Goal: Task Accomplishment & Management: Manage account settings

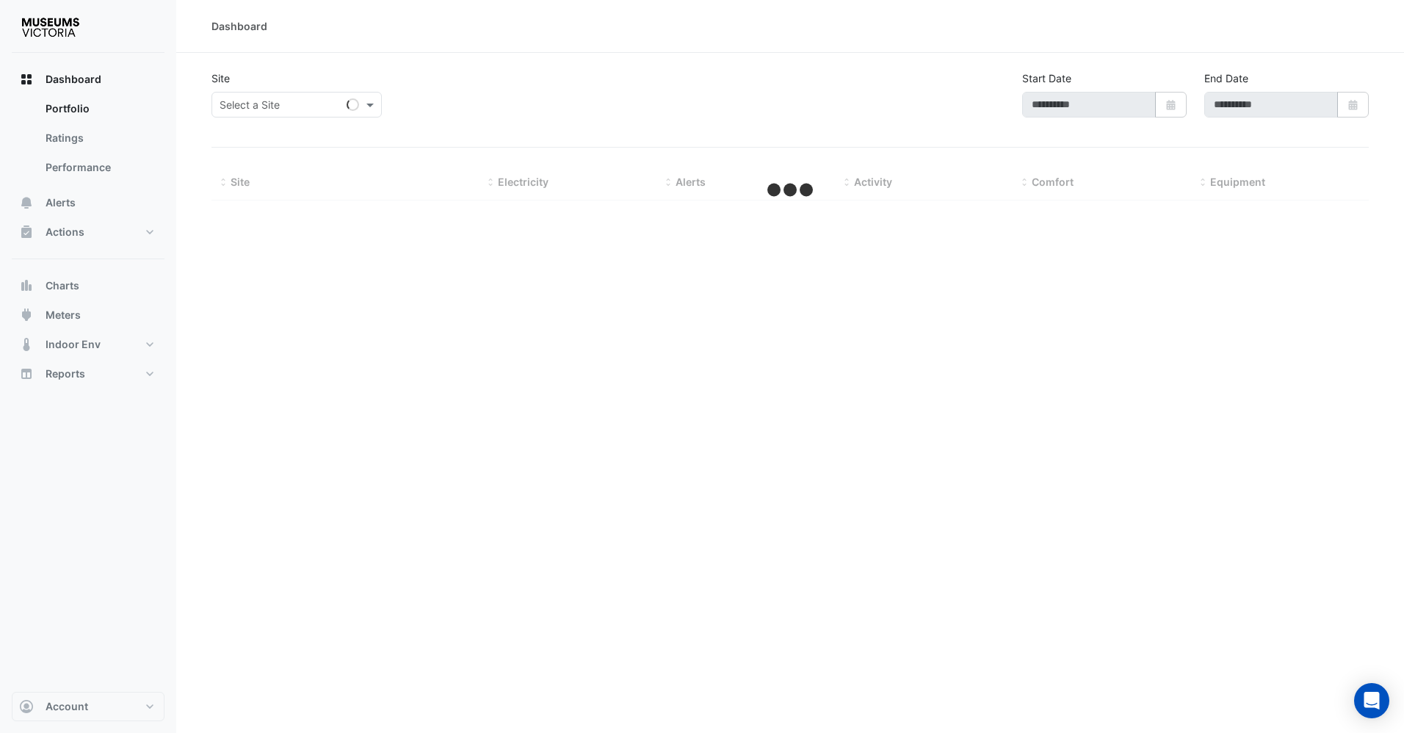
type input "**********"
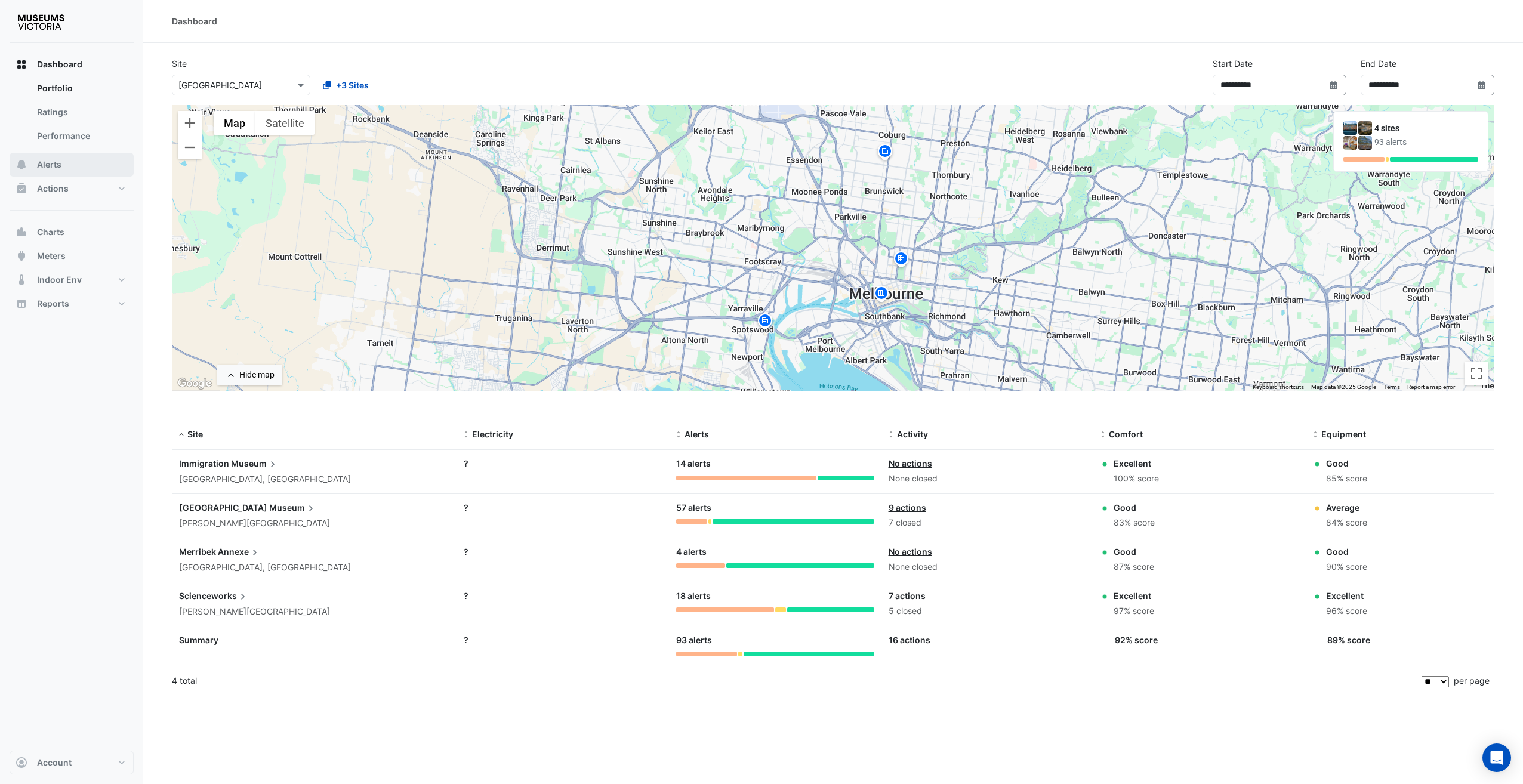
click at [66, 163] on button "Alerts" at bounding box center [72, 164] width 124 height 24
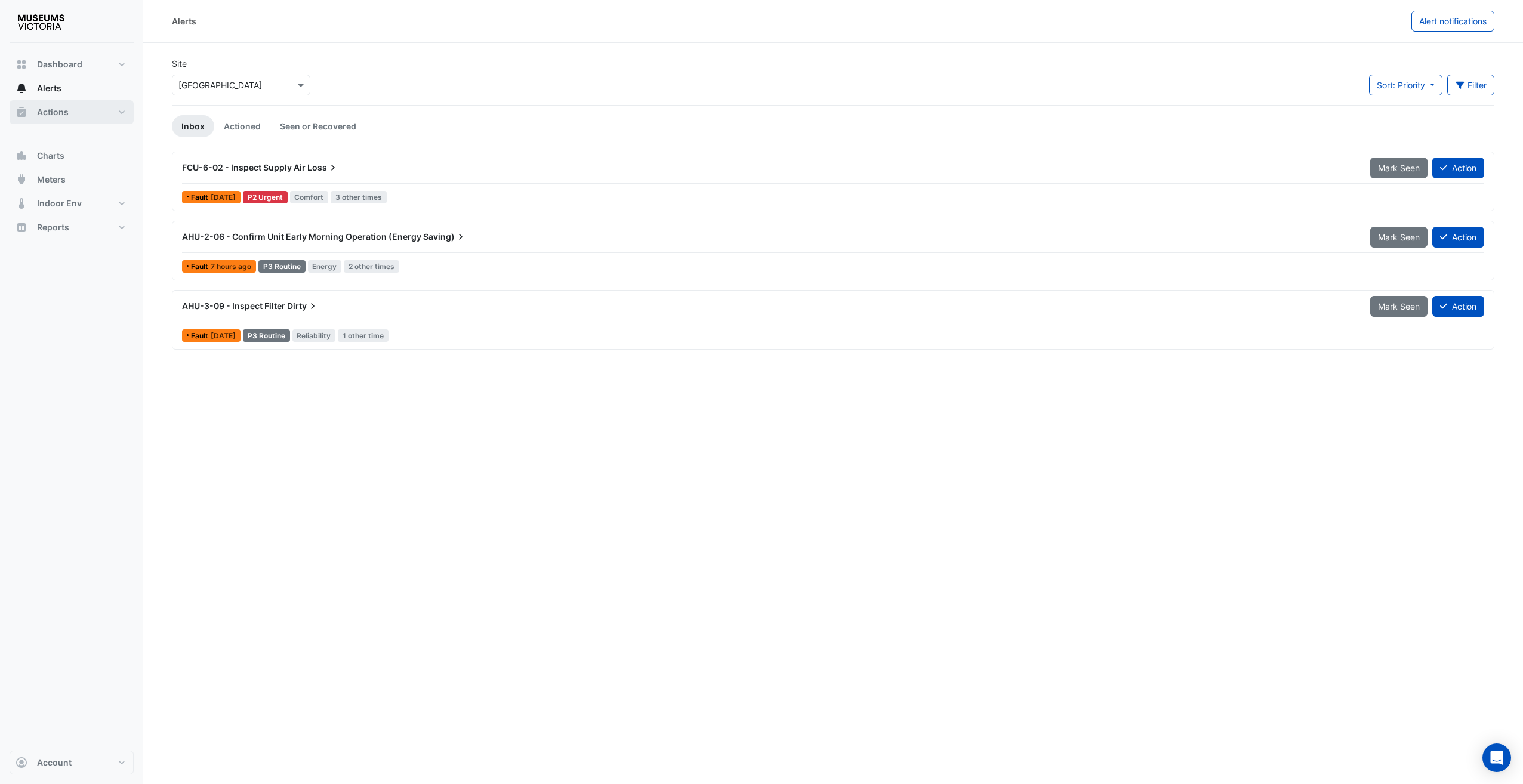
click at [63, 114] on span "Actions" at bounding box center [53, 112] width 32 height 12
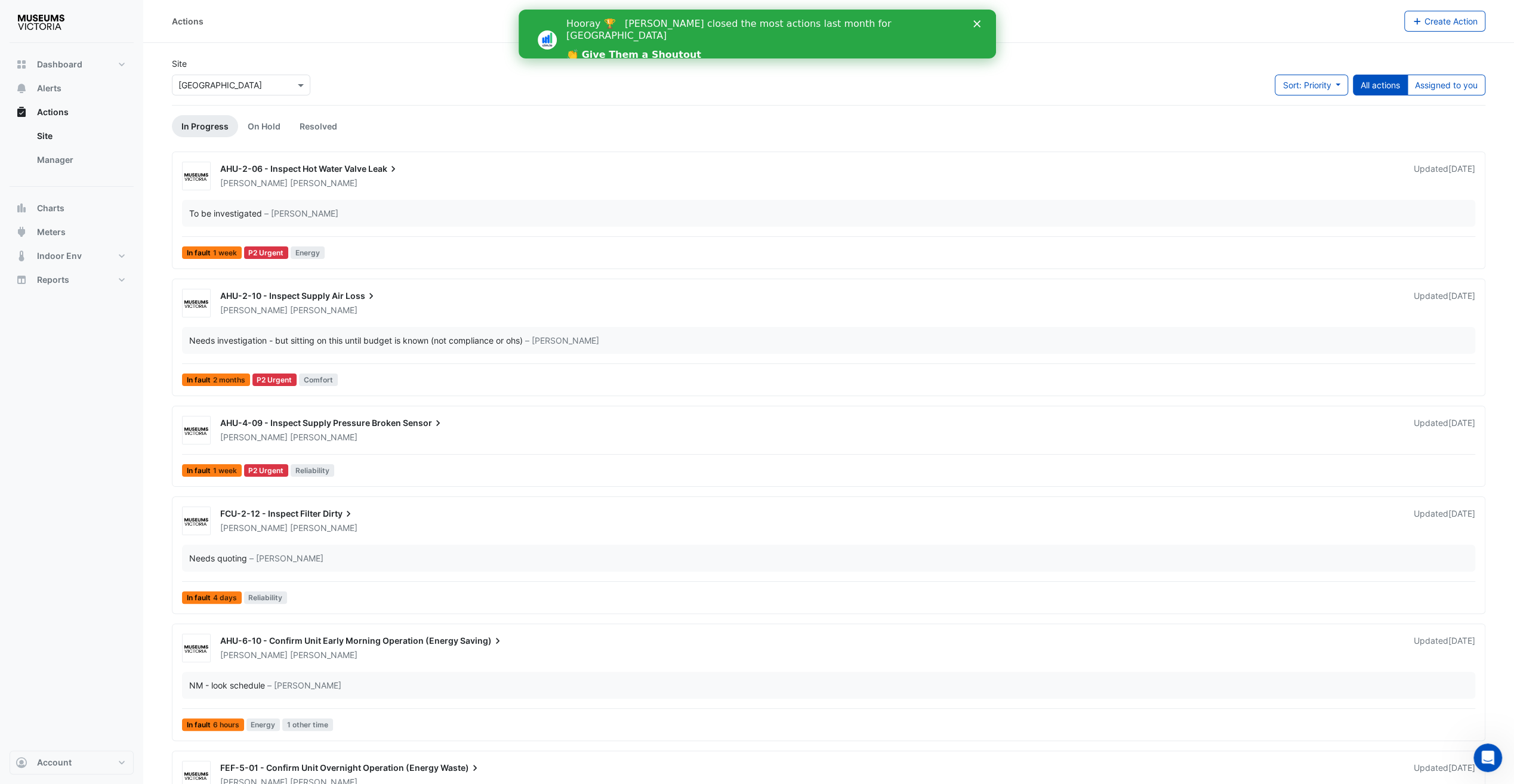
click at [978, 24] on icon "Close" at bounding box center [976, 24] width 7 height 7
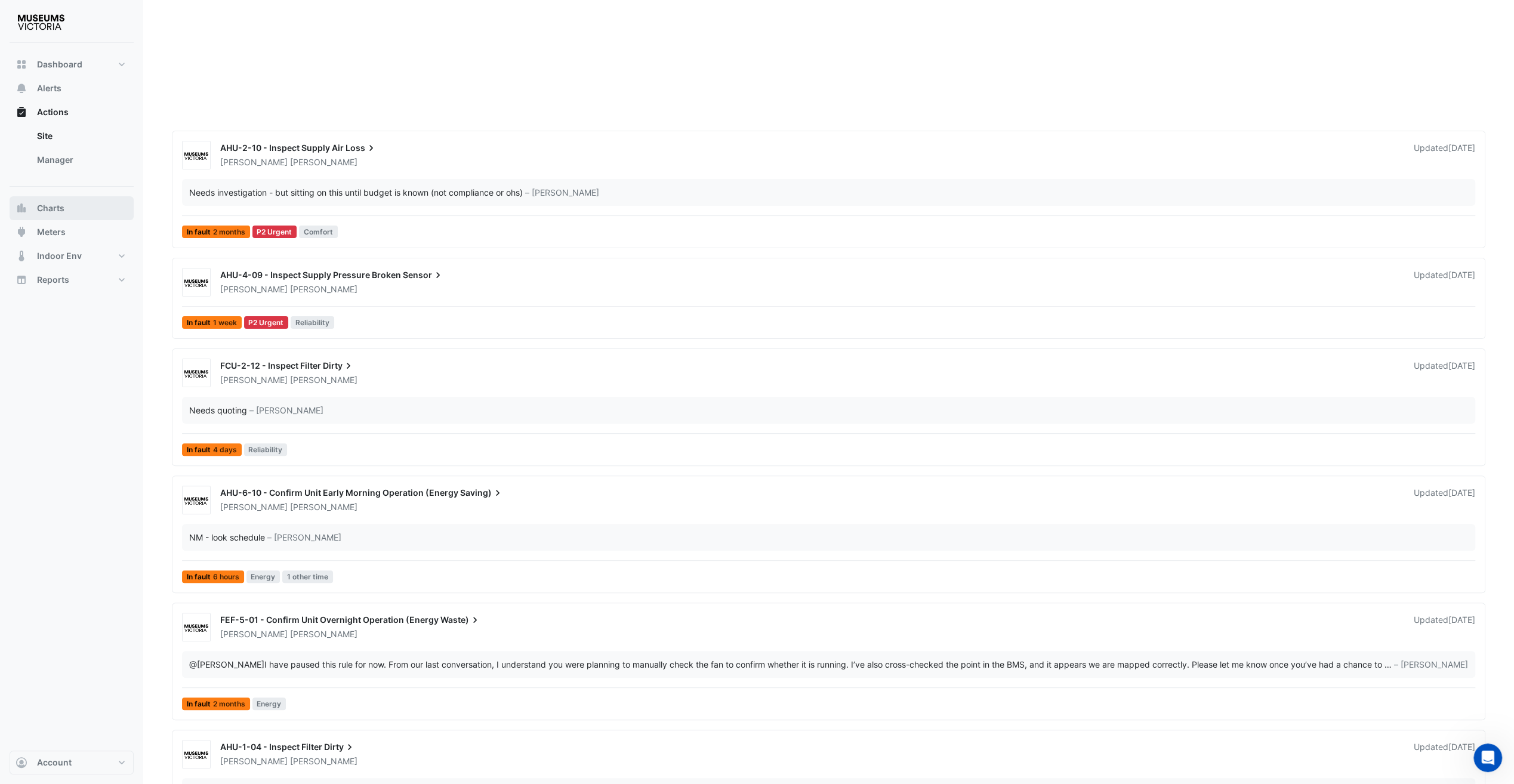
scroll to position [58, 0]
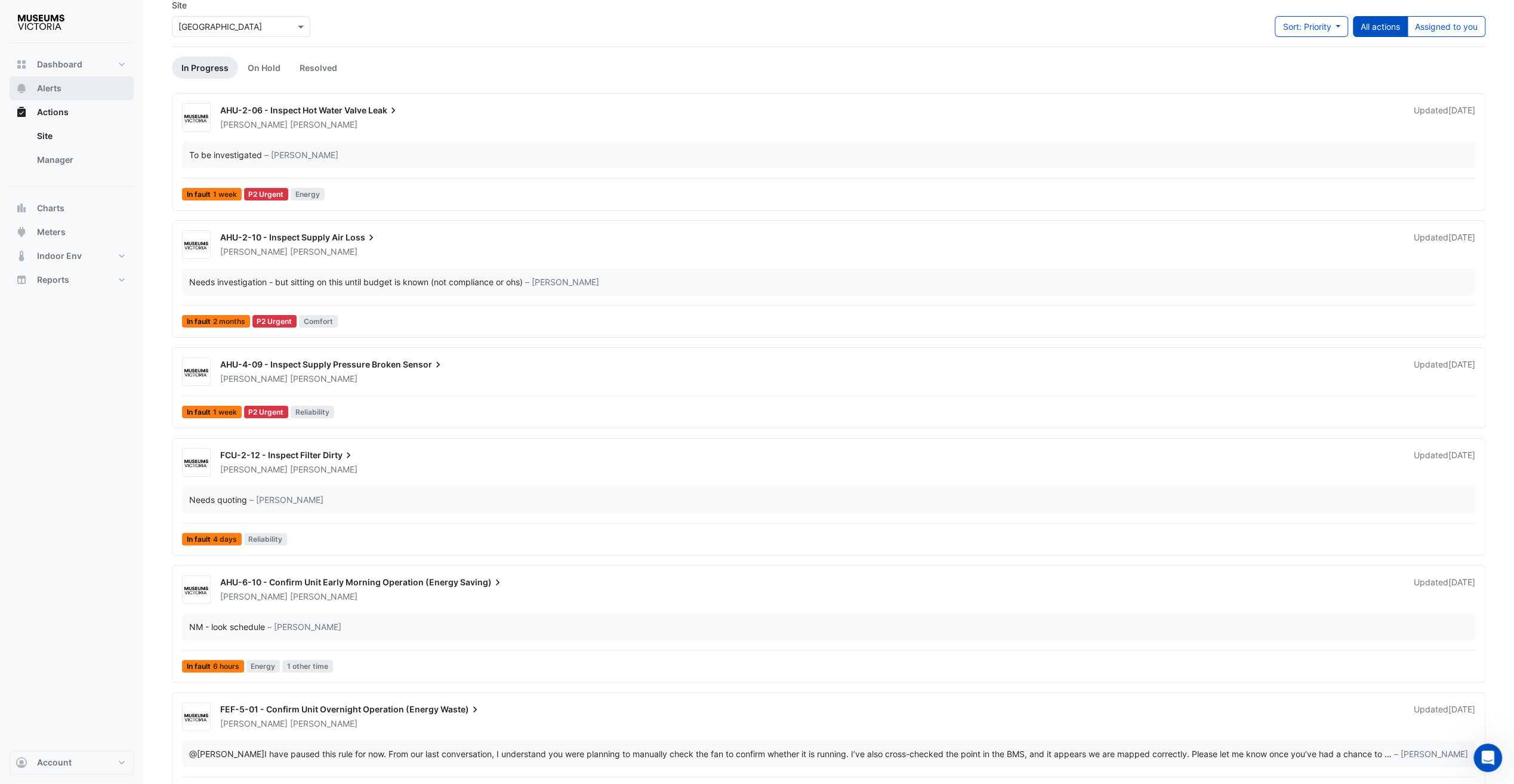
click at [54, 89] on span "Alerts" at bounding box center [50, 88] width 24 height 12
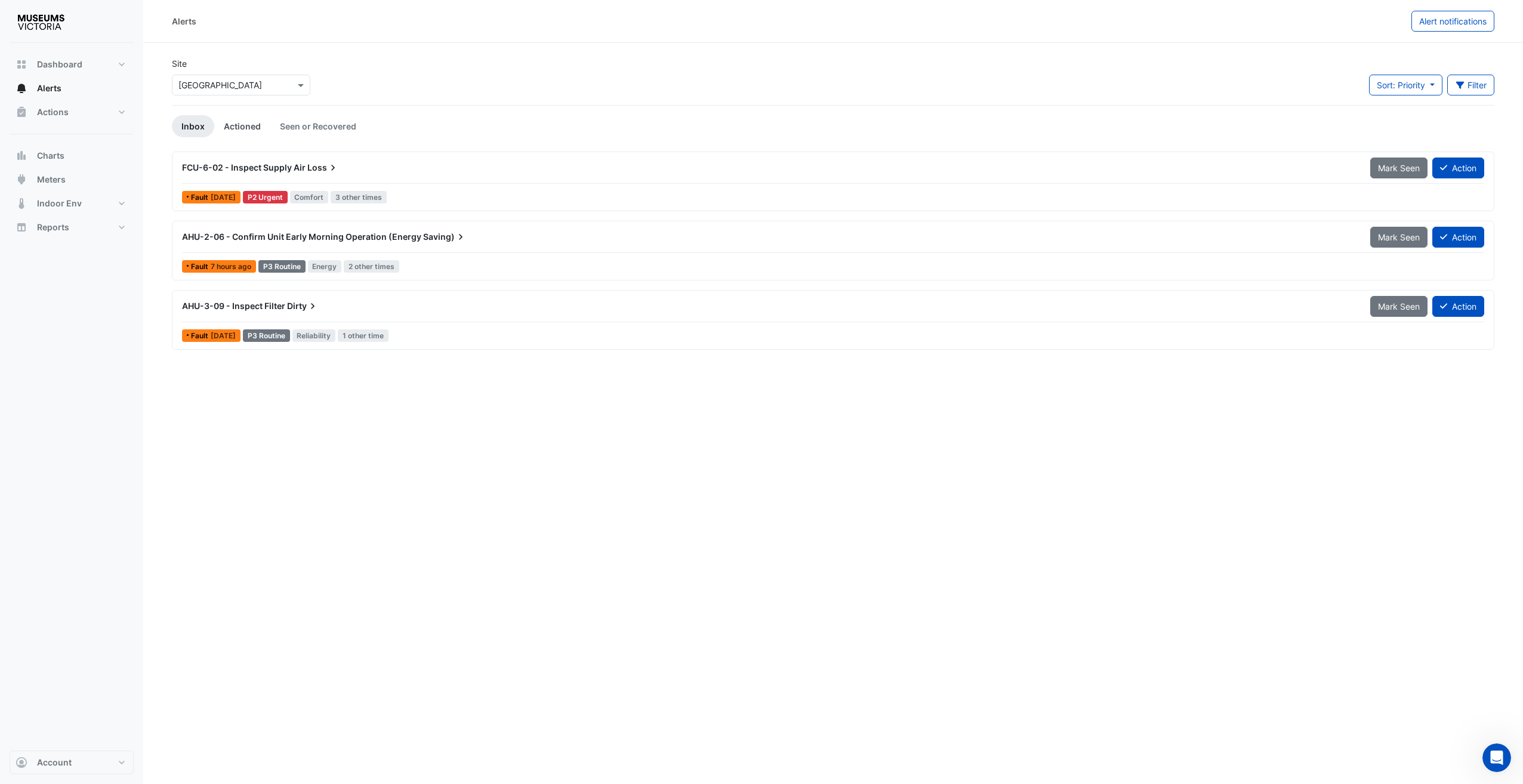
click at [242, 127] on link "Actioned" at bounding box center [242, 126] width 56 height 22
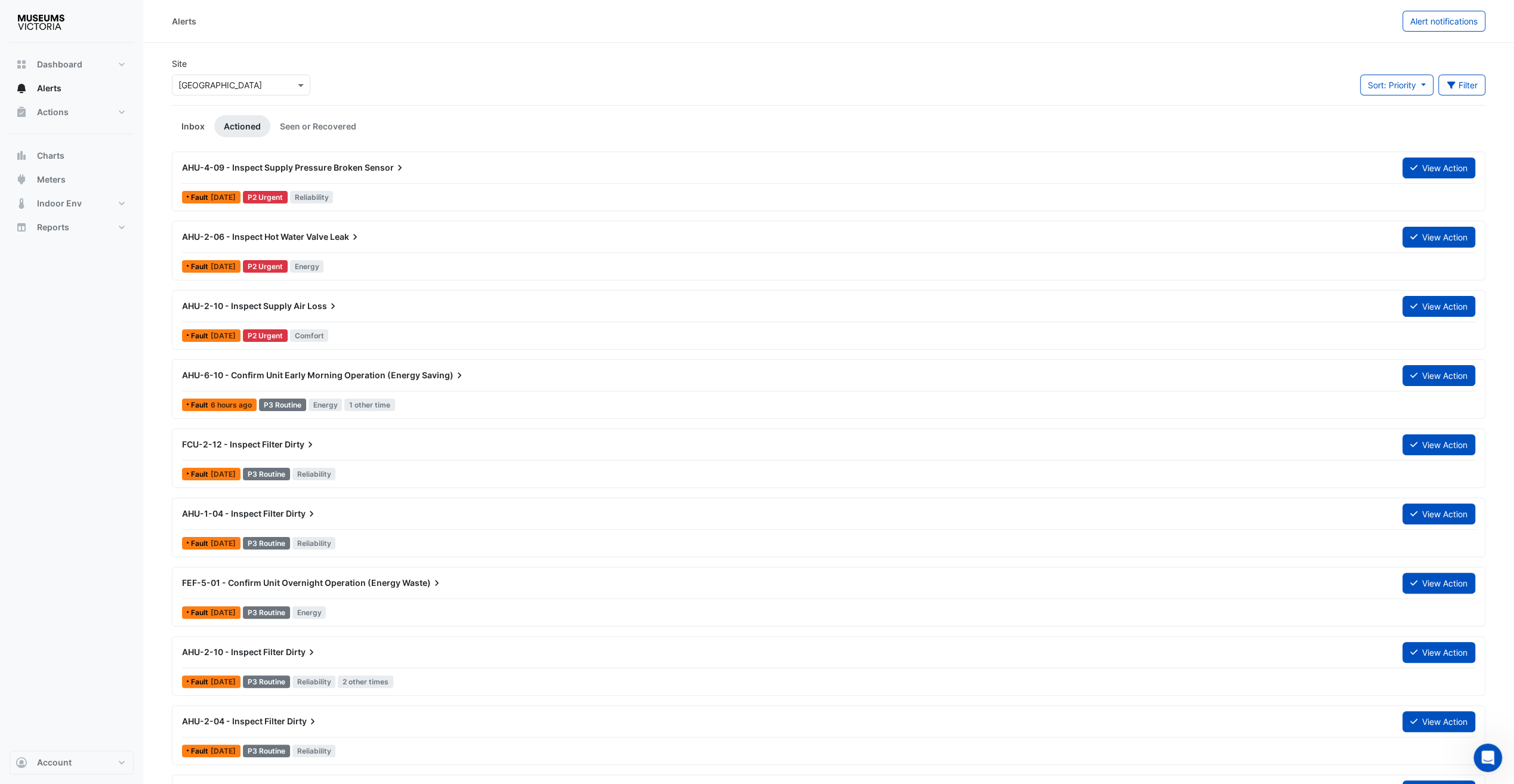
click at [190, 123] on link "Inbox" at bounding box center [193, 126] width 42 height 22
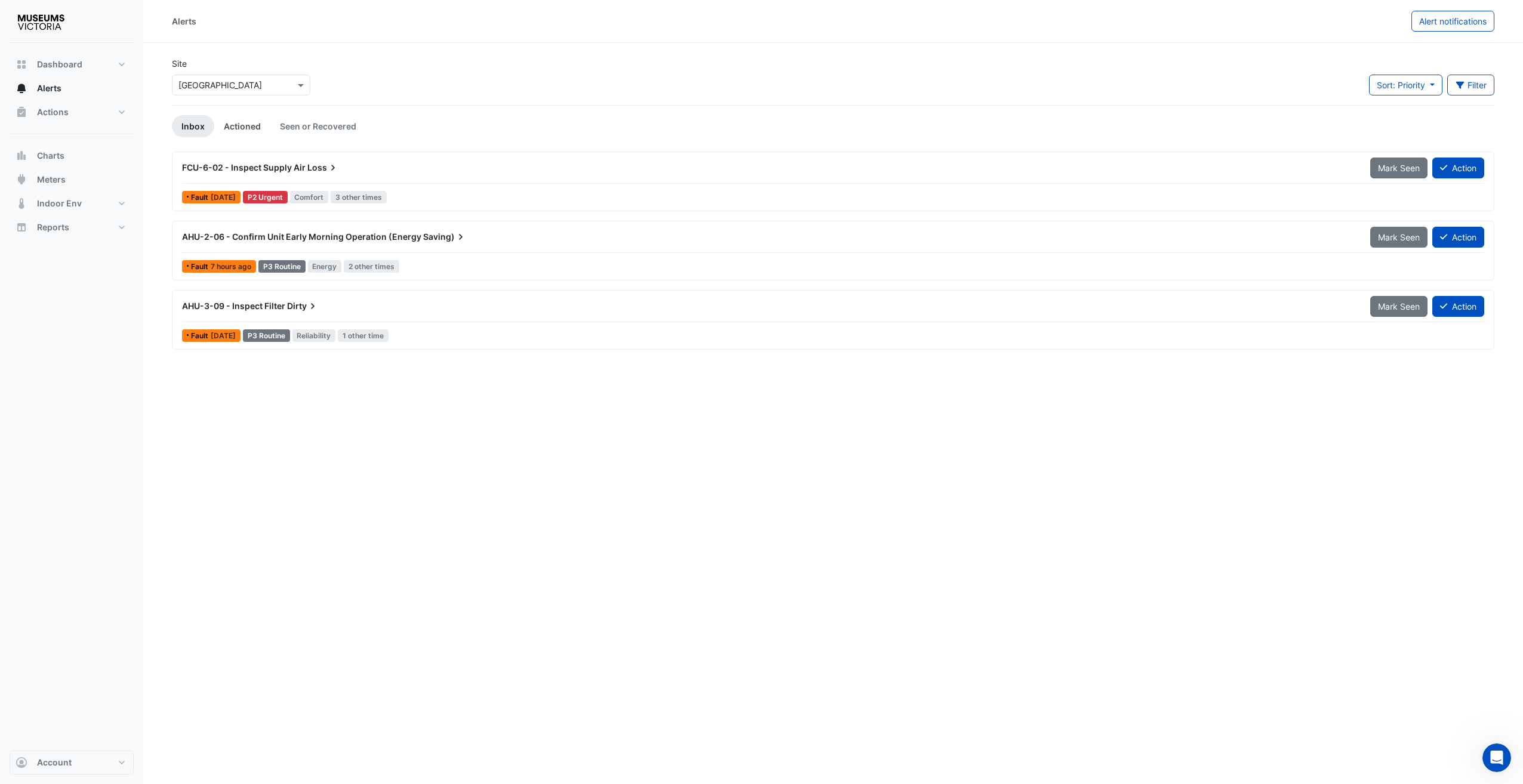
click at [219, 123] on link "Actioned" at bounding box center [242, 126] width 56 height 22
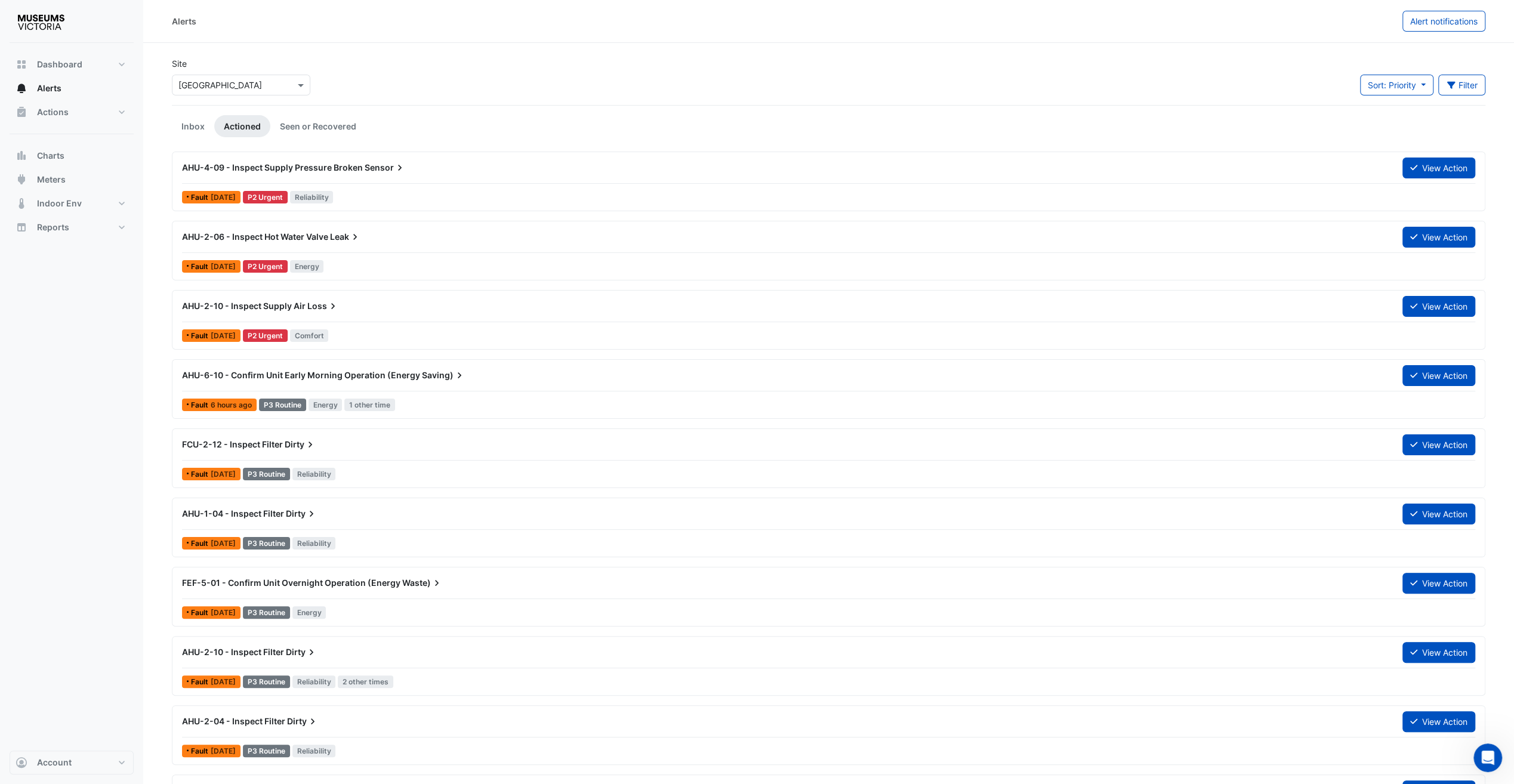
click at [270, 170] on span "AHU-4-09 - Inspect Supply Pressure Broken" at bounding box center [272, 167] width 181 height 10
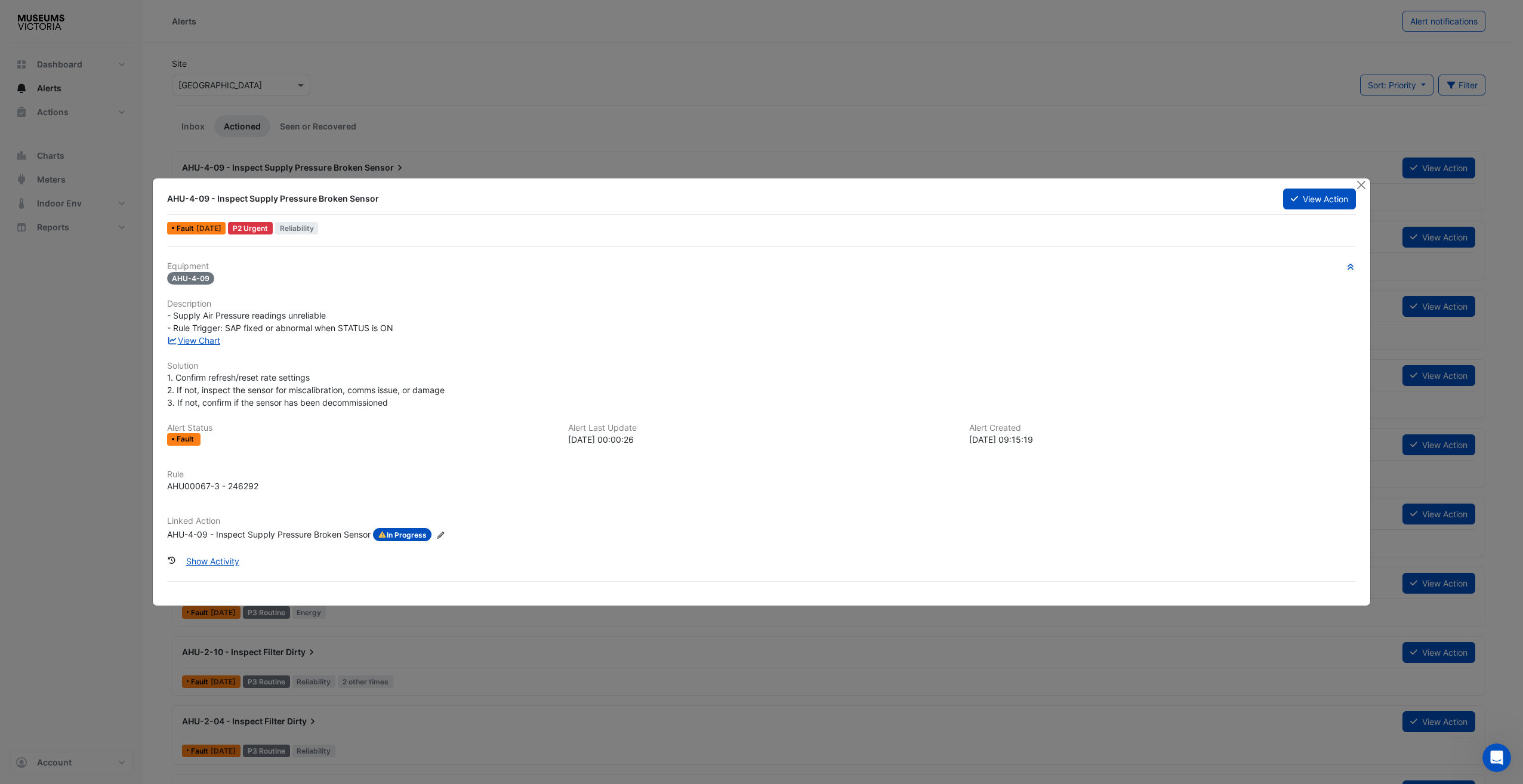
click at [1140, 186] on div at bounding box center [1363, 185] width 15 height 14
click at [1140, 185] on button "Close" at bounding box center [1361, 184] width 12 height 12
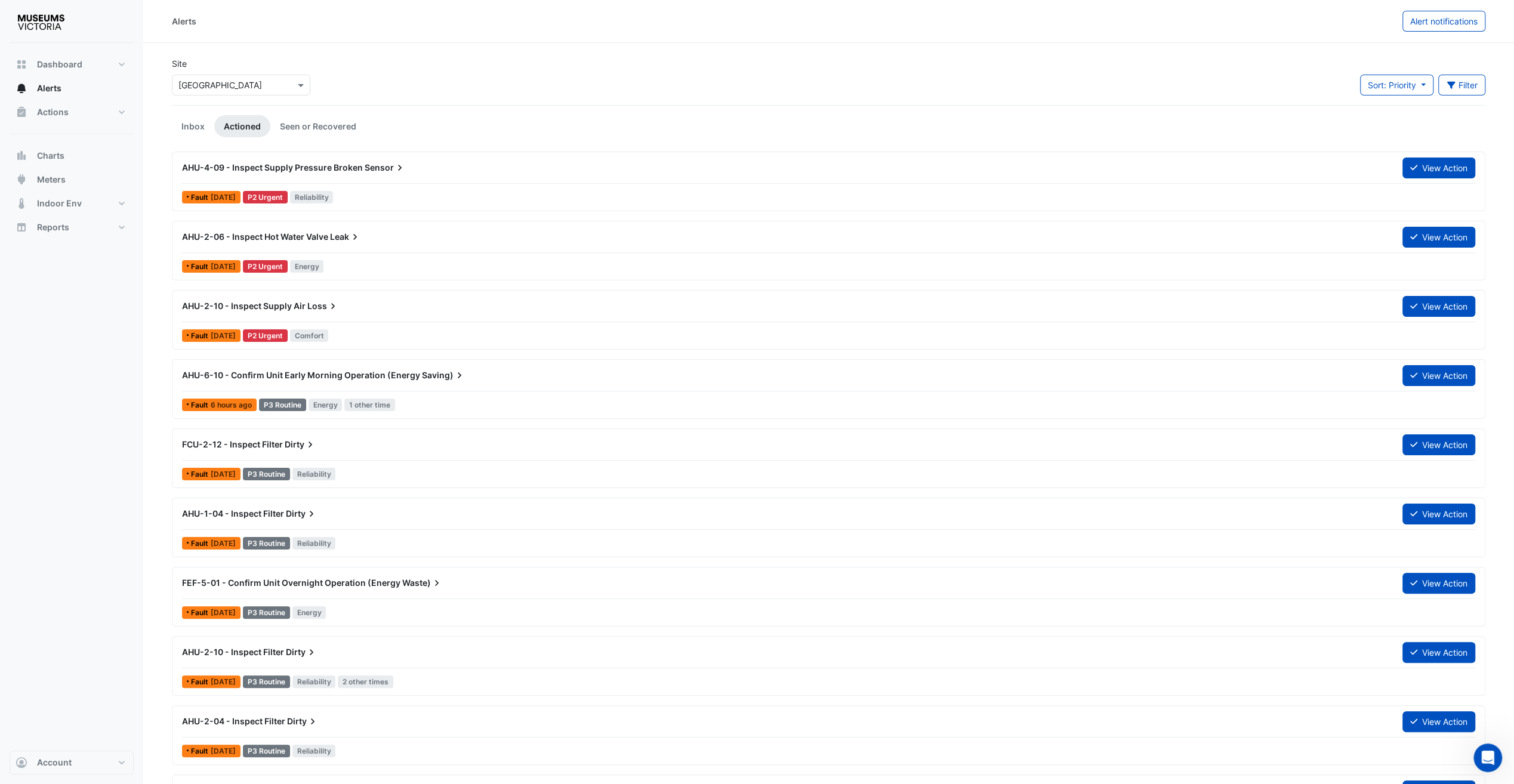
click at [359, 240] on icon at bounding box center [355, 236] width 12 height 12
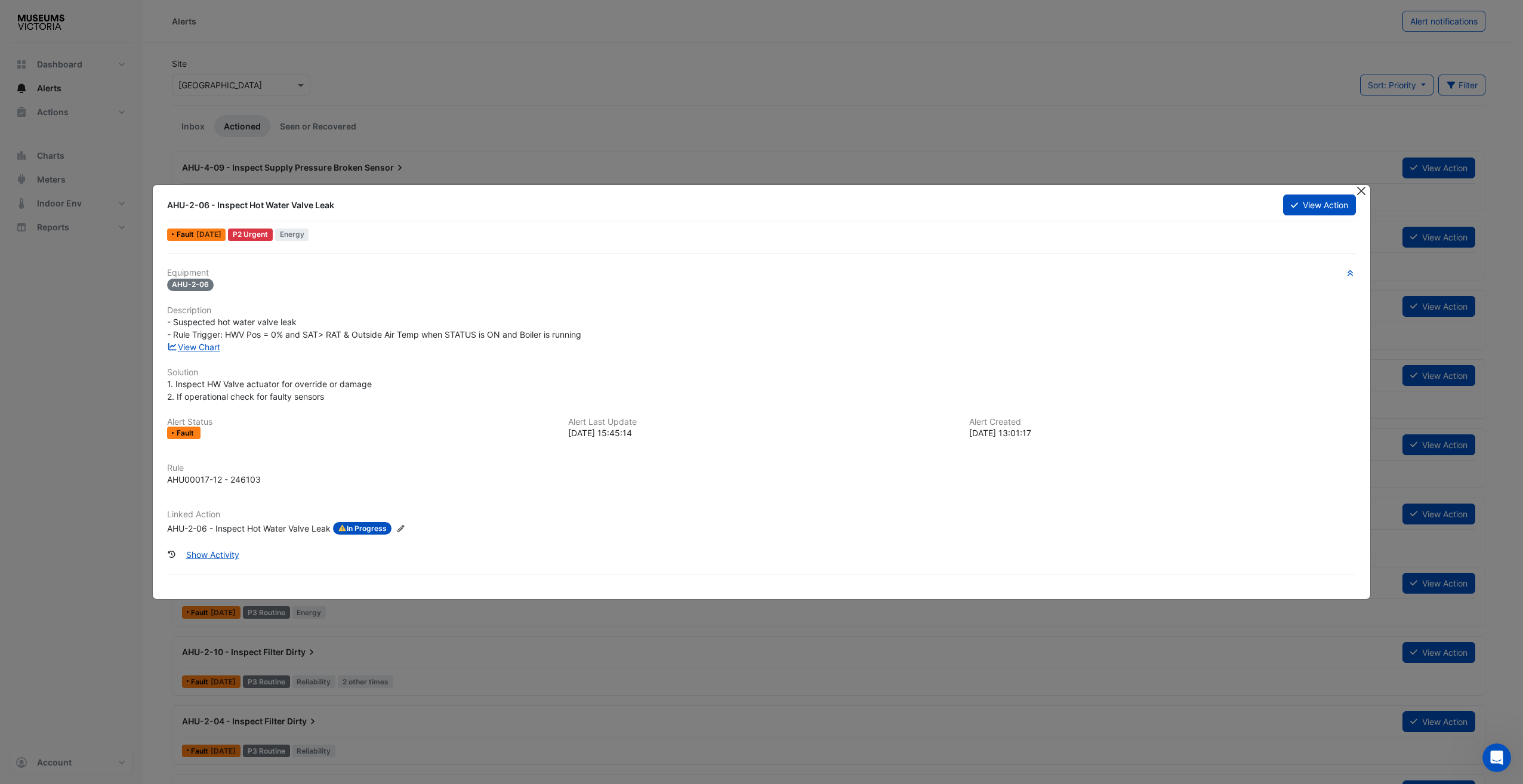
click at [1140, 190] on button "Close" at bounding box center [1361, 191] width 12 height 12
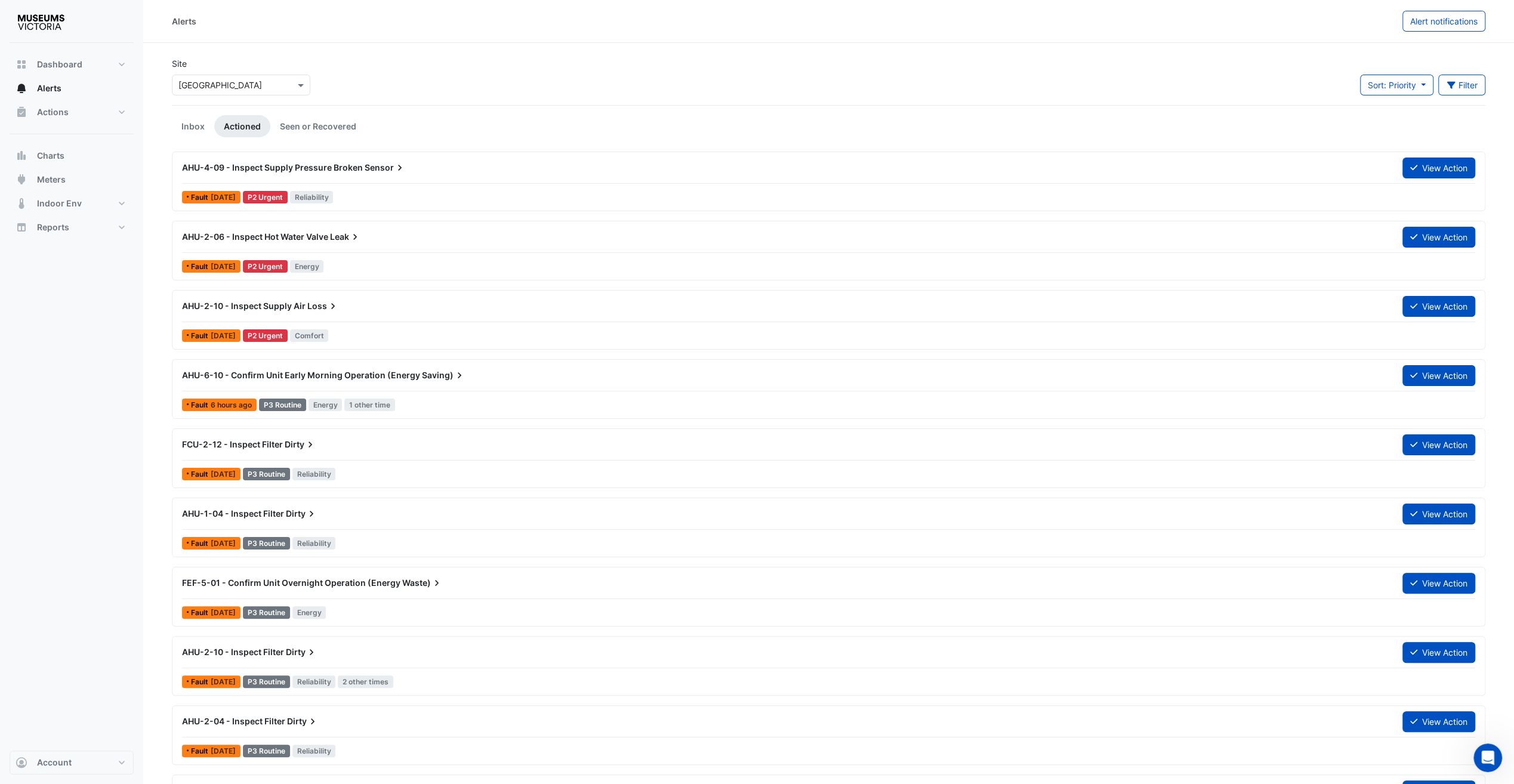
click at [191, 119] on link "Inbox" at bounding box center [193, 126] width 42 height 22
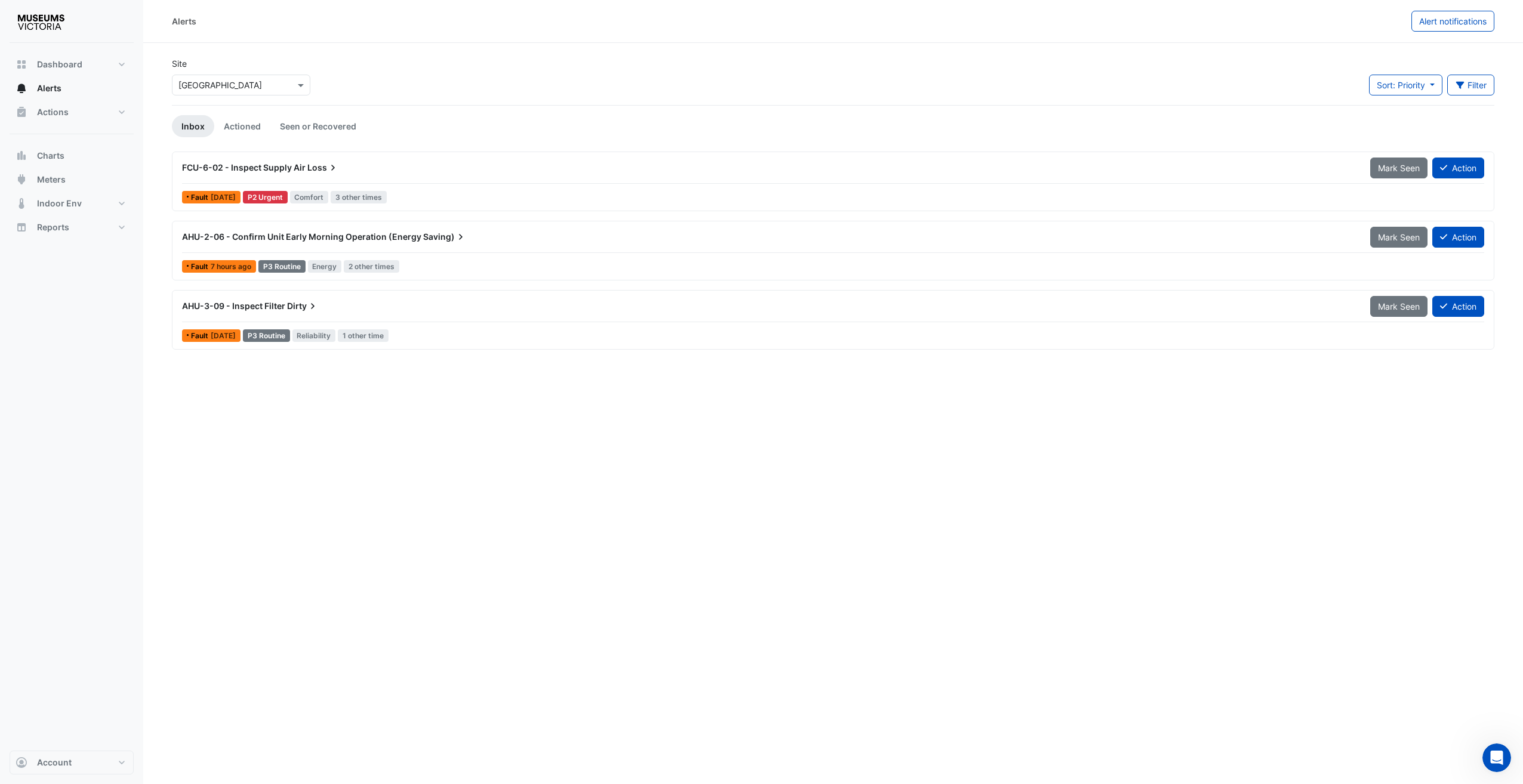
click at [463, 470] on div "Alerts Alert notifications Site Select a Site × Melbourne Museum Sort: Priority…" at bounding box center [833, 392] width 1380 height 784
click at [211, 80] on input "text" at bounding box center [229, 85] width 102 height 12
click at [212, 104] on div "Immigration Museum" at bounding box center [223, 110] width 102 height 17
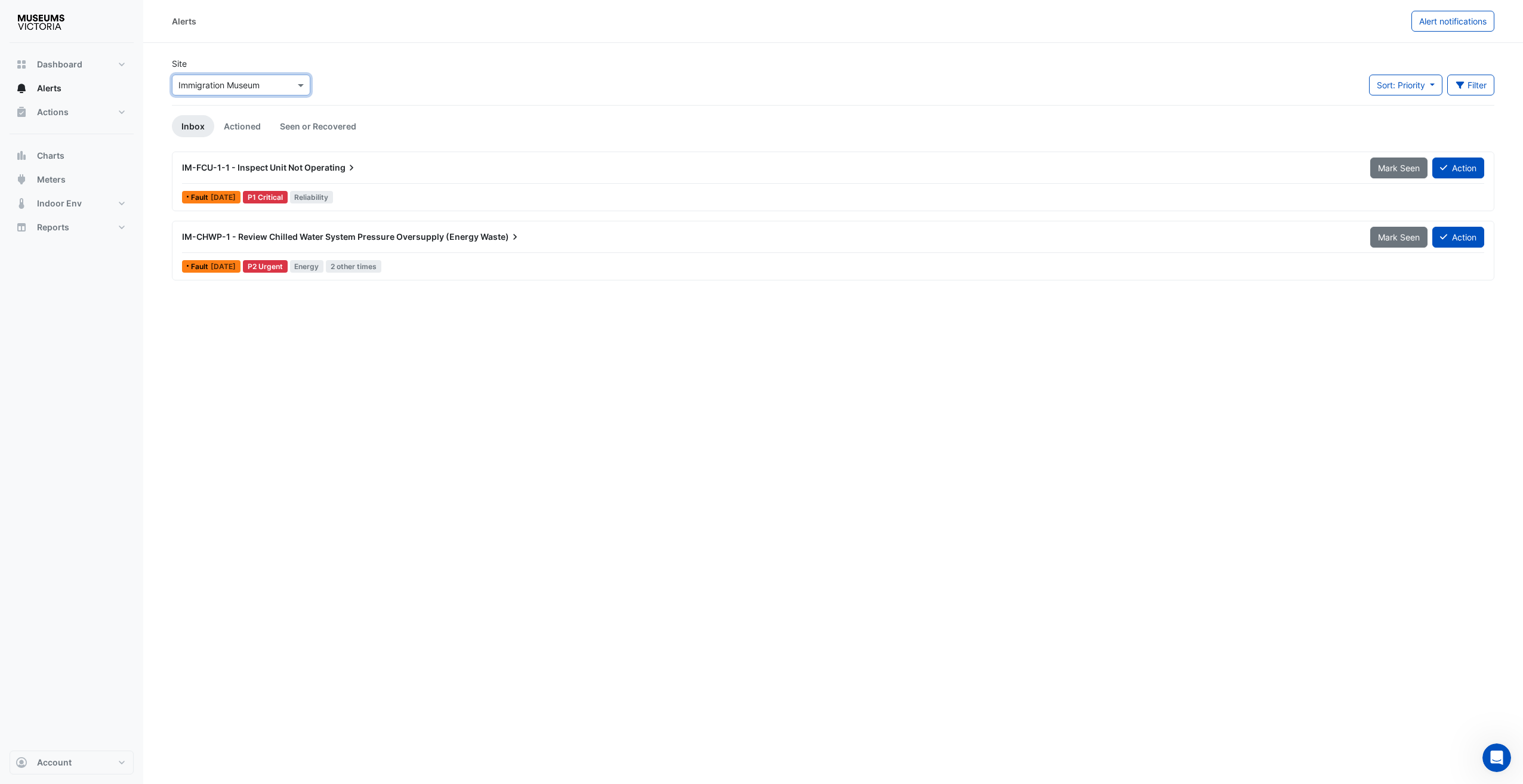
click at [217, 82] on input "text" at bounding box center [229, 85] width 102 height 12
click at [217, 166] on span "Scienceworks" at bounding box center [209, 162] width 54 height 10
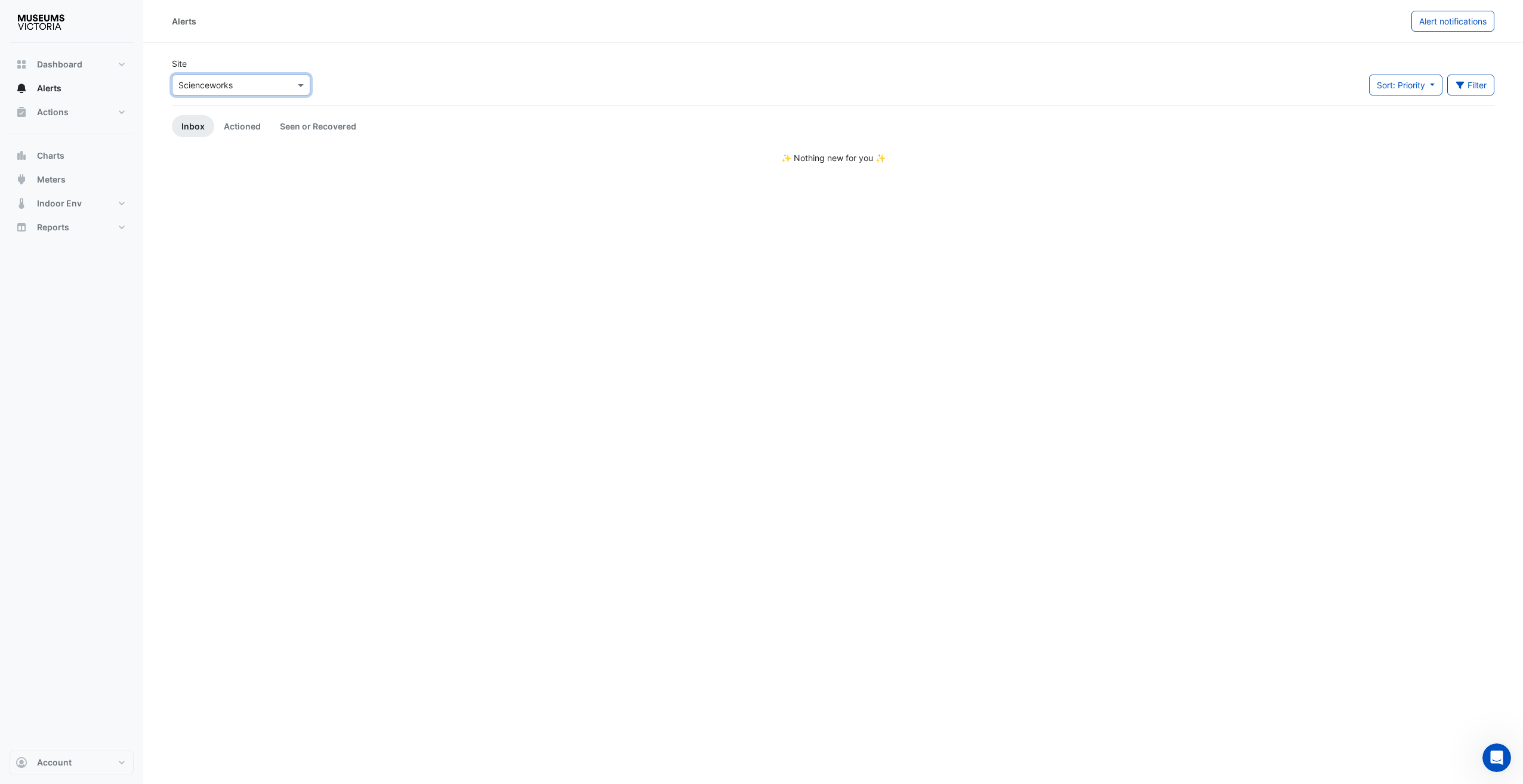
click at [221, 85] on input "text" at bounding box center [229, 85] width 102 height 12
click at [211, 142] on span "Merribek Annexe" at bounding box center [215, 145] width 67 height 10
click at [228, 89] on input "text" at bounding box center [229, 85] width 102 height 12
click at [228, 127] on span "[GEOGRAPHIC_DATA]" at bounding box center [223, 128] width 84 height 10
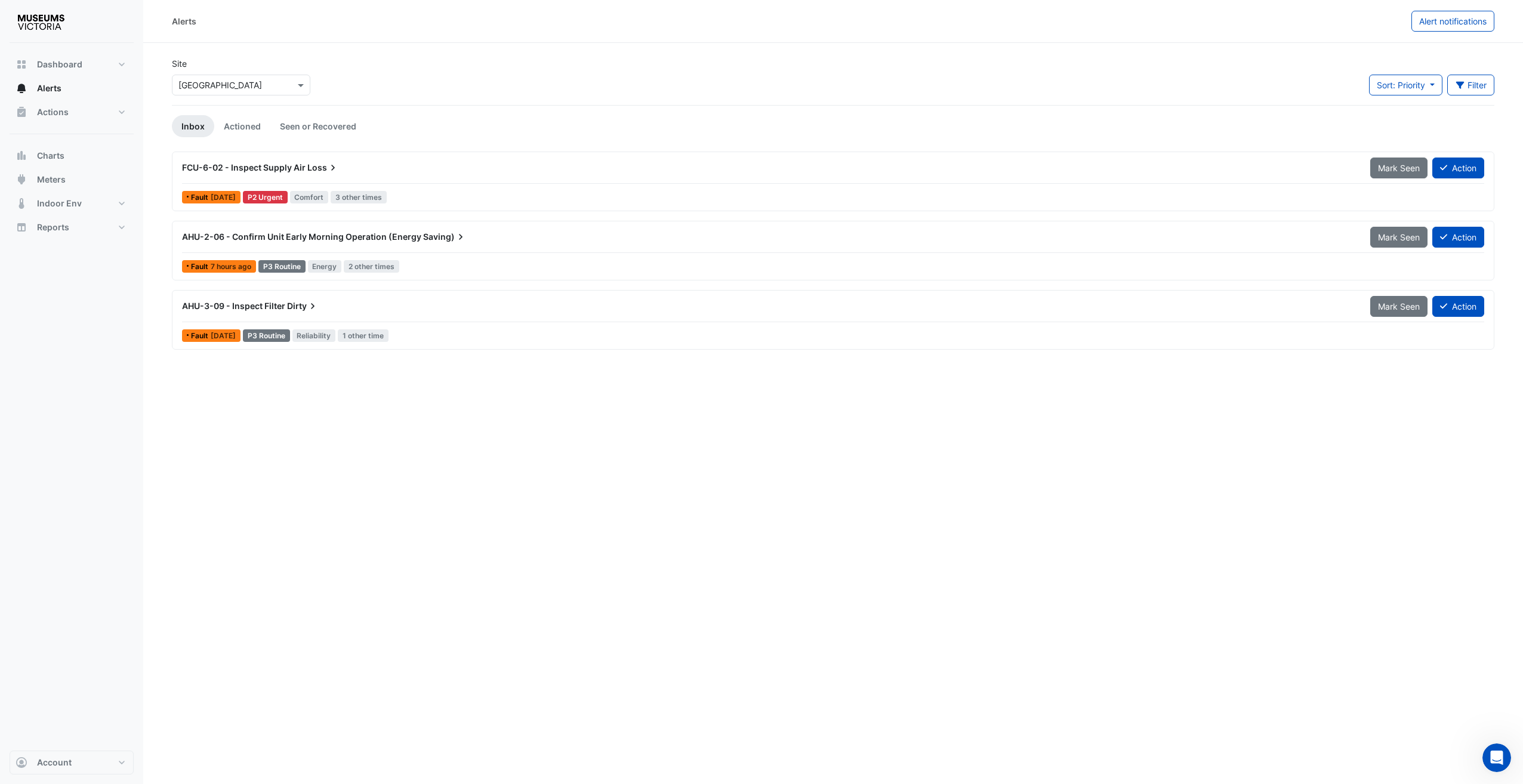
click at [239, 163] on span "FCU-6-02 - Inspect Supply Air" at bounding box center [244, 167] width 124 height 10
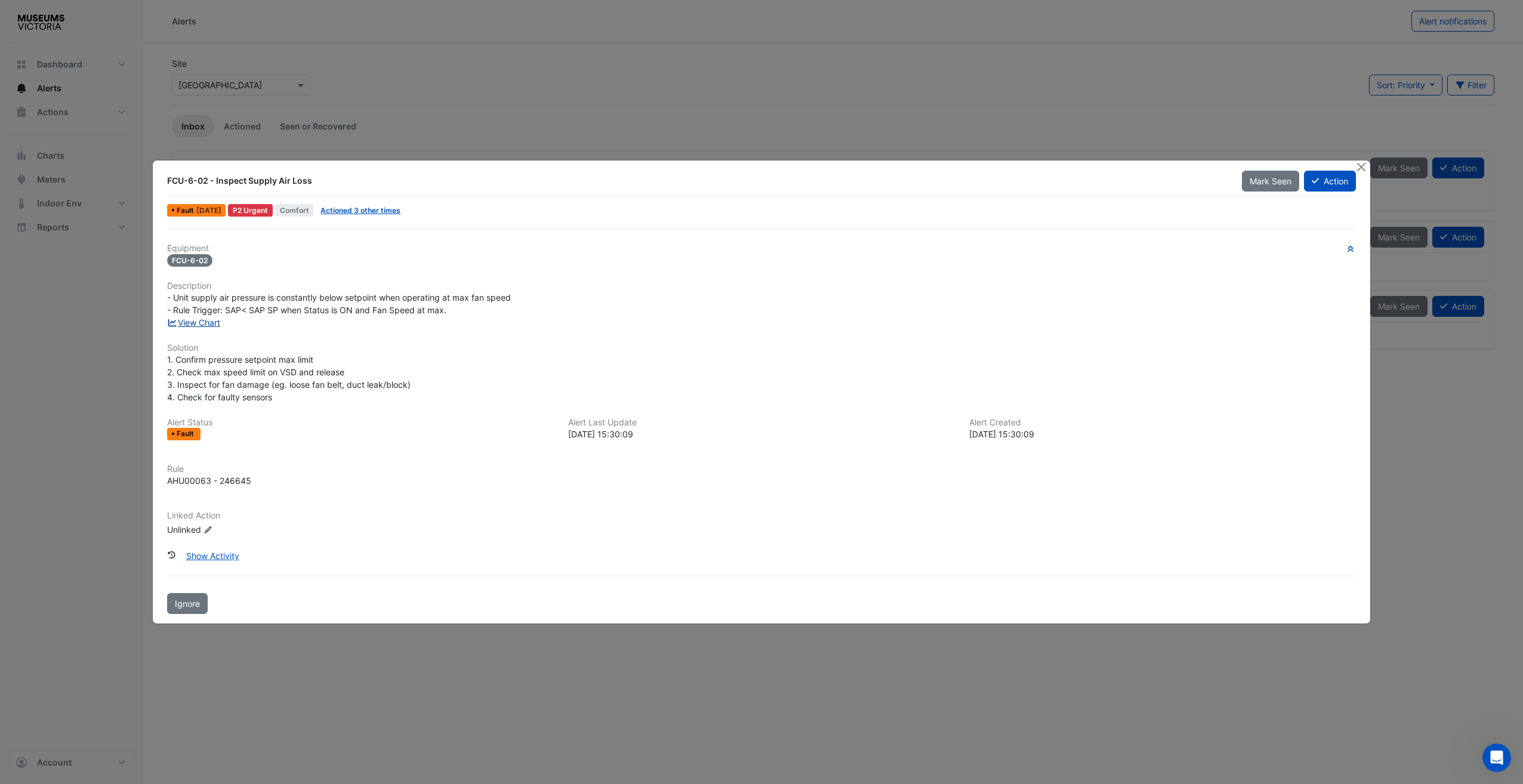
click at [201, 320] on link "View Chart" at bounding box center [193, 323] width 53 height 10
click at [1140, 167] on button "Close" at bounding box center [1361, 167] width 12 height 12
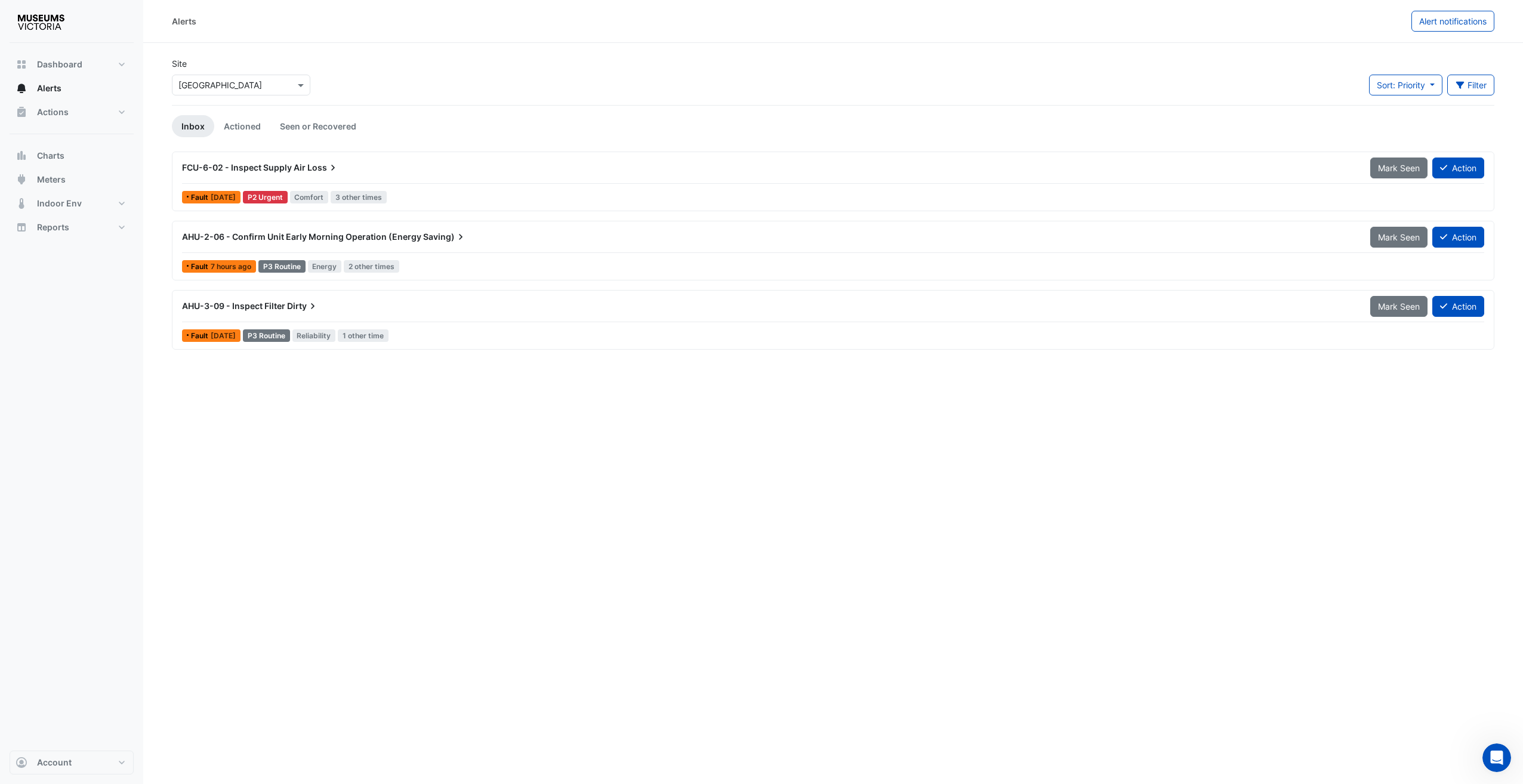
click at [408, 450] on div "Alerts Alert notifications Site Select a Site × Melbourne Museum Sort: Priority…" at bounding box center [833, 392] width 1380 height 784
click at [298, 167] on span "FCU-6-02 - Inspect Supply Air" at bounding box center [244, 167] width 124 height 10
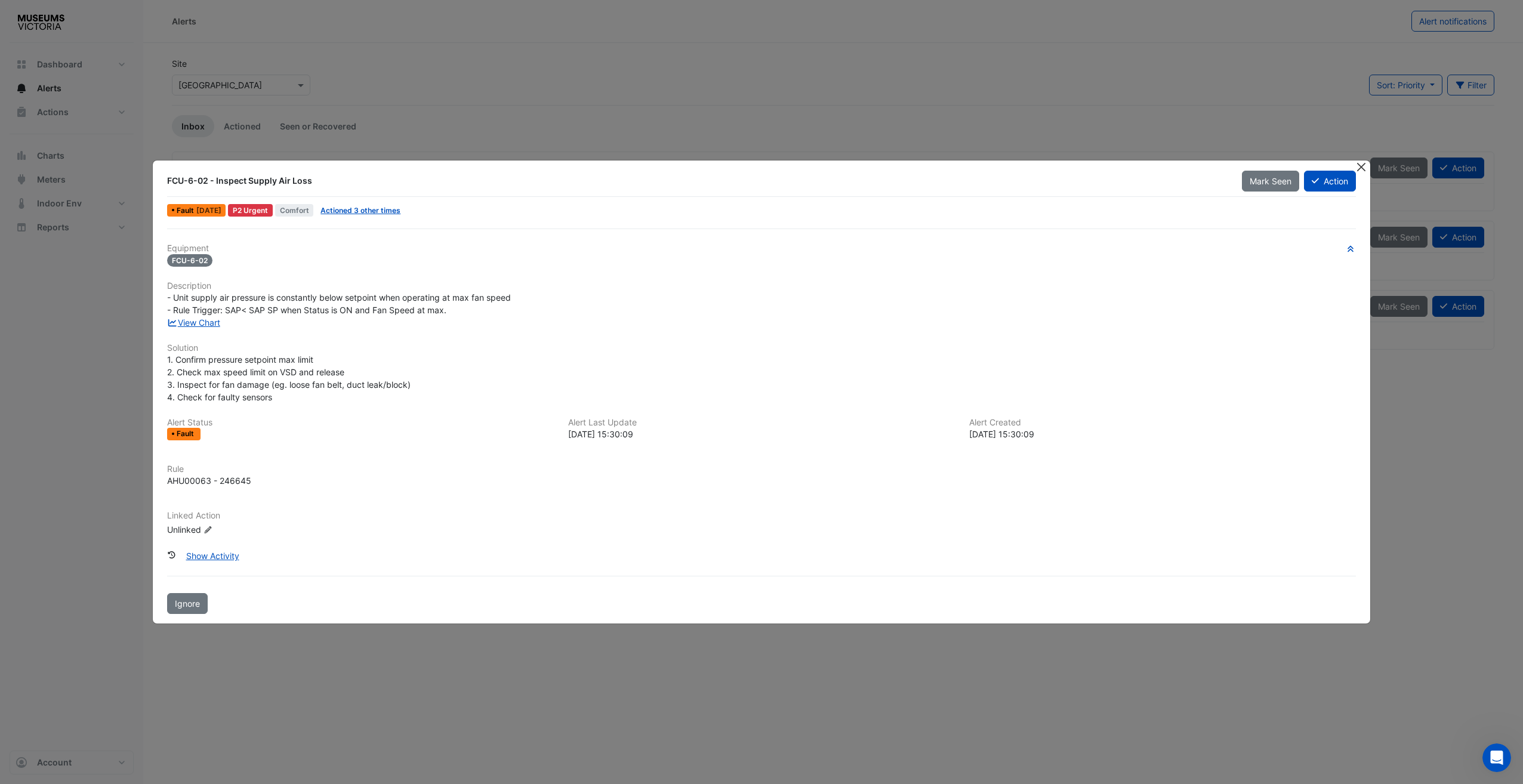
click at [1140, 167] on button "Close" at bounding box center [1361, 167] width 12 height 12
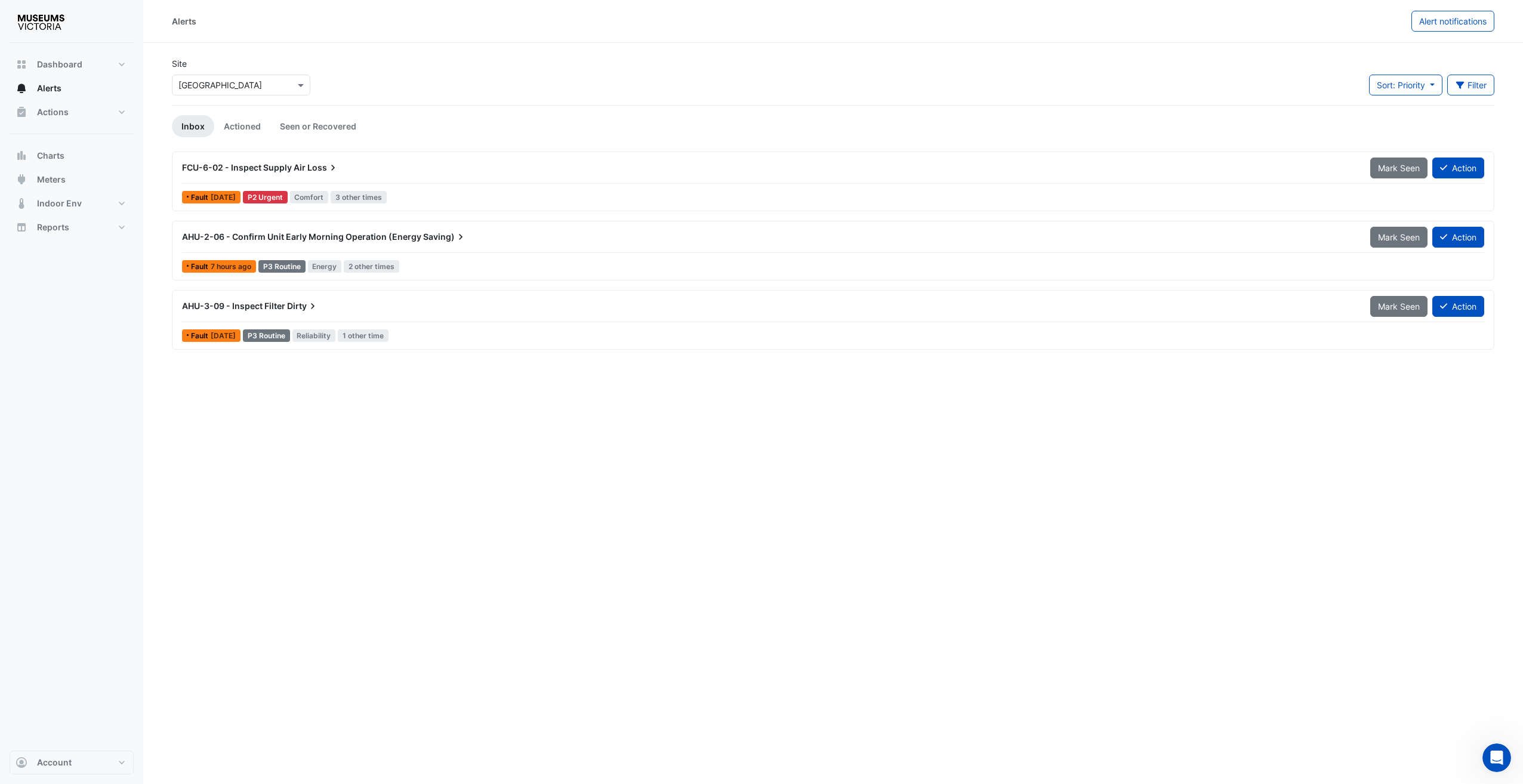
click at [301, 176] on div "FCU-6-02 - Inspect Supply Air Loss" at bounding box center [769, 167] width 1188 height 21
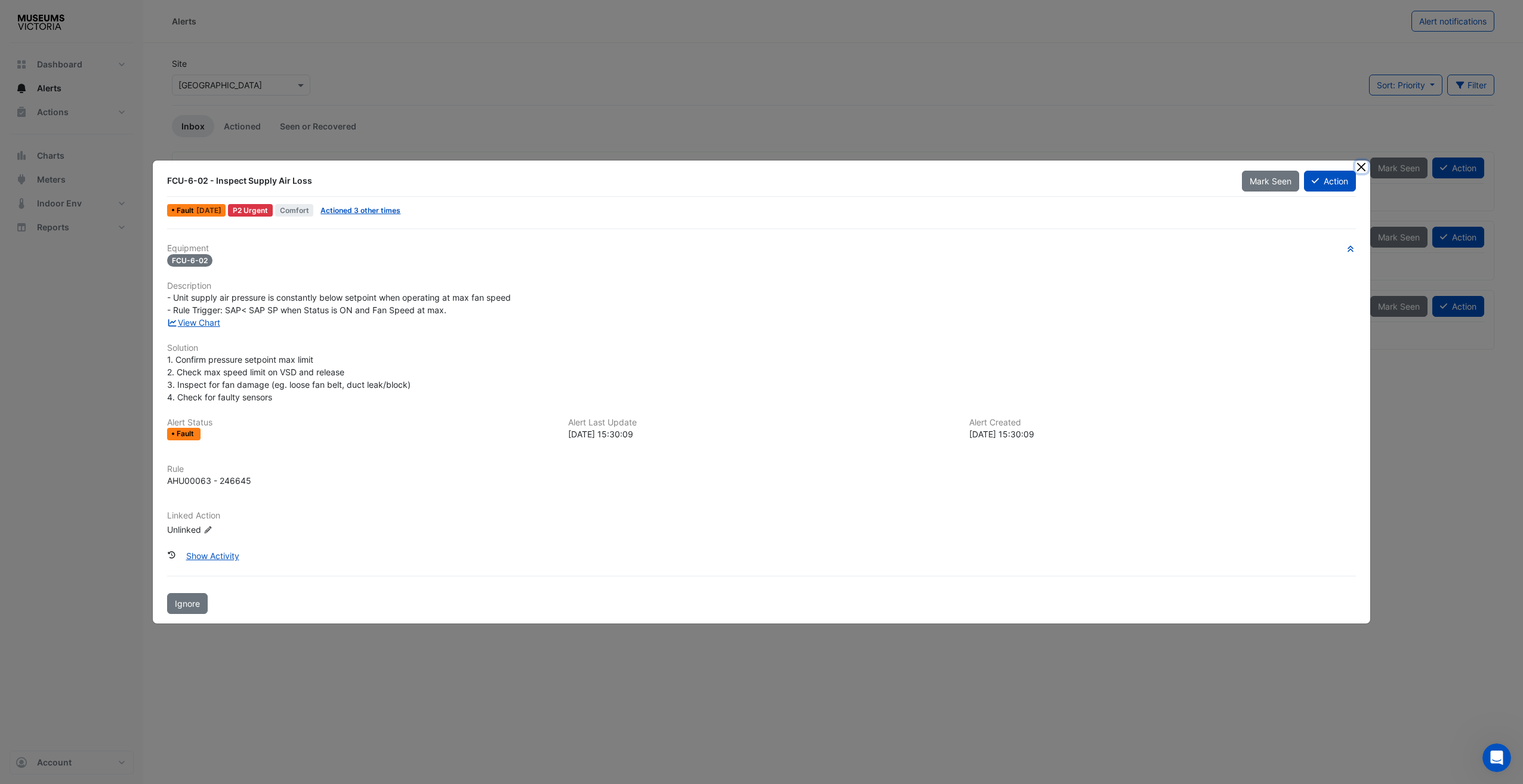
click at [1140, 167] on button "Close" at bounding box center [1361, 167] width 12 height 12
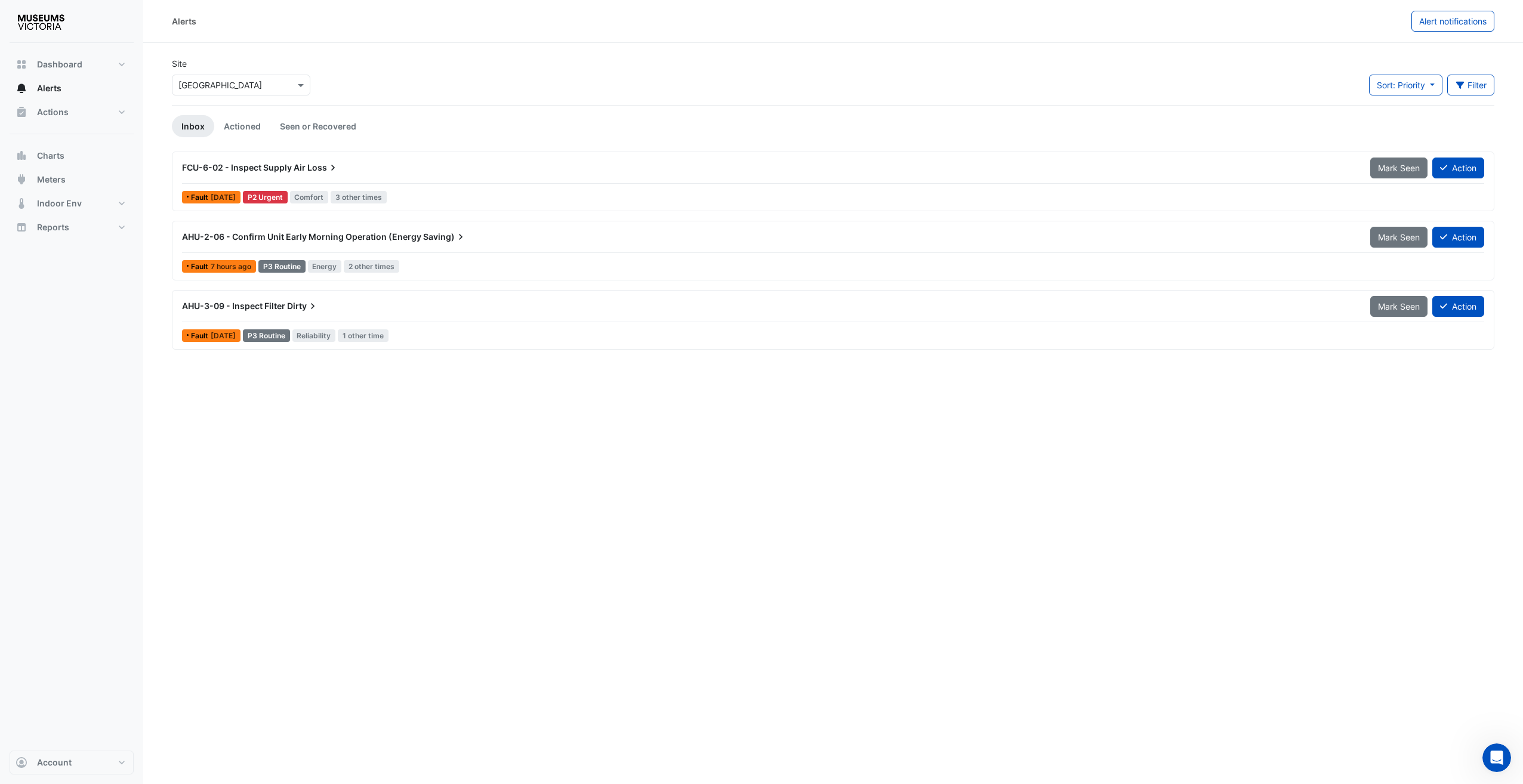
click at [316, 171] on span "Loss" at bounding box center [323, 167] width 32 height 12
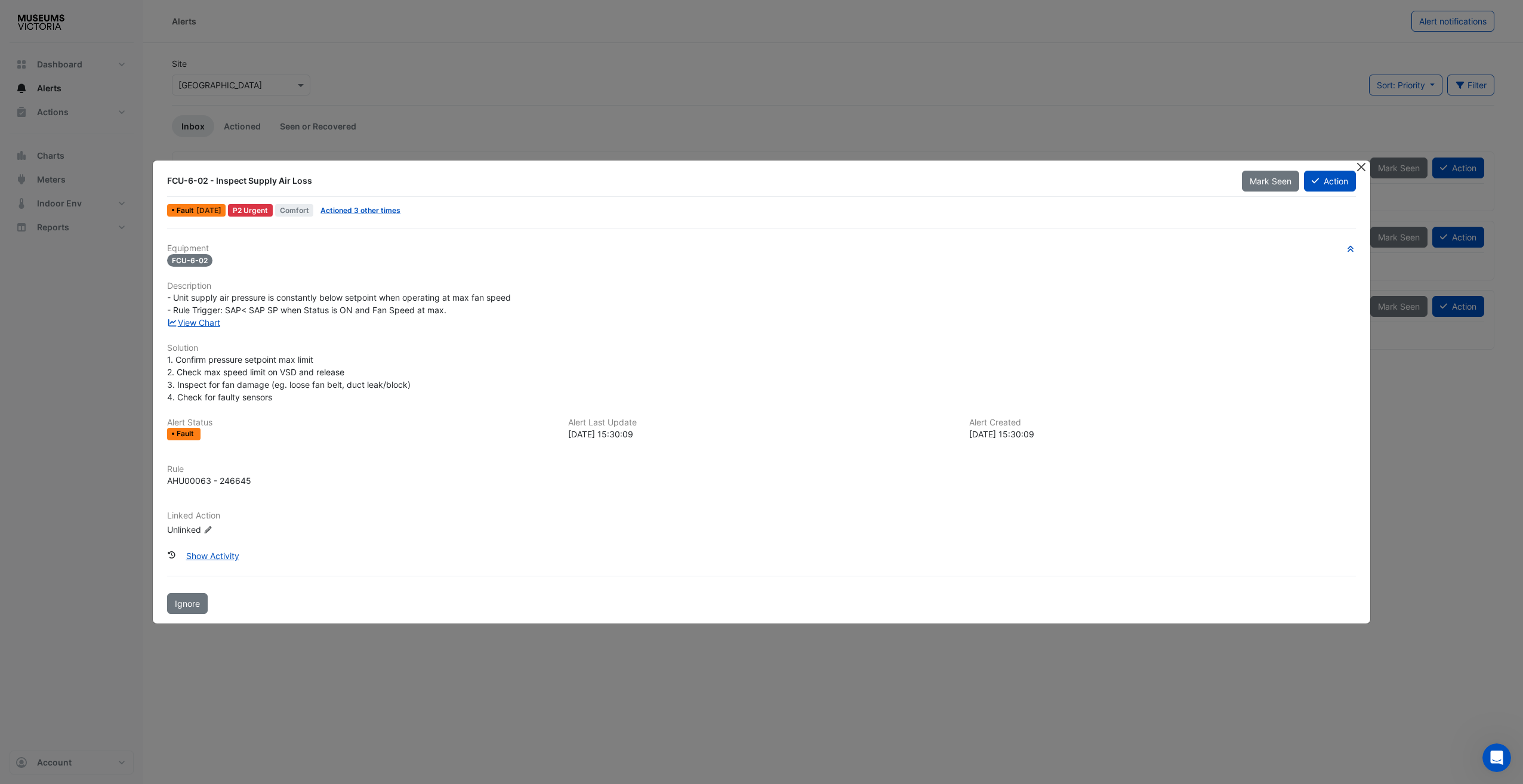
click at [1140, 167] on button "Close" at bounding box center [1361, 167] width 12 height 12
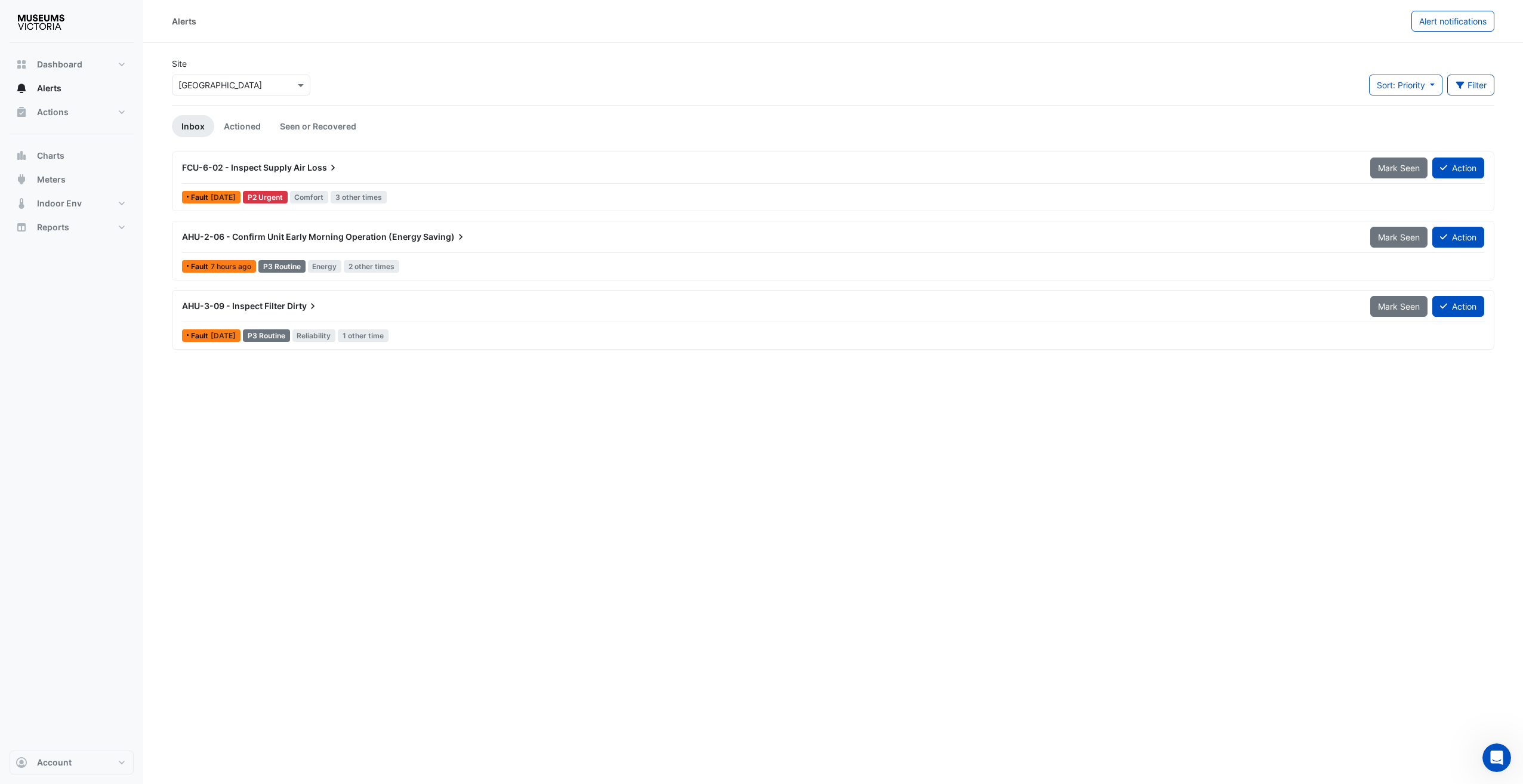
click at [310, 184] on div "FCU-6-02 - Inspect Supply Air Loss Mark Seen Action Fault 6 days ago P2 Urgent …" at bounding box center [833, 181] width 1312 height 49
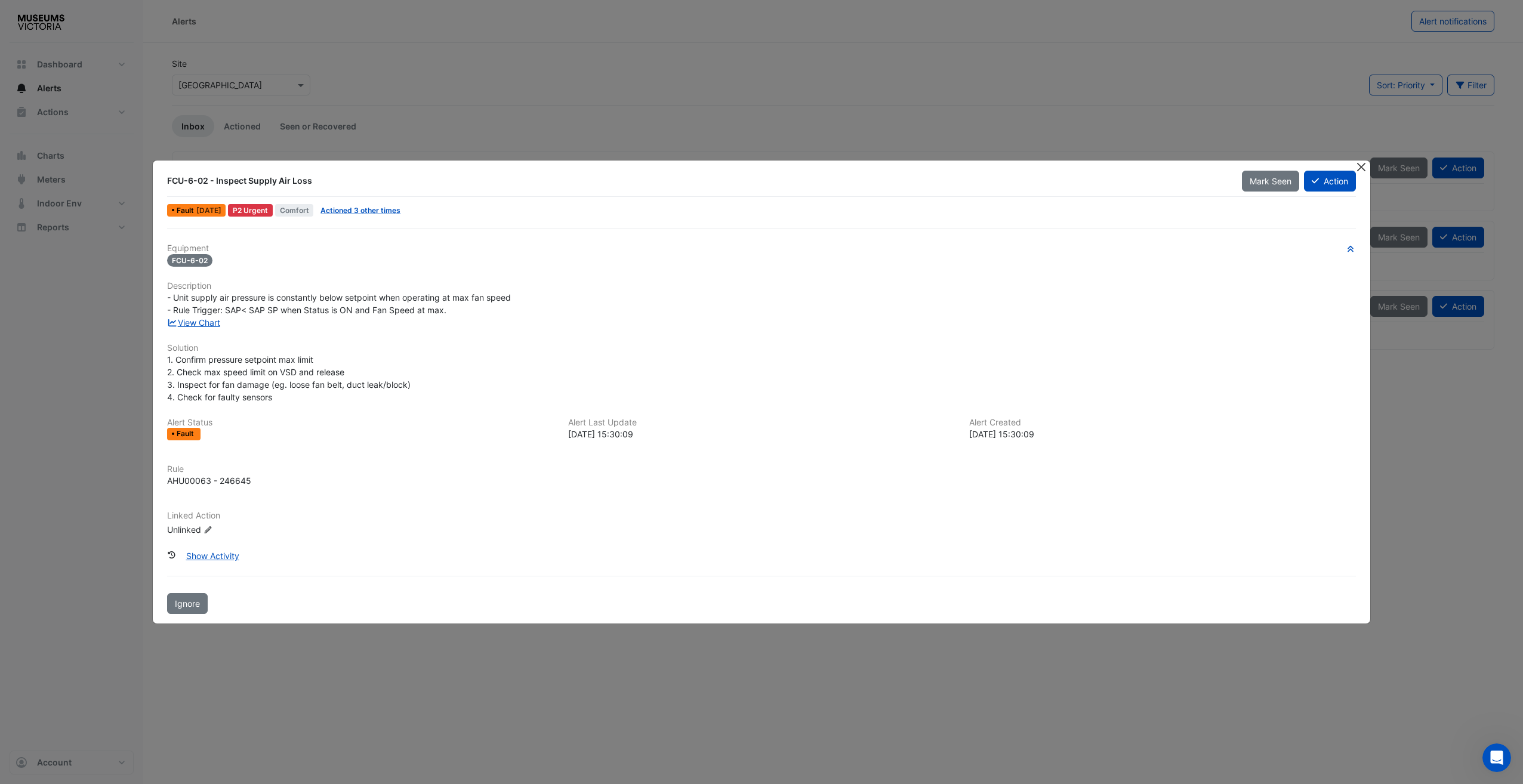
click at [1140, 162] on button "Close" at bounding box center [1361, 167] width 12 height 12
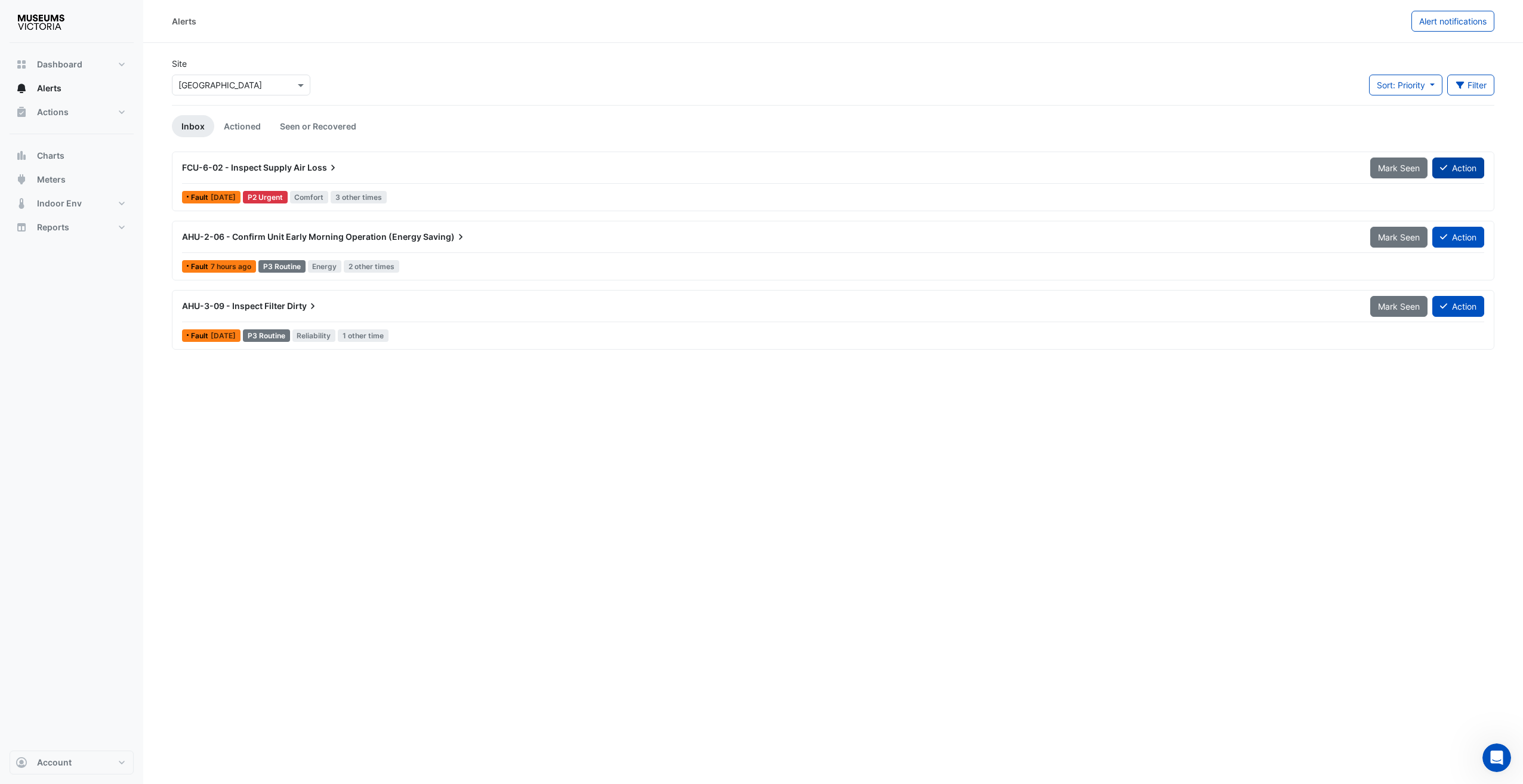
click at [1140, 169] on button "Action" at bounding box center [1458, 168] width 52 height 21
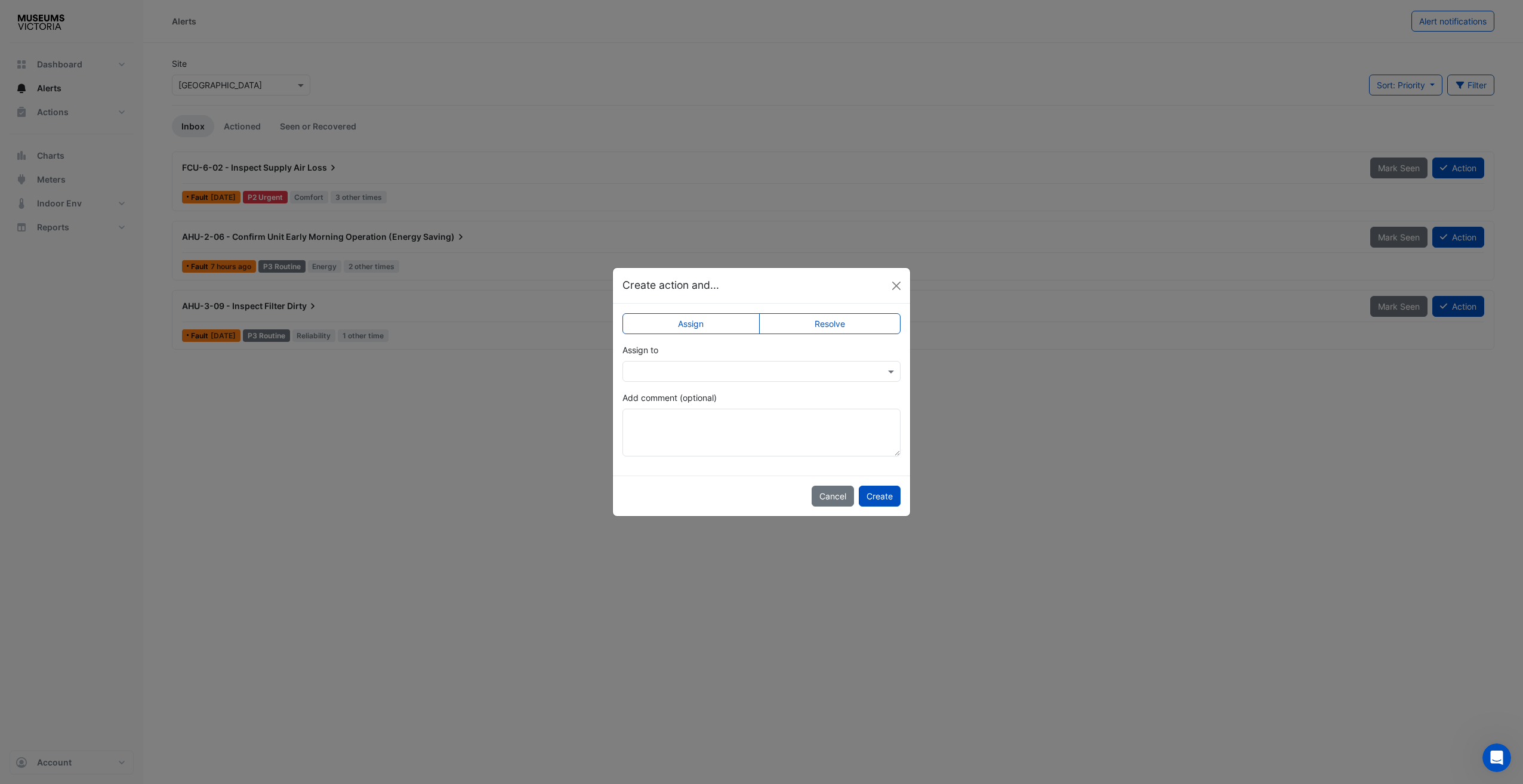
click at [673, 372] on input "text" at bounding box center [749, 371] width 241 height 12
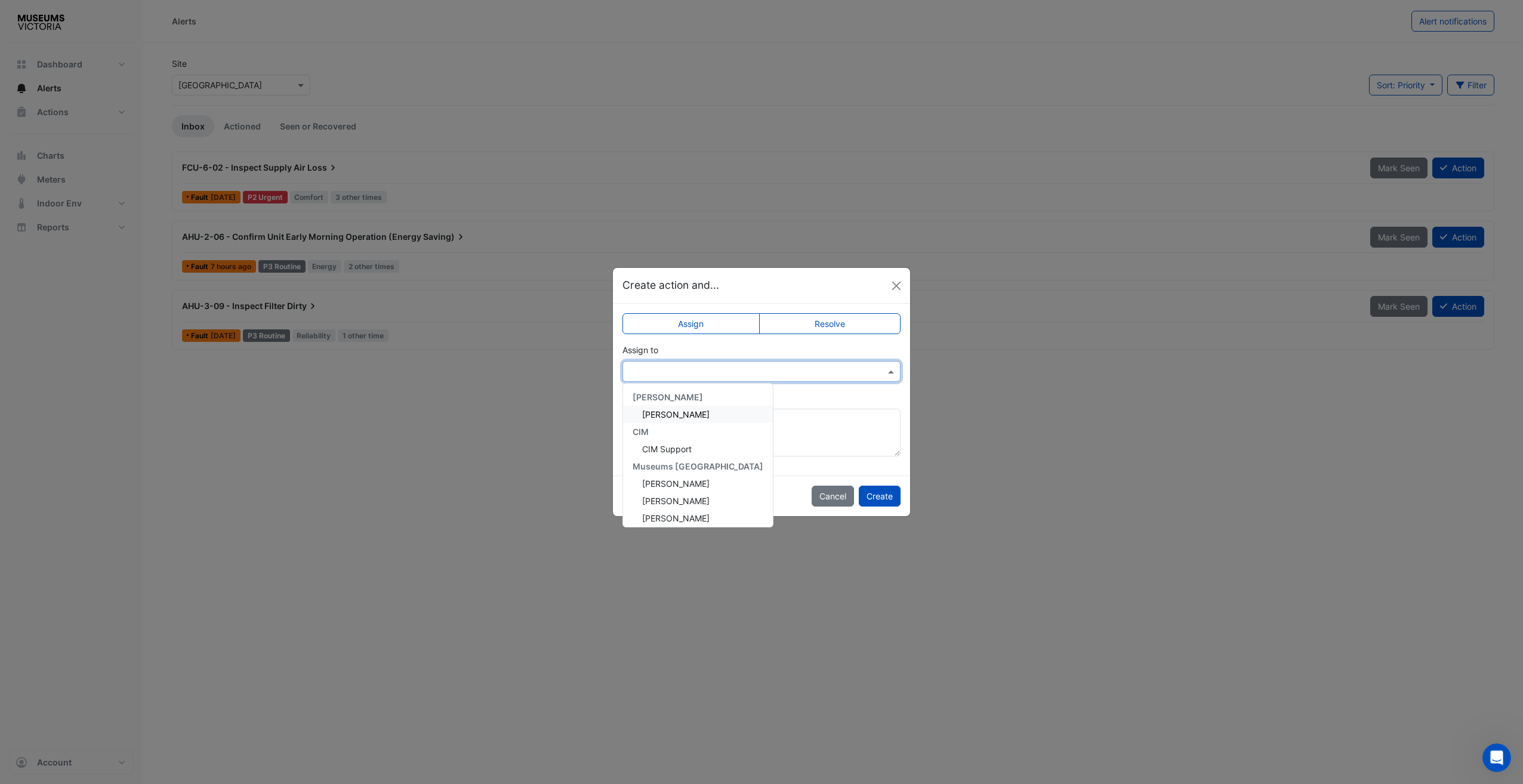
click at [679, 409] on span "Matt Ryan" at bounding box center [675, 414] width 67 height 10
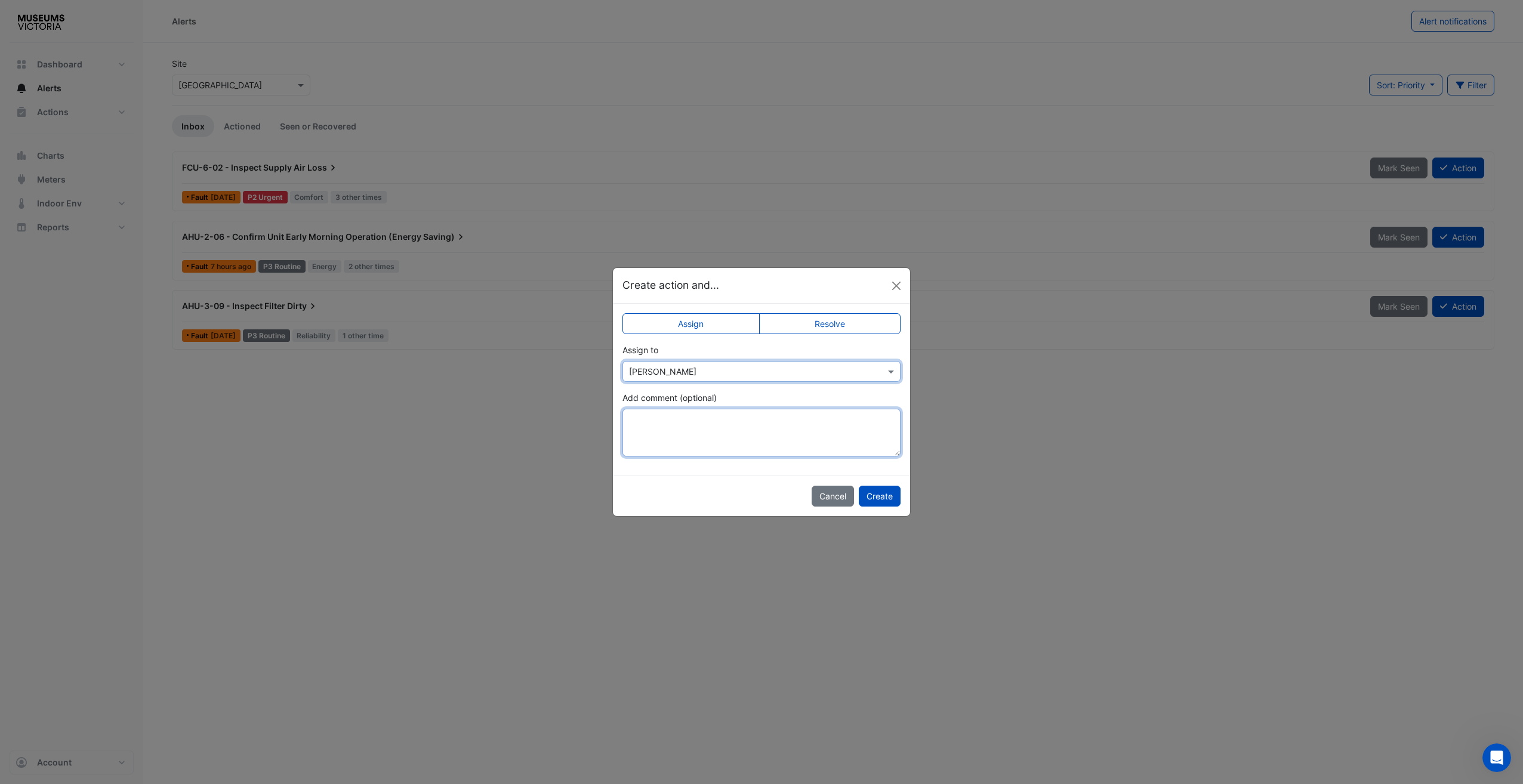
click at [692, 443] on textarea "Add comment (optional)" at bounding box center [762, 432] width 278 height 48
click at [766, 378] on div "× Matt Ryan" at bounding box center [762, 371] width 278 height 21
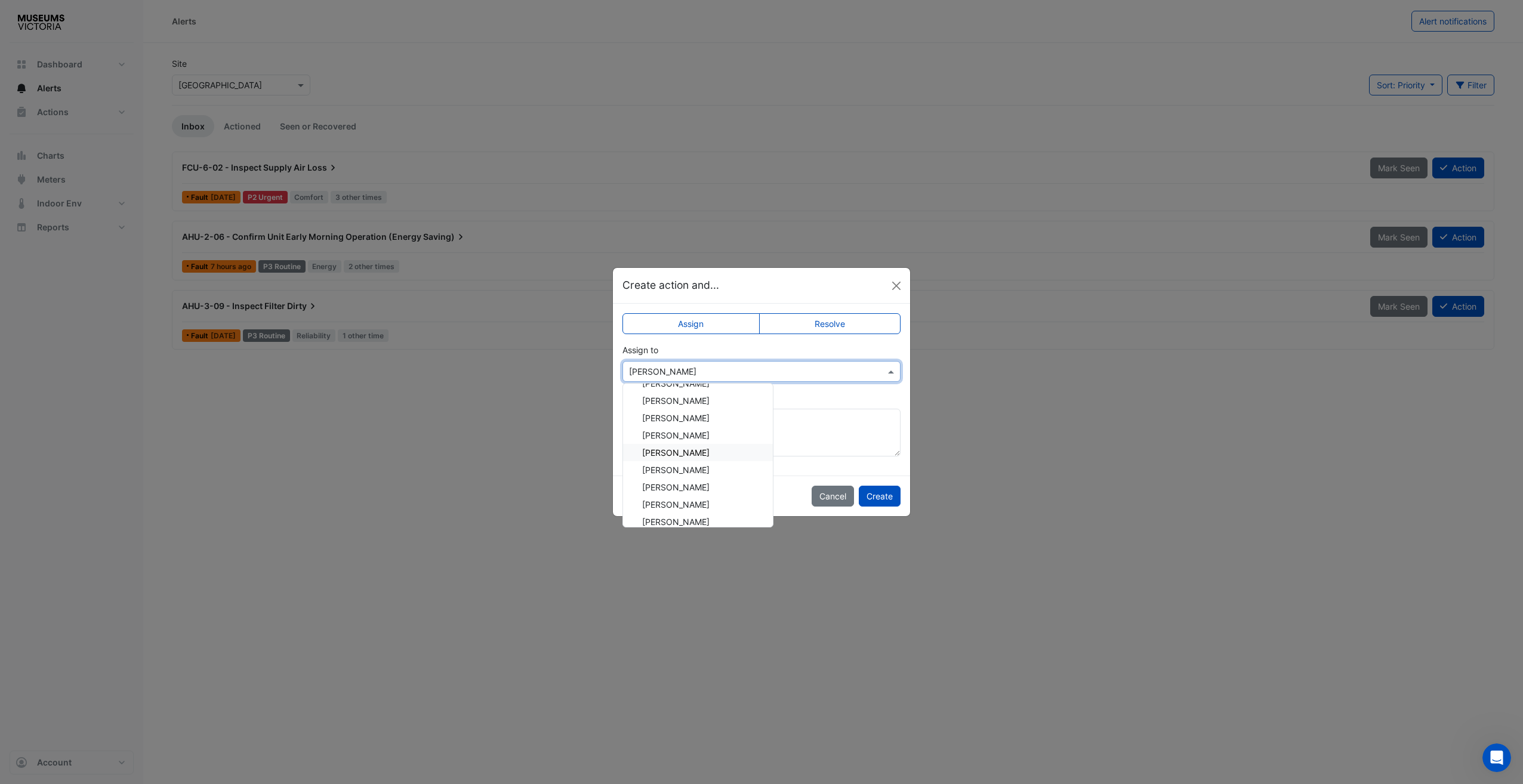
scroll to position [119, 0]
click at [679, 474] on div "Nathan Marnell" at bounding box center [698, 467] width 150 height 17
click at [713, 459] on div "Assign Resolve Assign to × Nathan Marnell Add comment (optional)" at bounding box center [762, 389] width 297 height 171
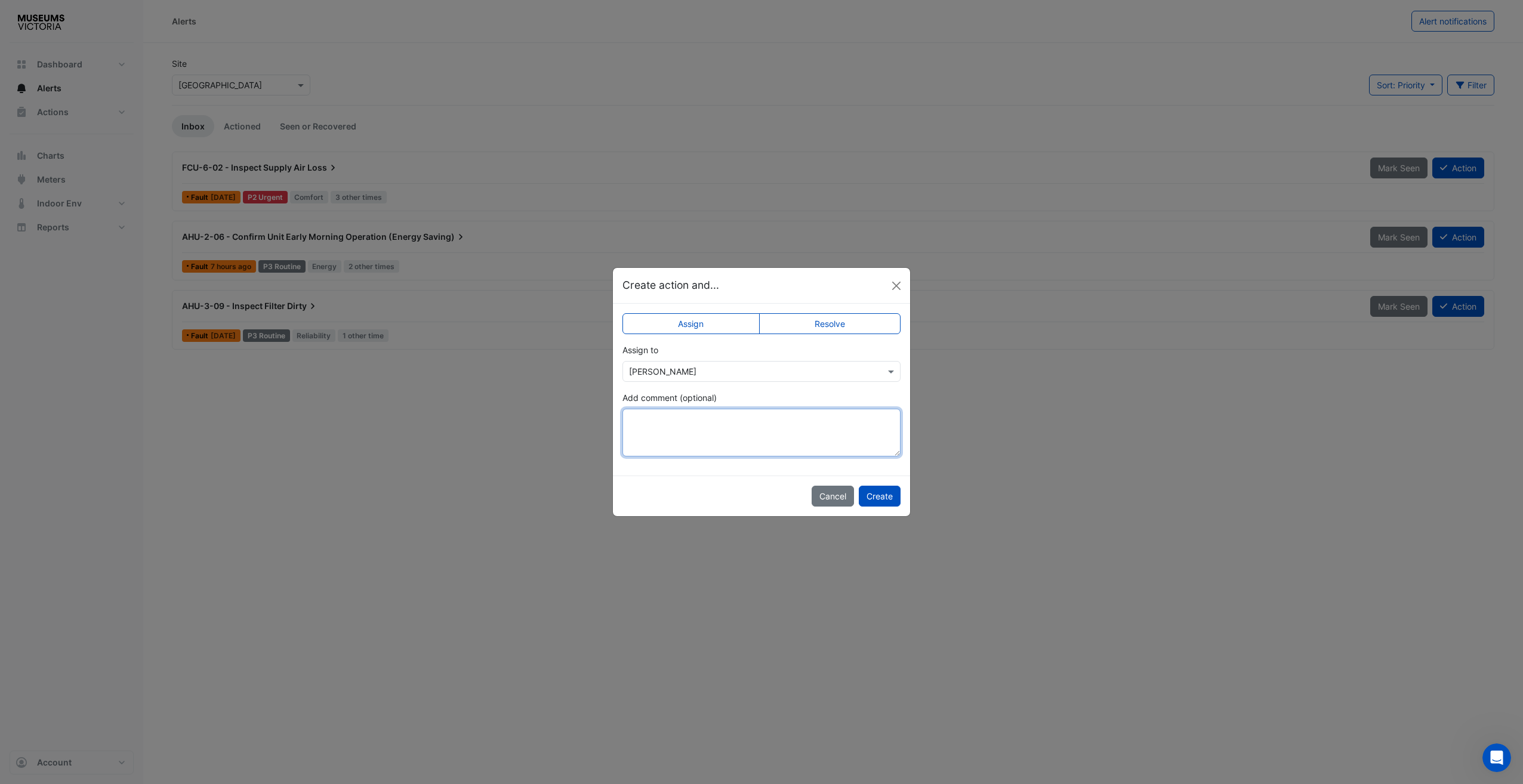
click at [718, 446] on textarea "Add comment (optional)" at bounding box center [762, 432] width 278 height 48
type textarea "**********"
click at [876, 497] on button "Create" at bounding box center [879, 496] width 41 height 21
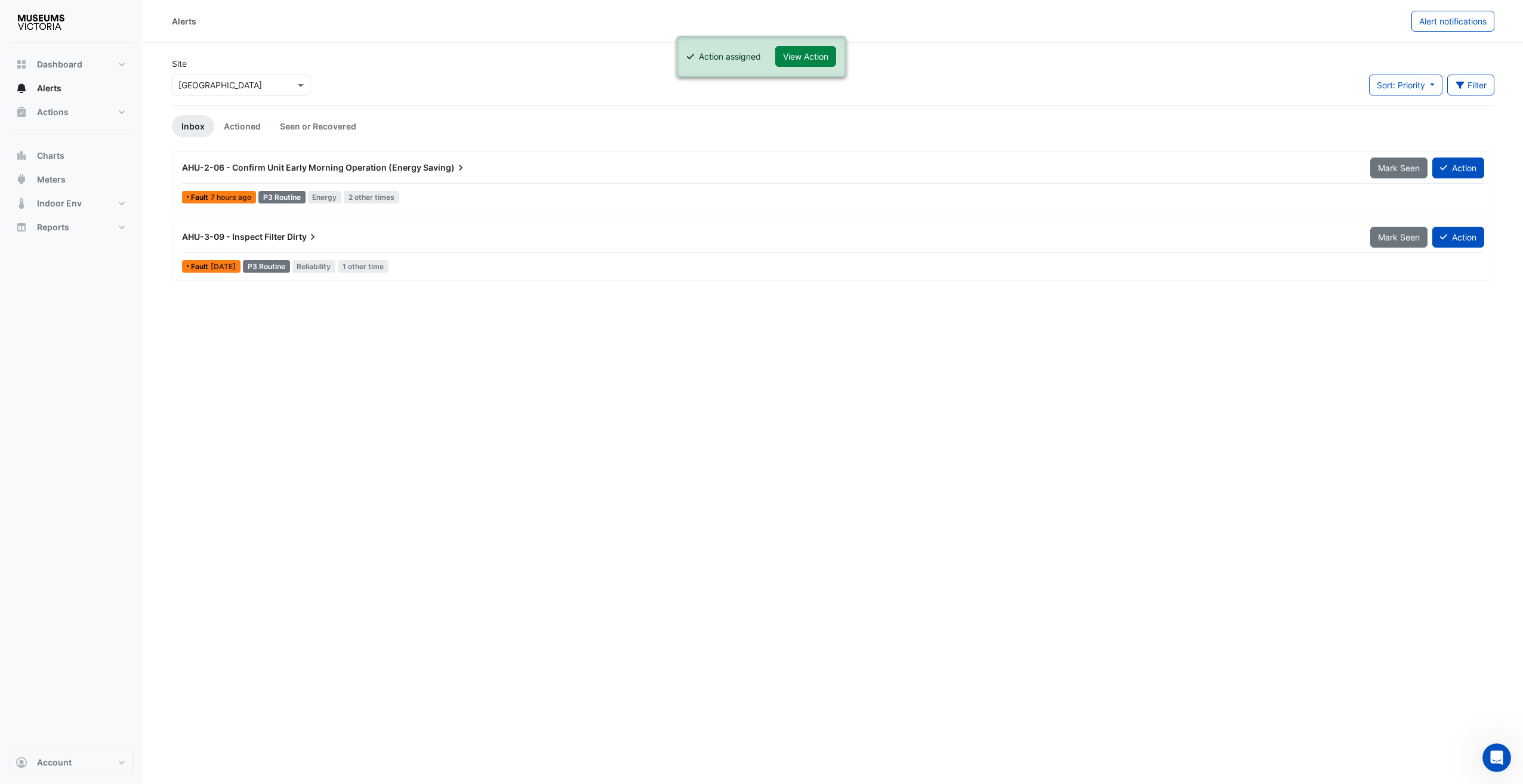
click at [351, 240] on div "AHU-3-09 - Inspect Filter Dirty" at bounding box center [769, 236] width 1174 height 12
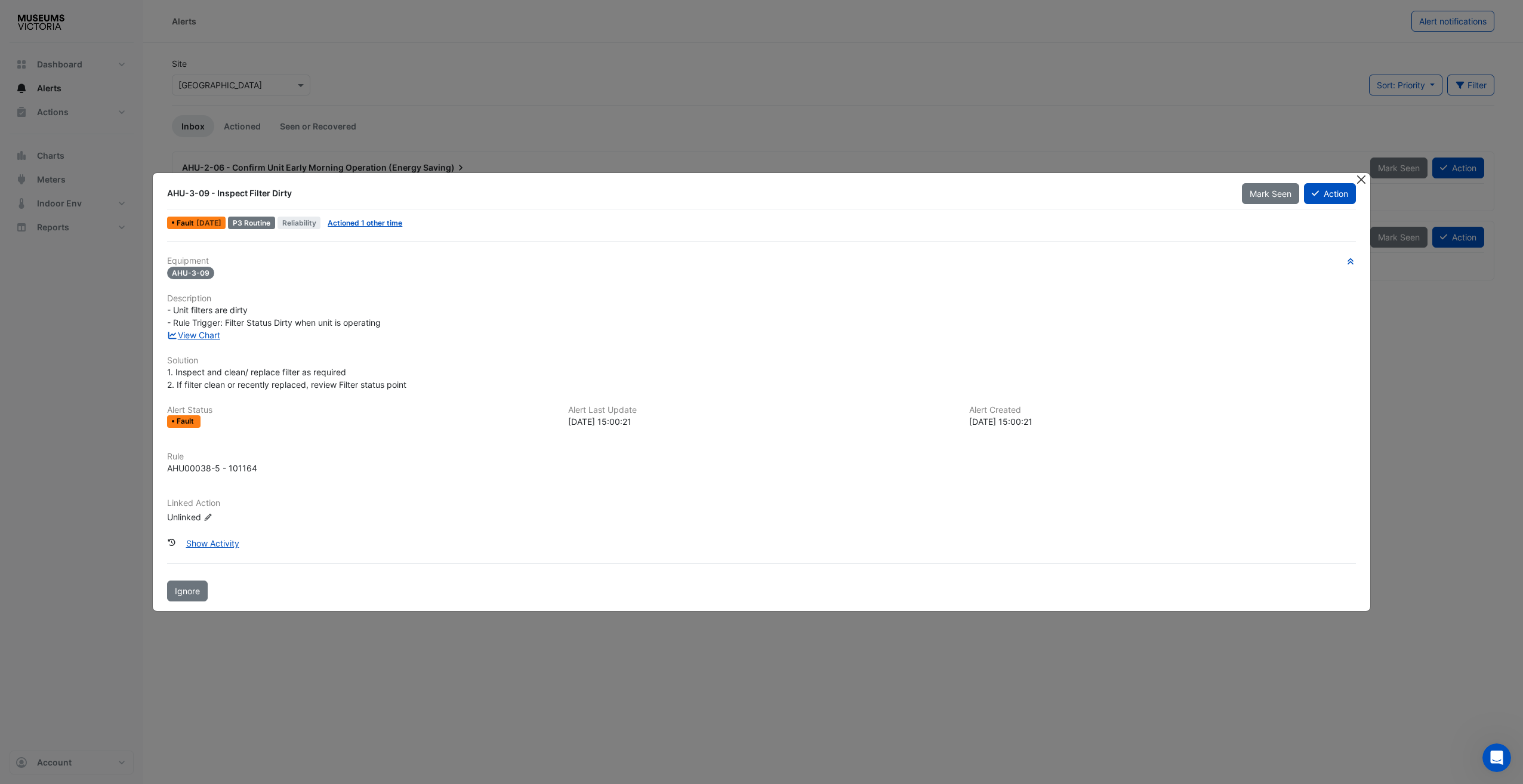
click at [1140, 177] on button "Close" at bounding box center [1361, 179] width 12 height 12
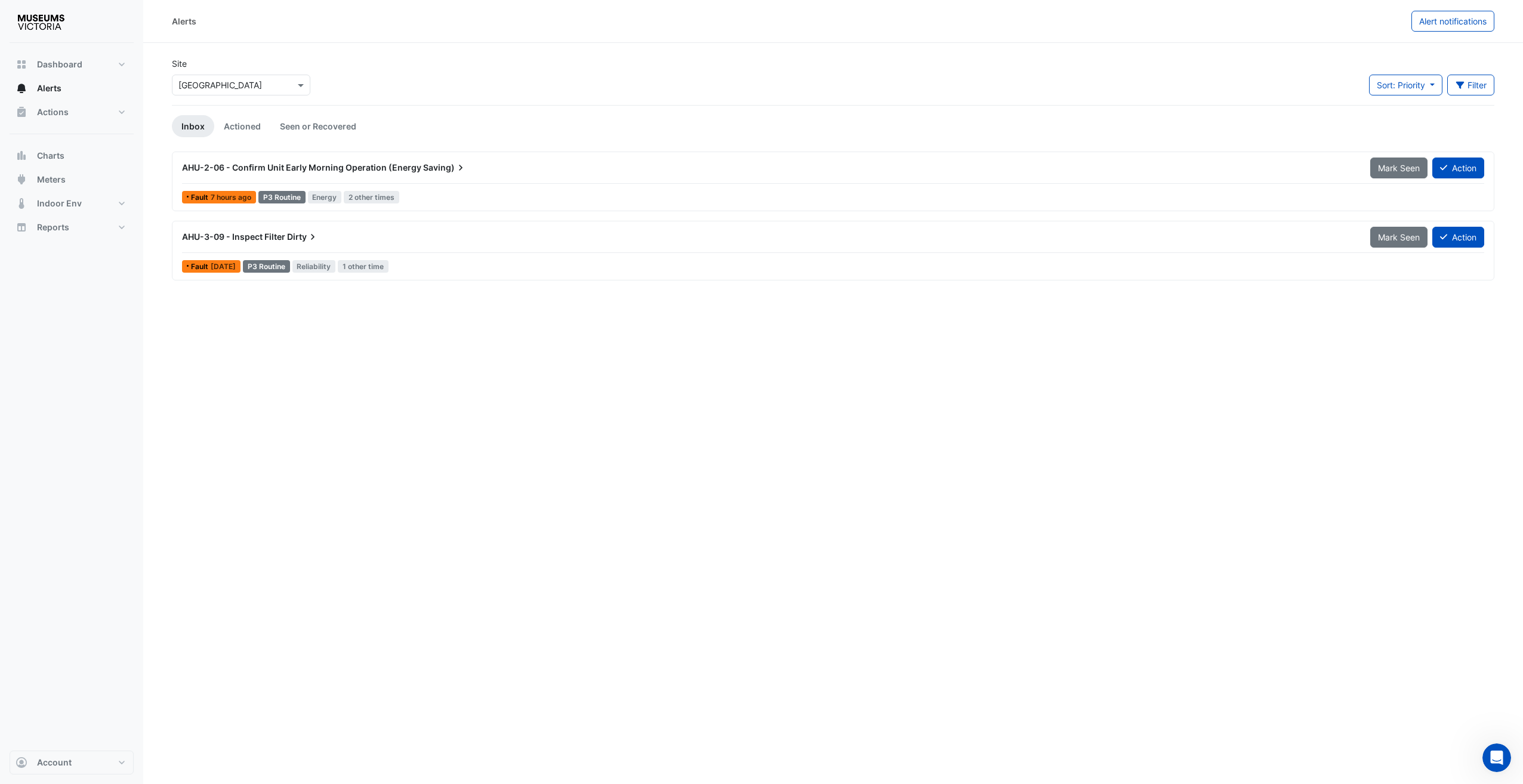
click at [306, 237] on span "Dirty" at bounding box center [302, 236] width 32 height 12
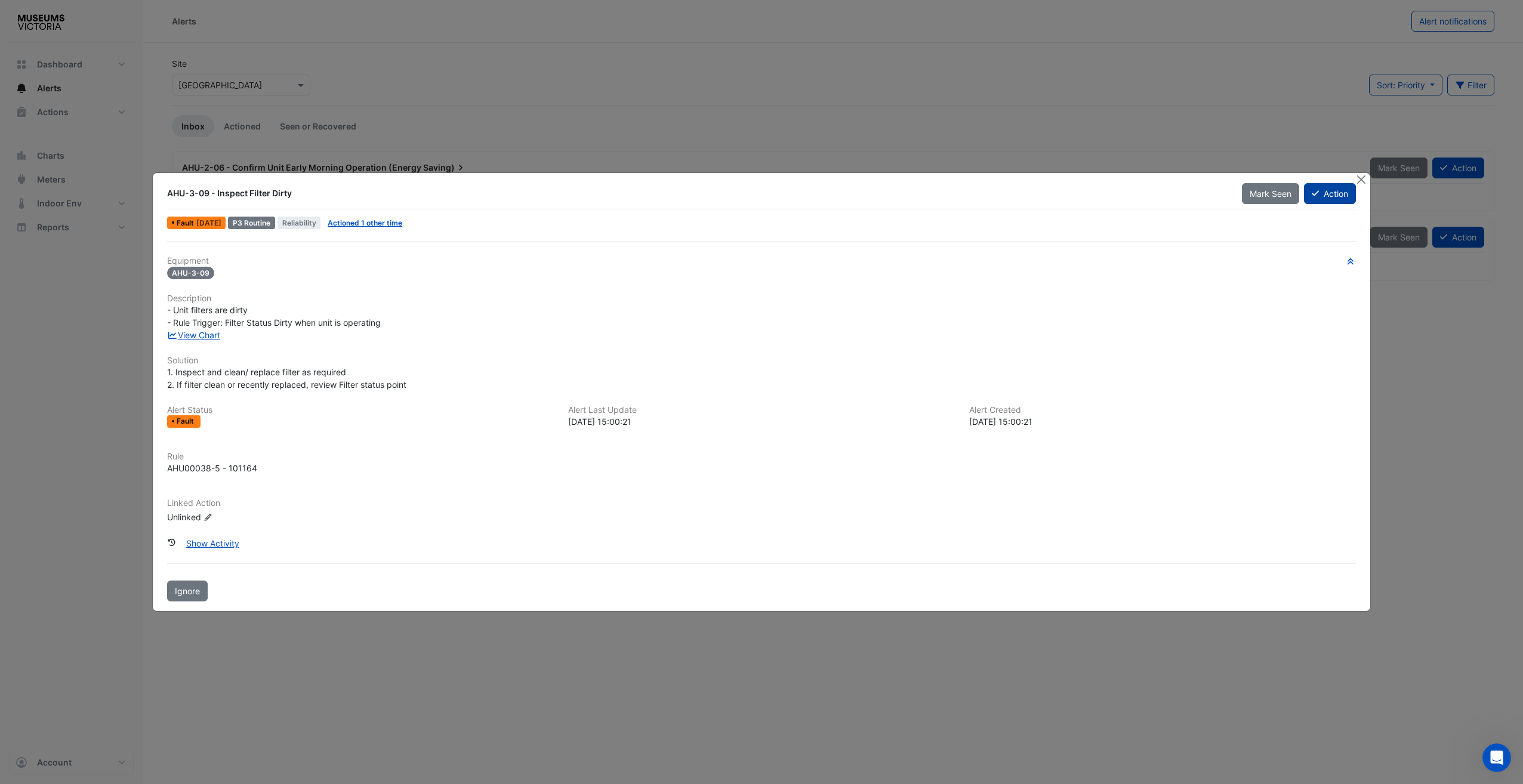
click at [1140, 195] on icon at bounding box center [1315, 193] width 7 height 8
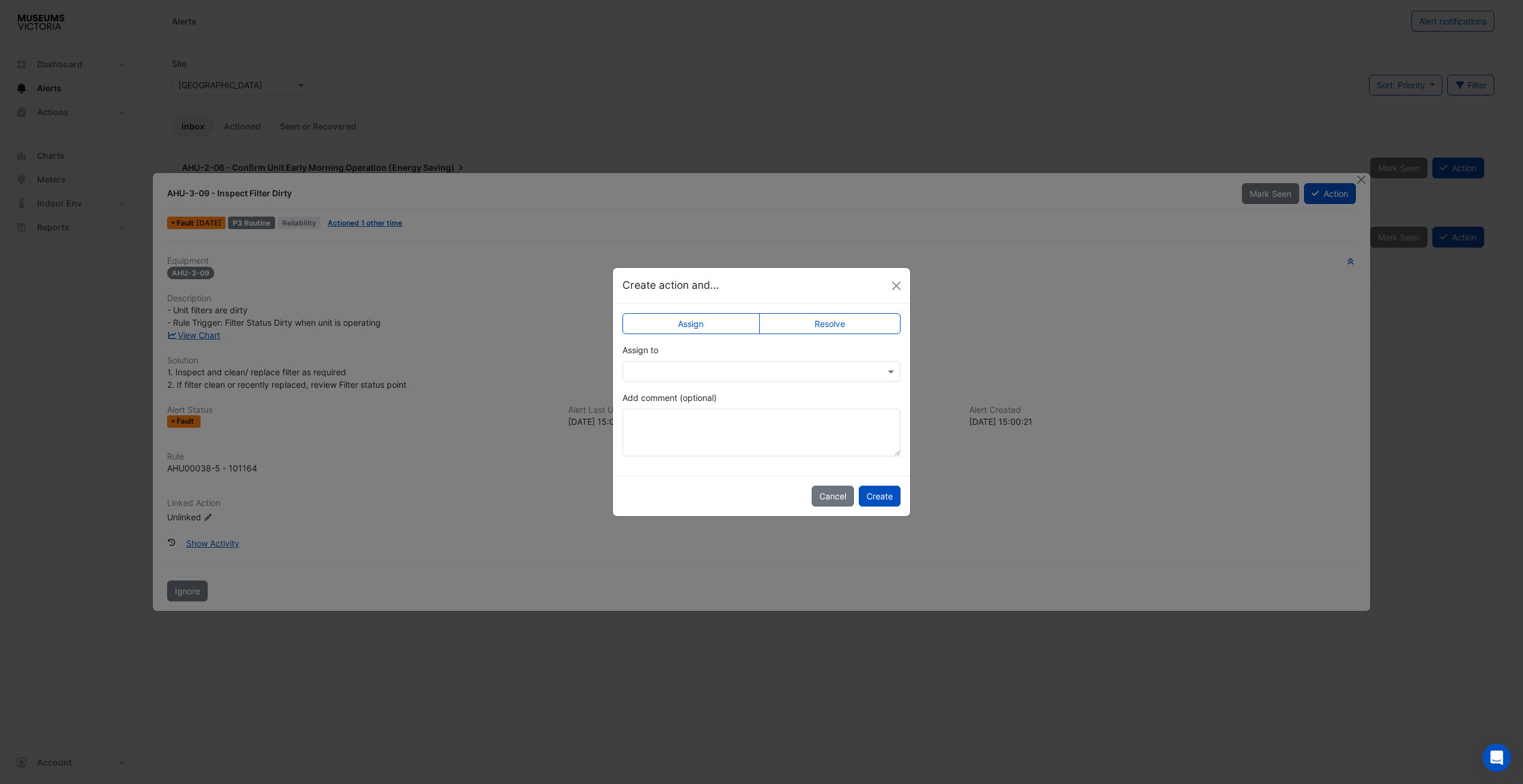
click at [688, 378] on div at bounding box center [762, 371] width 278 height 21
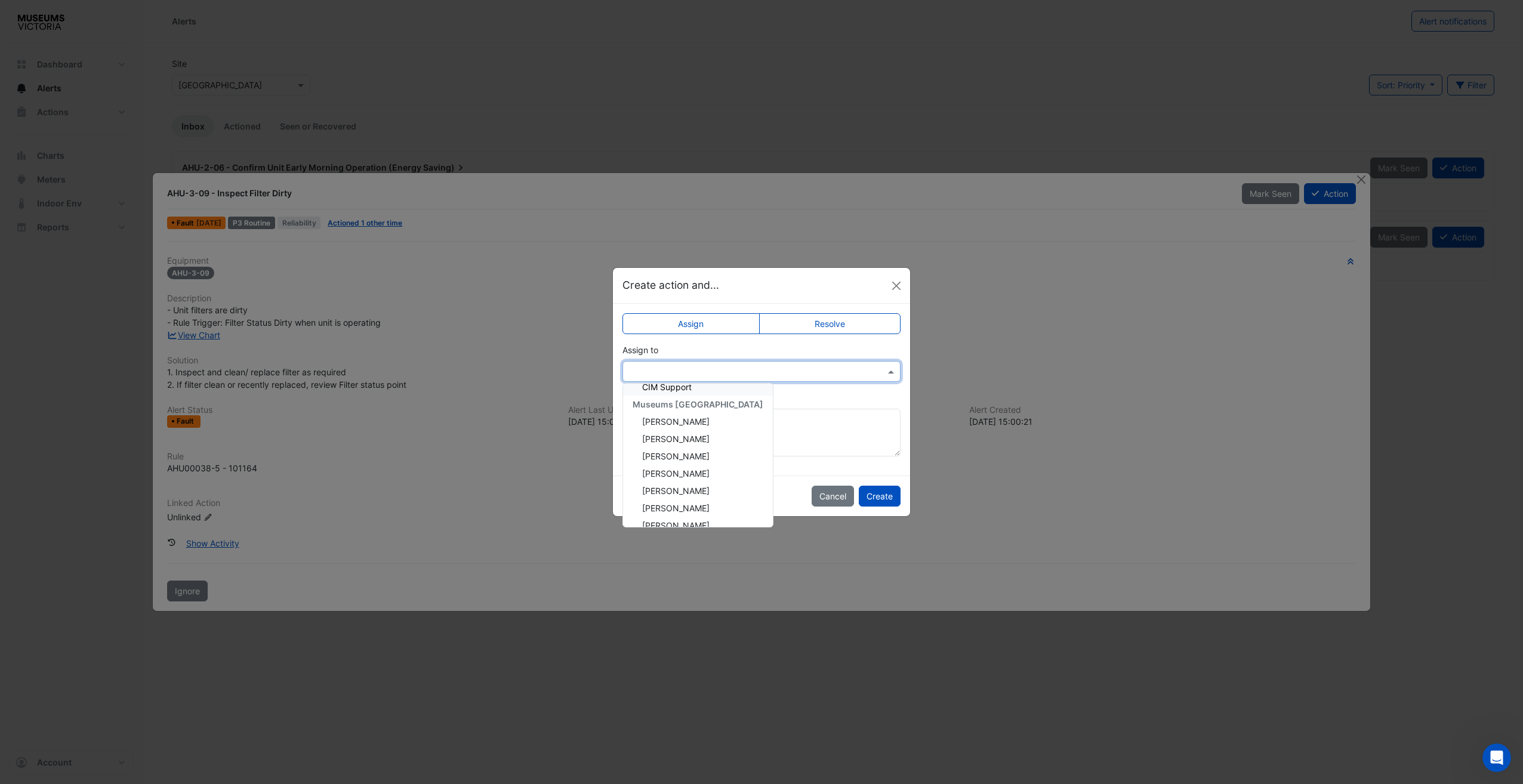
scroll to position [119, 0]
click at [686, 466] on span "Nathan Marnell" at bounding box center [675, 468] width 67 height 10
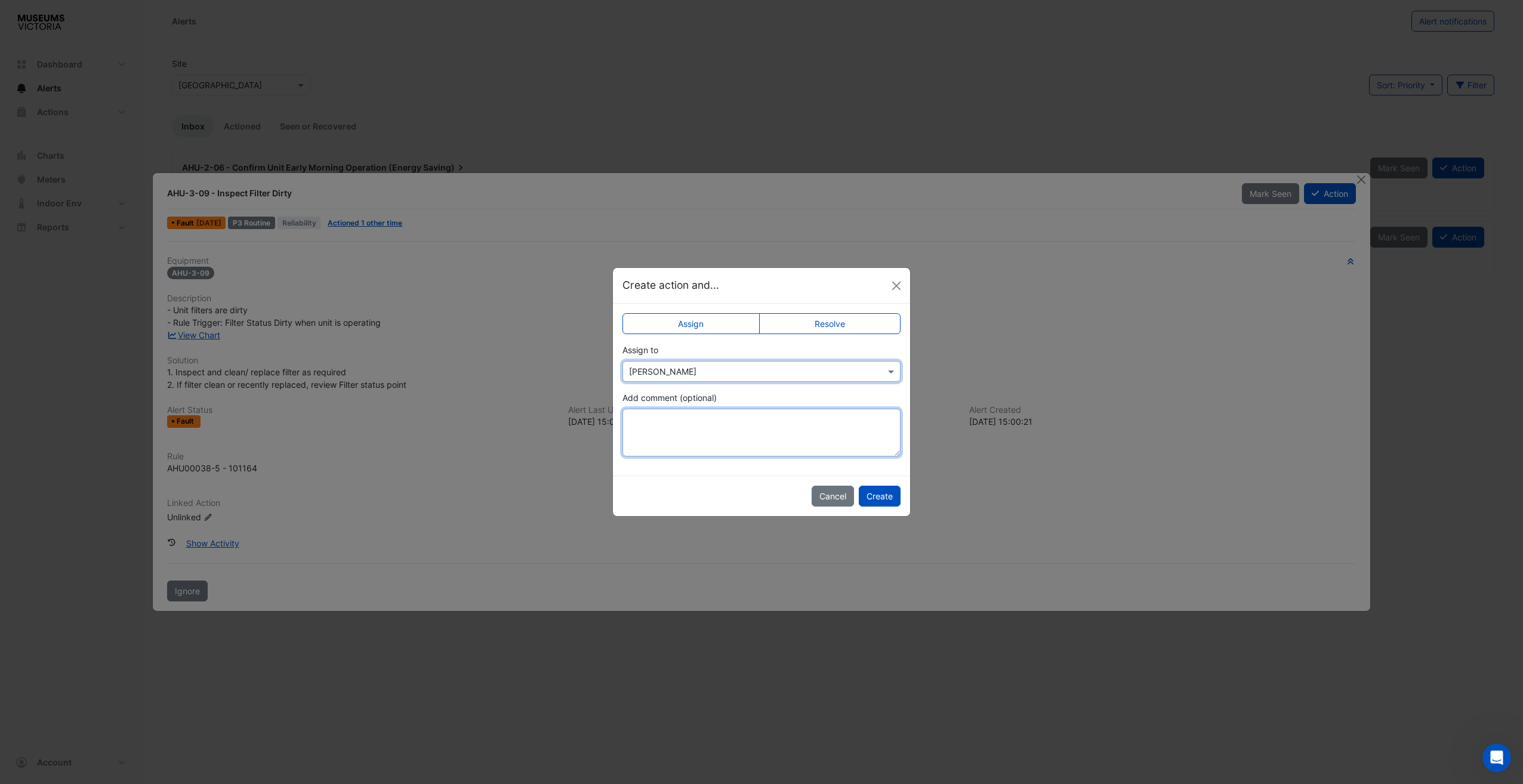
click at [686, 447] on textarea "Add comment (optional)" at bounding box center [762, 432] width 278 height 48
type textarea "*"
type textarea "**********"
click at [861, 483] on div "Cancel Create" at bounding box center [762, 496] width 297 height 41
click at [873, 491] on button "Create" at bounding box center [879, 496] width 41 height 21
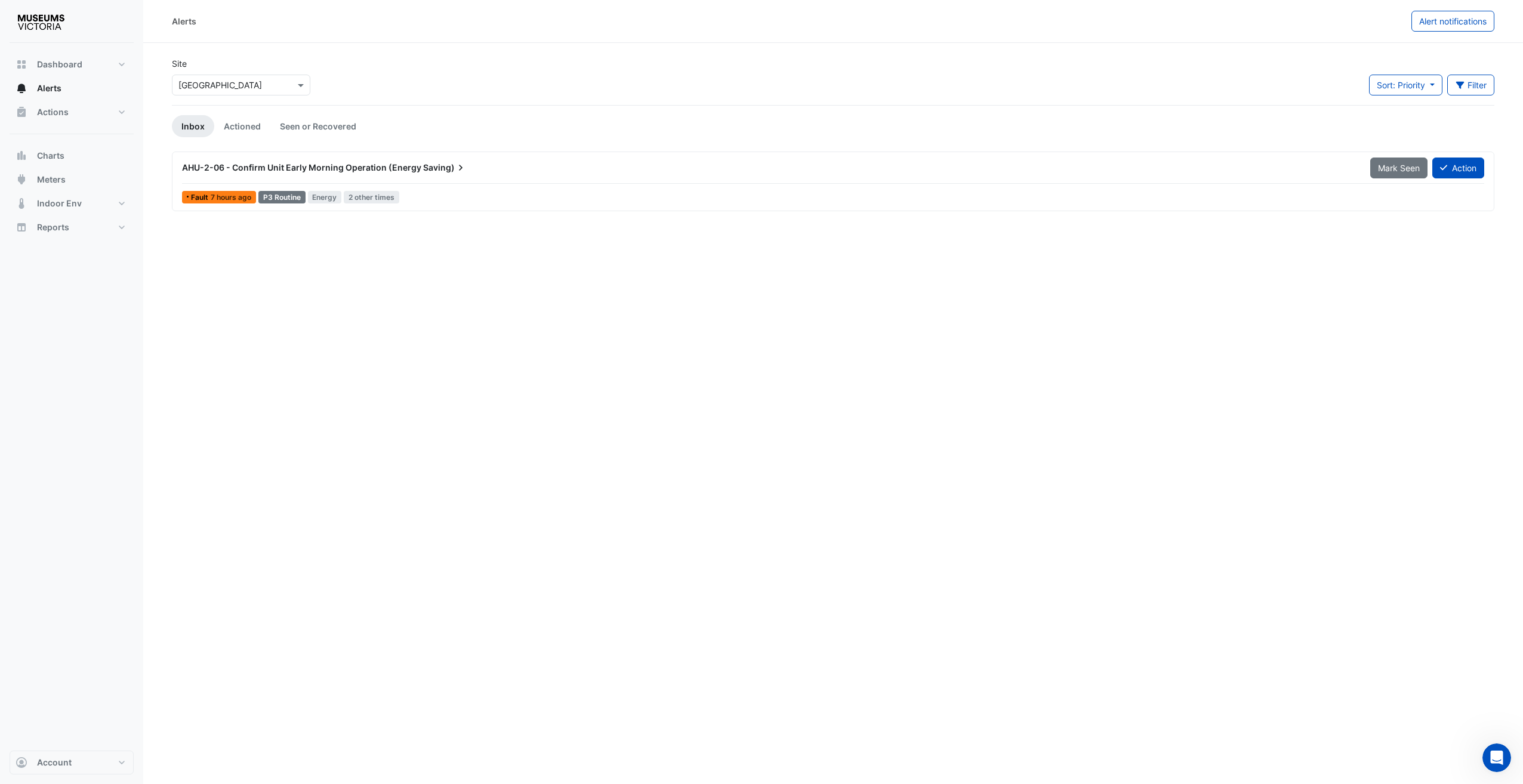
click at [368, 157] on div "AHU-2-06 - Confirm Unit Early Morning Operation (Energy Saving)" at bounding box center [769, 167] width 1188 height 21
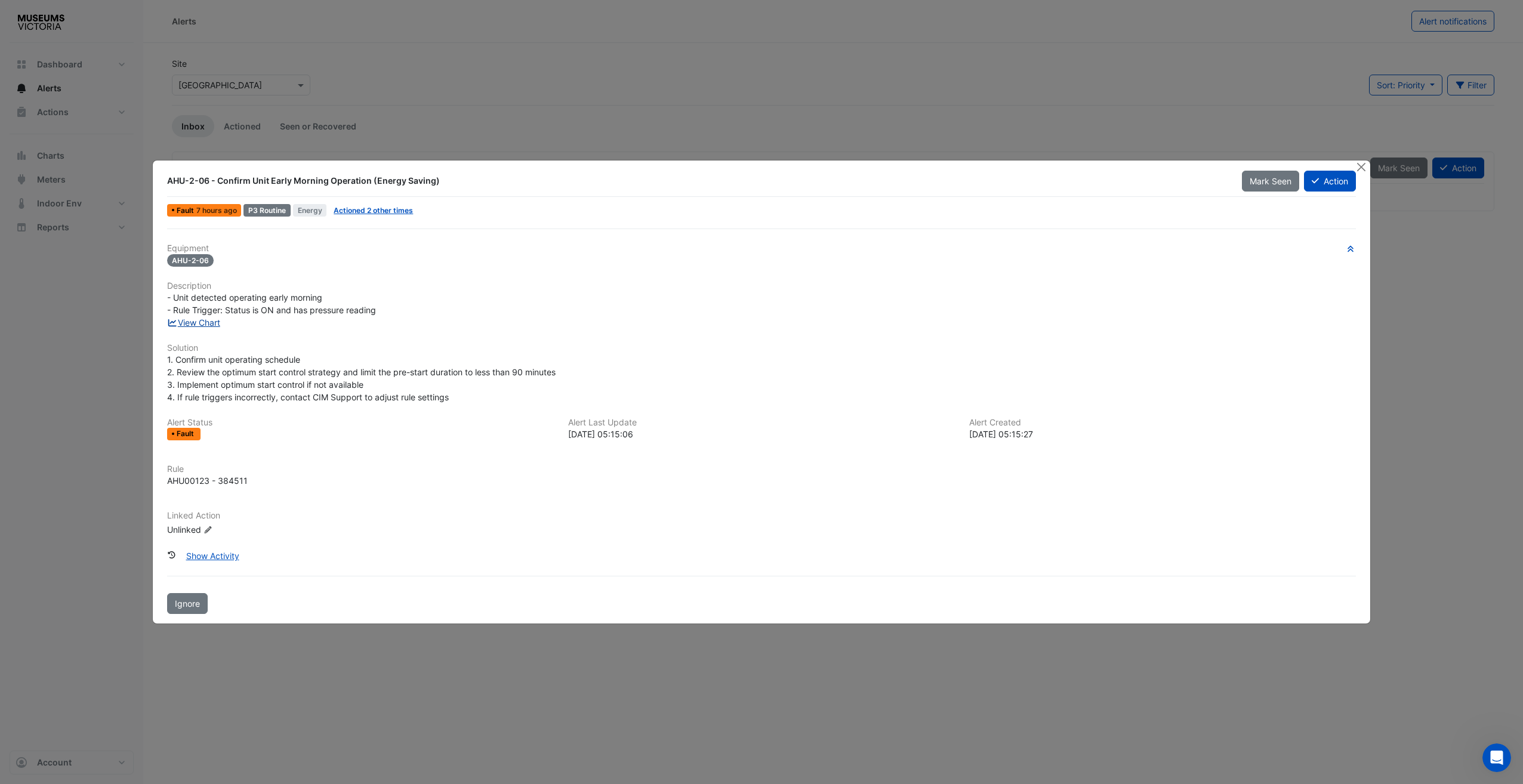
click at [195, 327] on link "View Chart" at bounding box center [193, 323] width 53 height 10
click at [1140, 185] on button "Action" at bounding box center [1330, 181] width 52 height 21
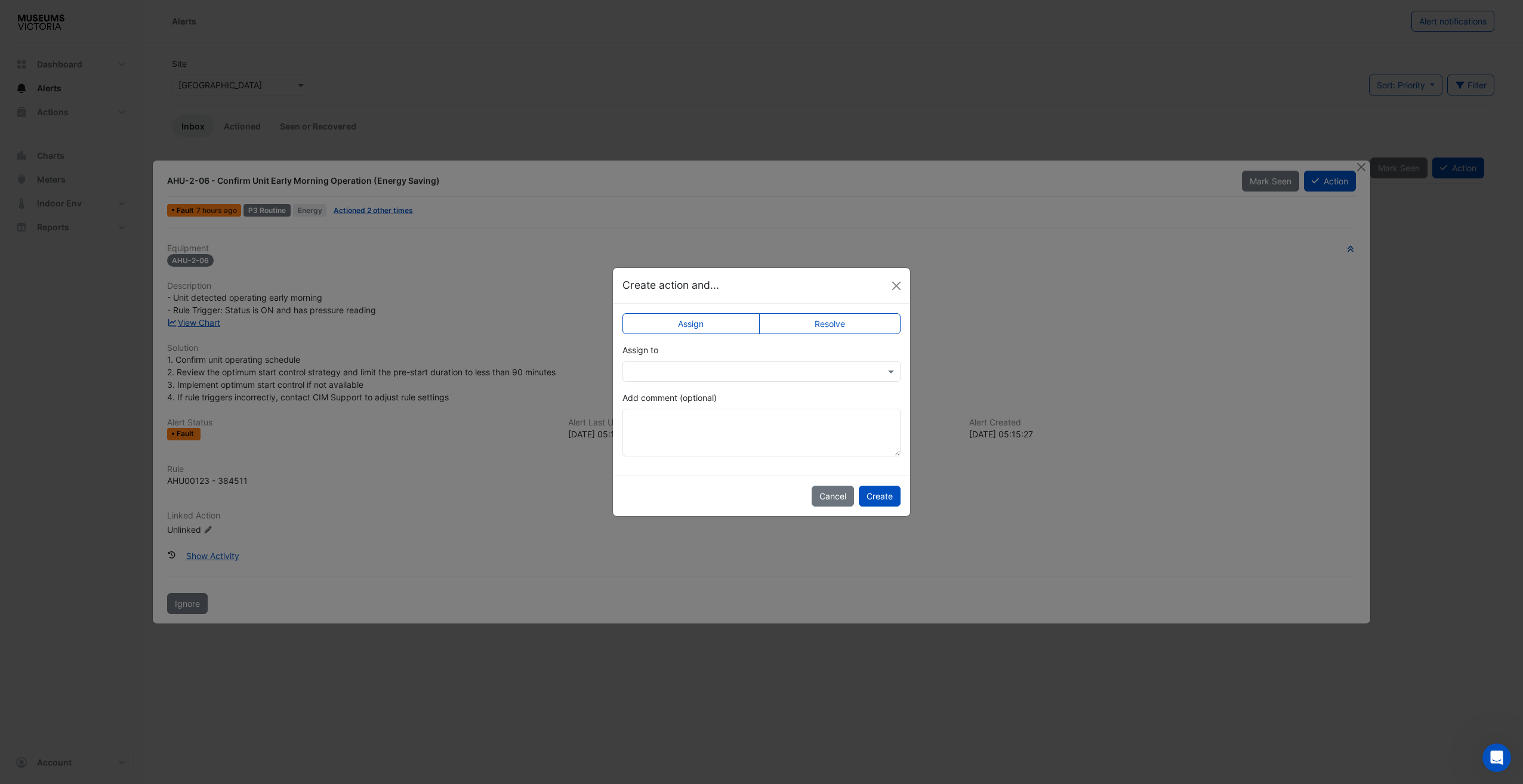
click at [793, 360] on div "Assign to" at bounding box center [762, 362] width 278 height 38
click at [792, 361] on div at bounding box center [762, 371] width 278 height 21
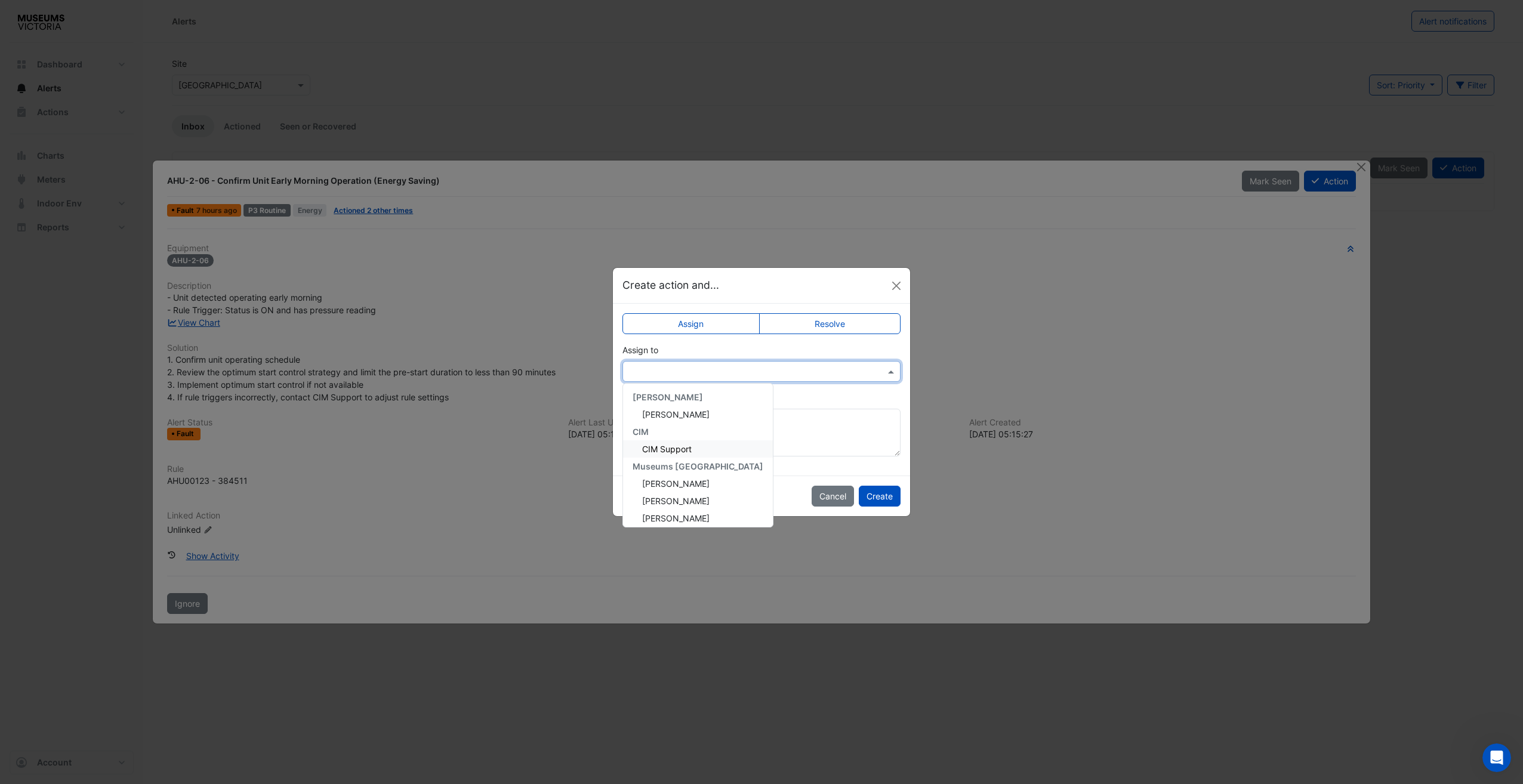
click at [696, 446] on div "CIM Support" at bounding box center [698, 448] width 150 height 17
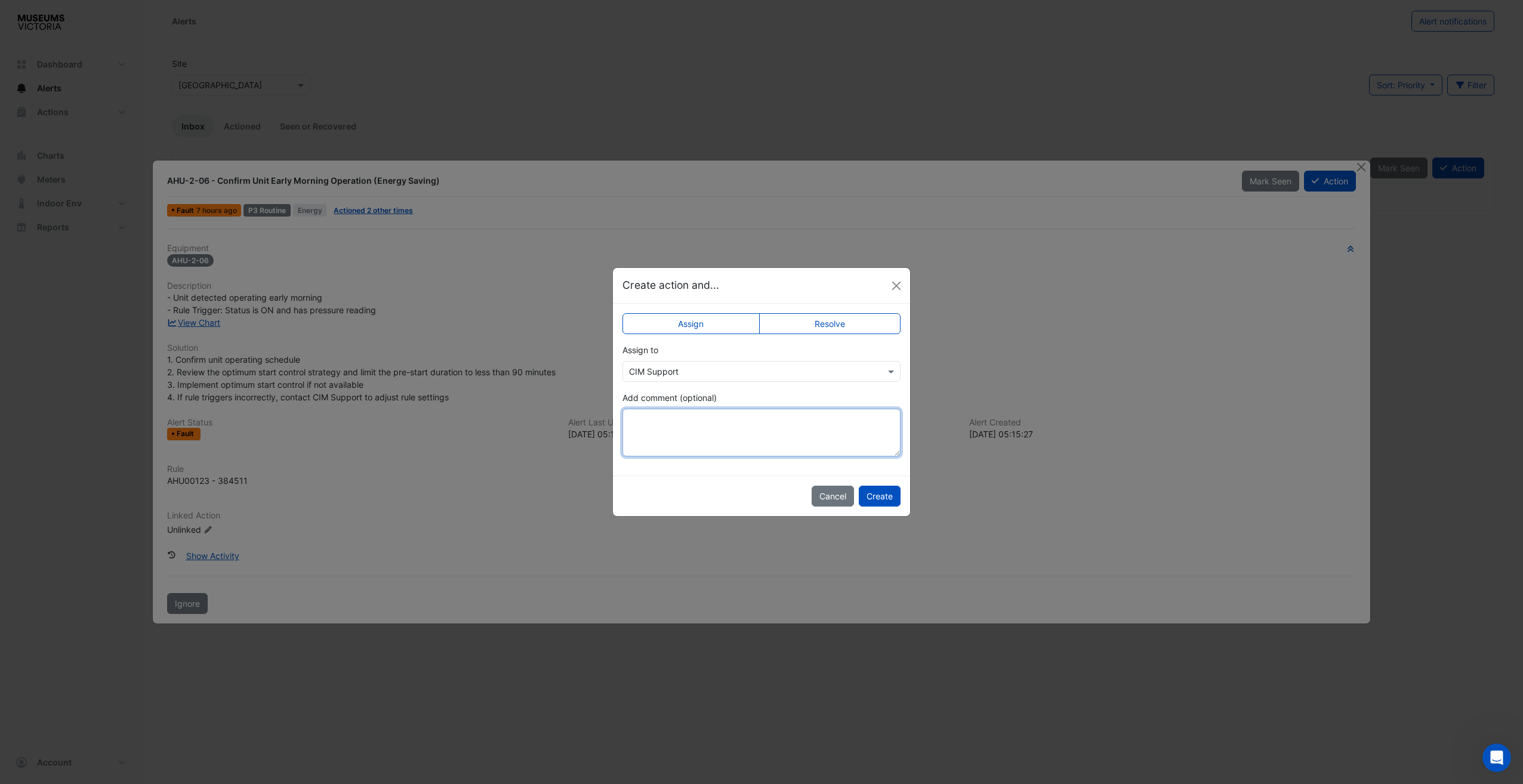
click at [692, 440] on textarea "Add comment (optional)" at bounding box center [762, 432] width 278 height 48
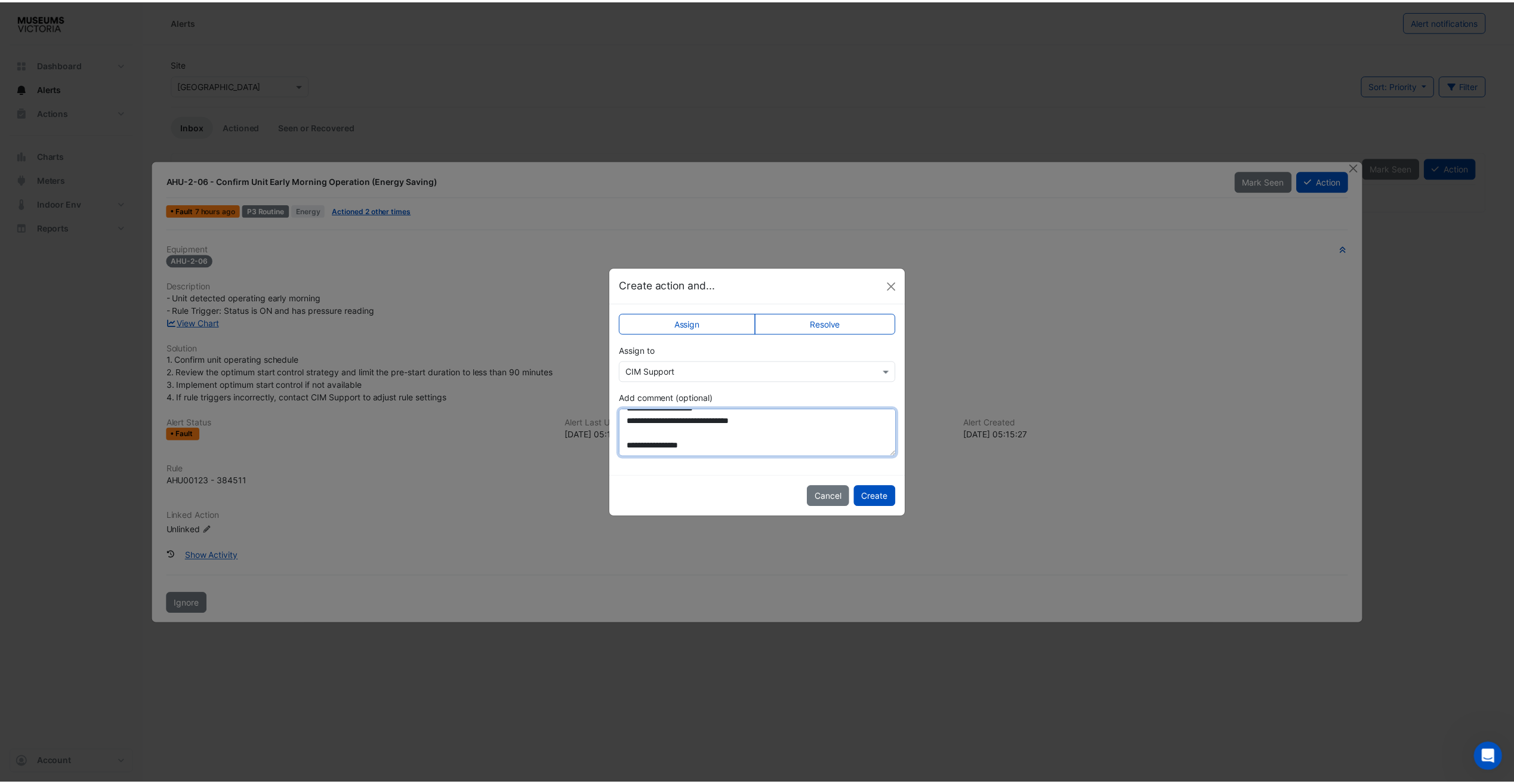
scroll to position [43, 0]
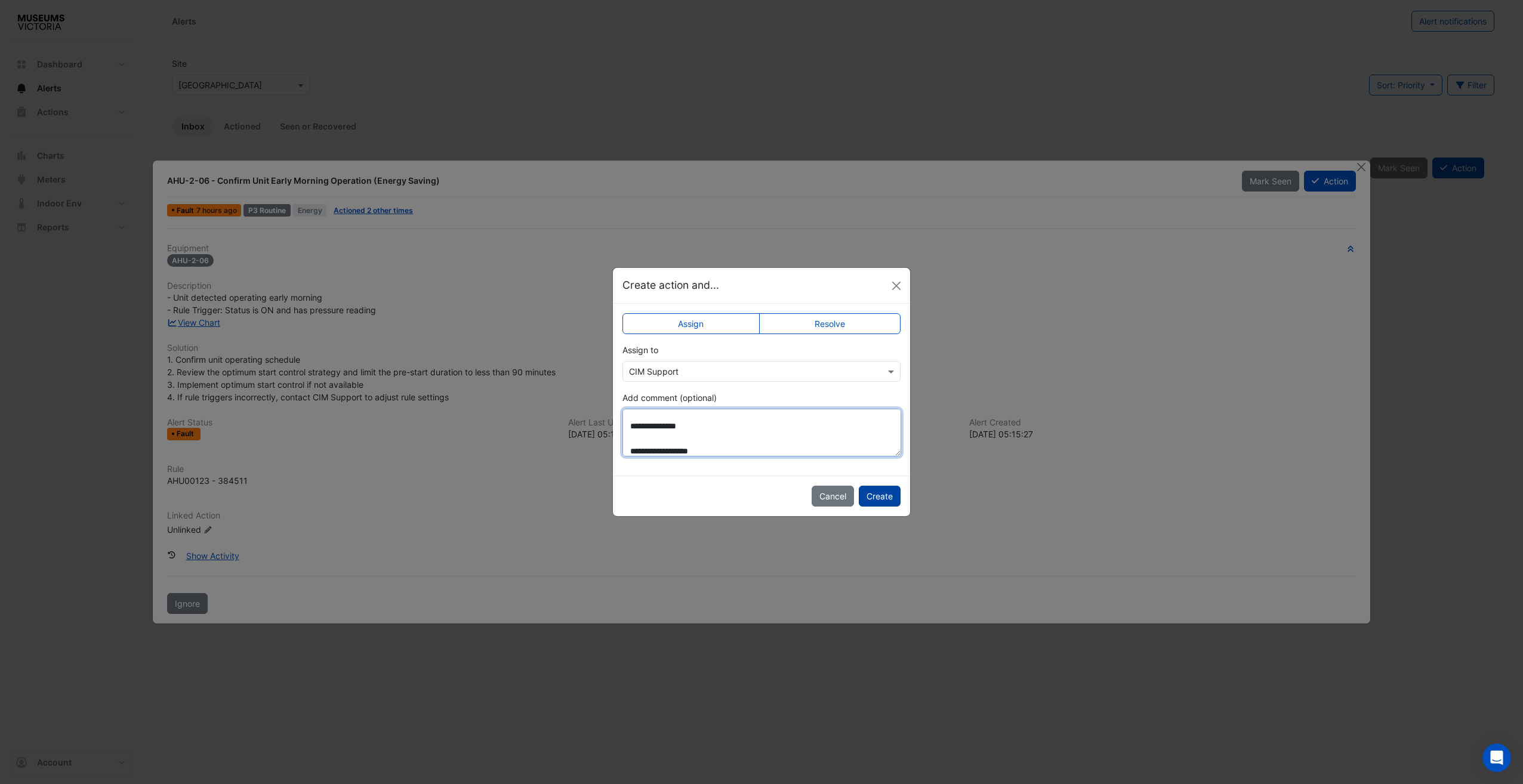
type textarea "**********"
click at [879, 497] on button "Create" at bounding box center [879, 496] width 41 height 21
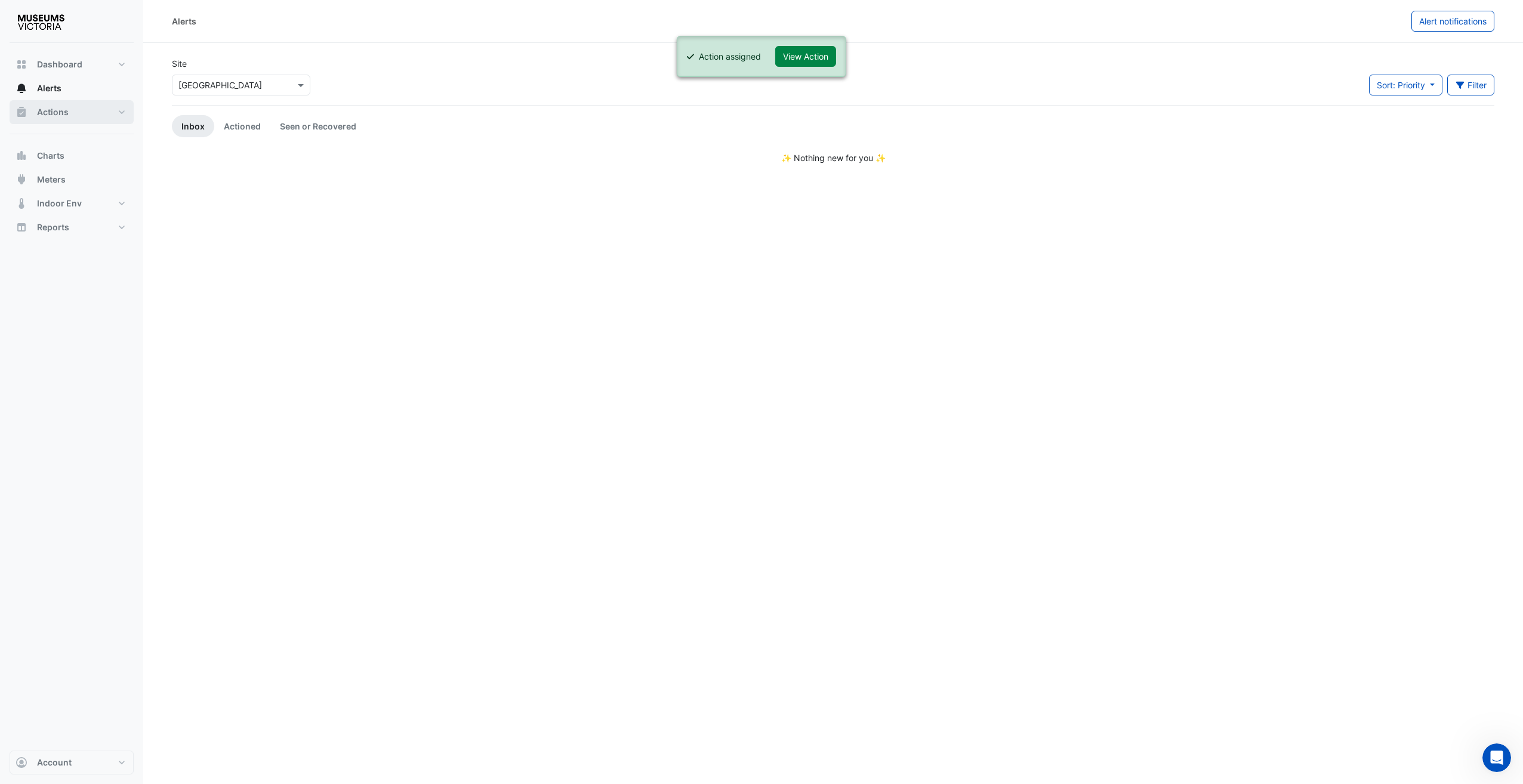
click at [33, 102] on button "Actions" at bounding box center [72, 111] width 124 height 24
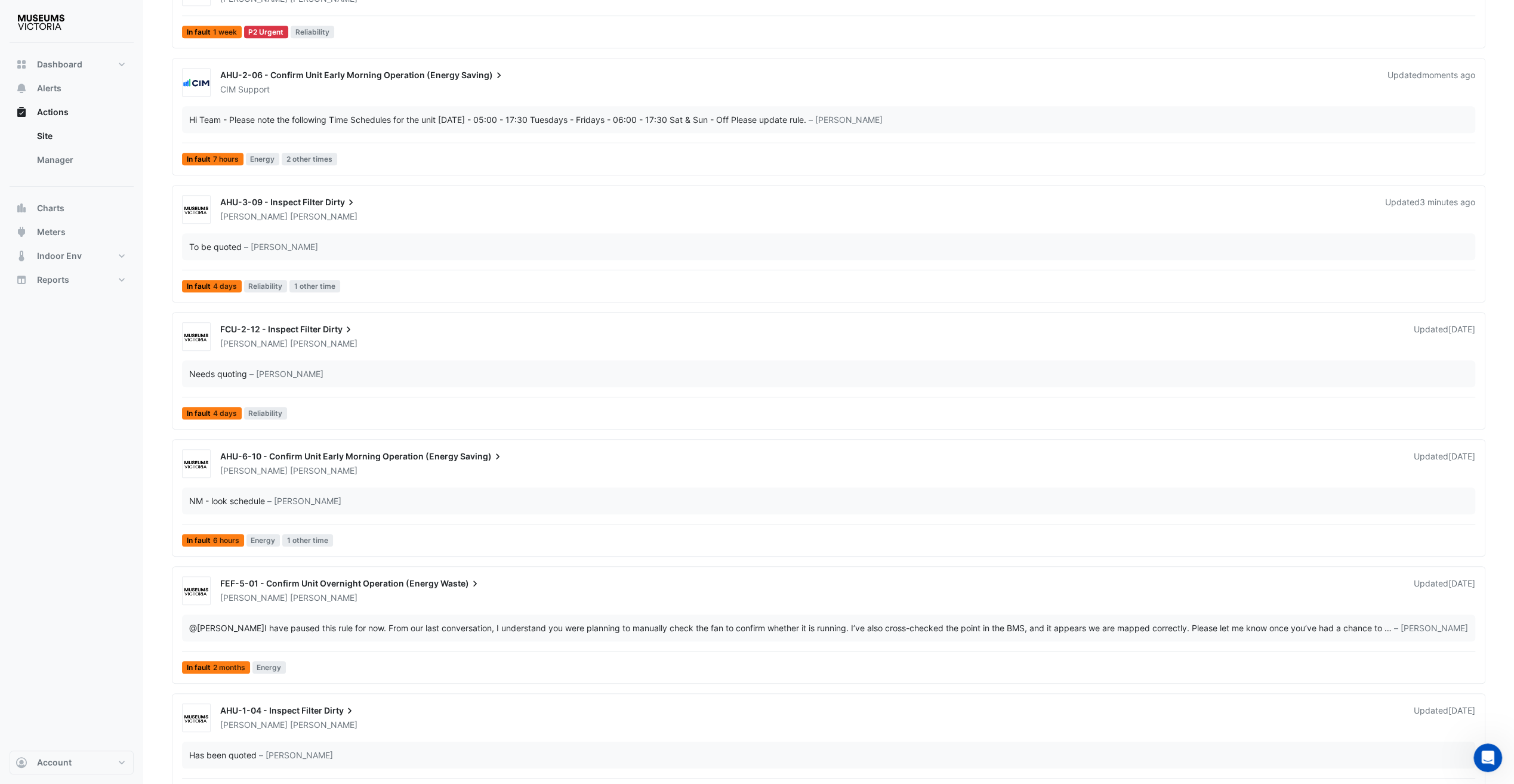
scroll to position [557, 0]
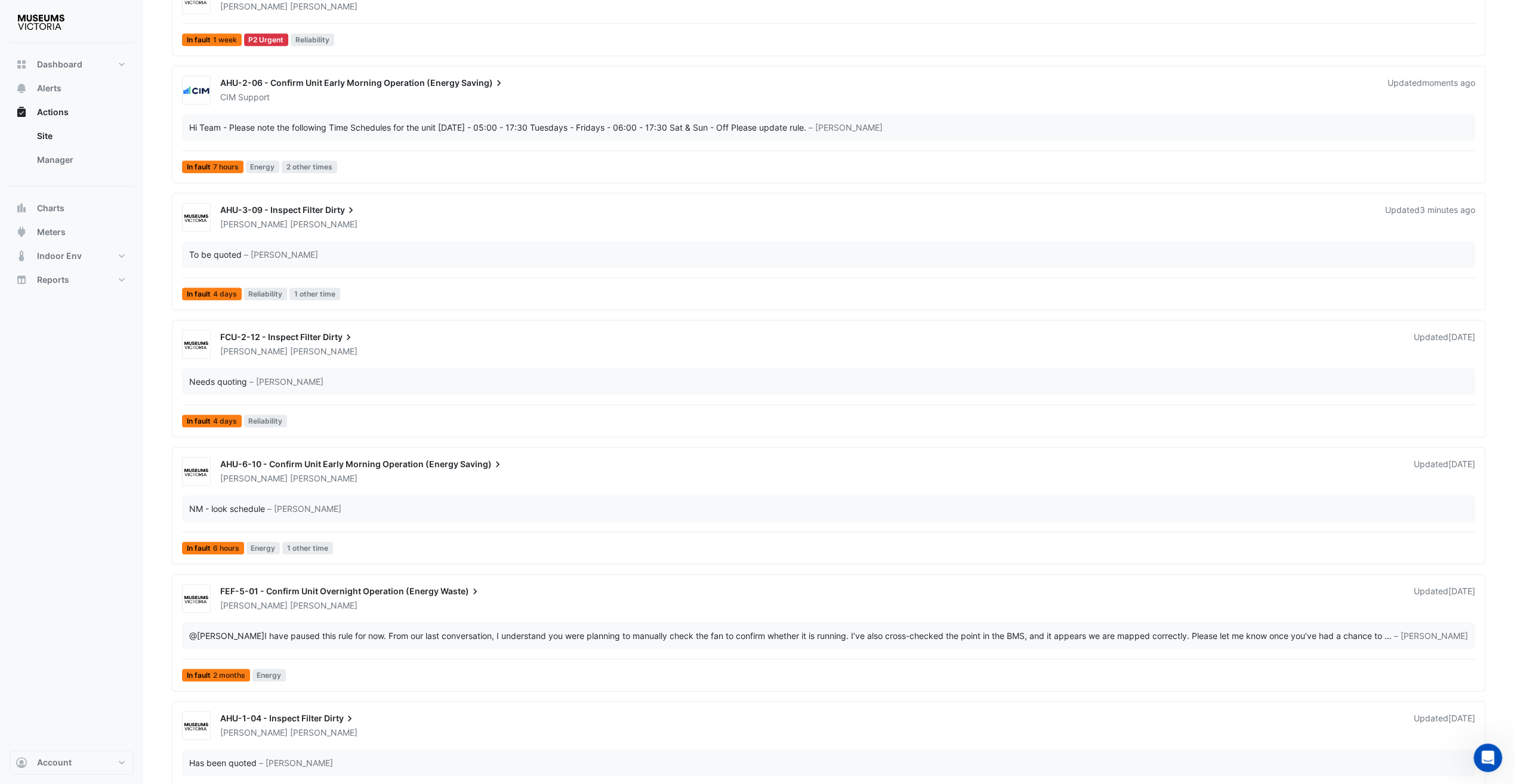
click at [509, 586] on div "FEF-5-01 - Confirm Unit Overnight Operation (Energy Waste)" at bounding box center [809, 592] width 1179 height 15
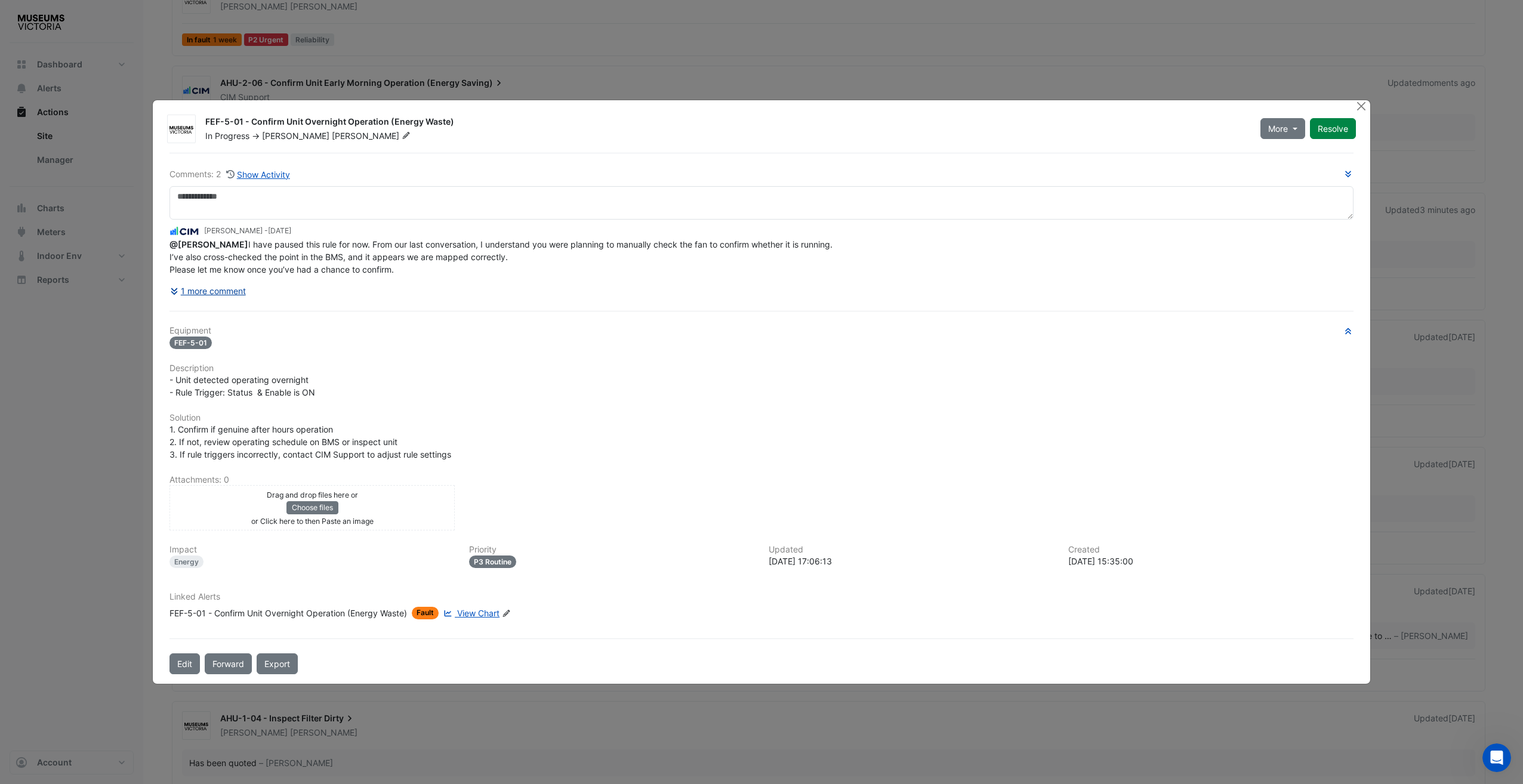
click at [226, 287] on button "1 more comment" at bounding box center [208, 291] width 77 height 21
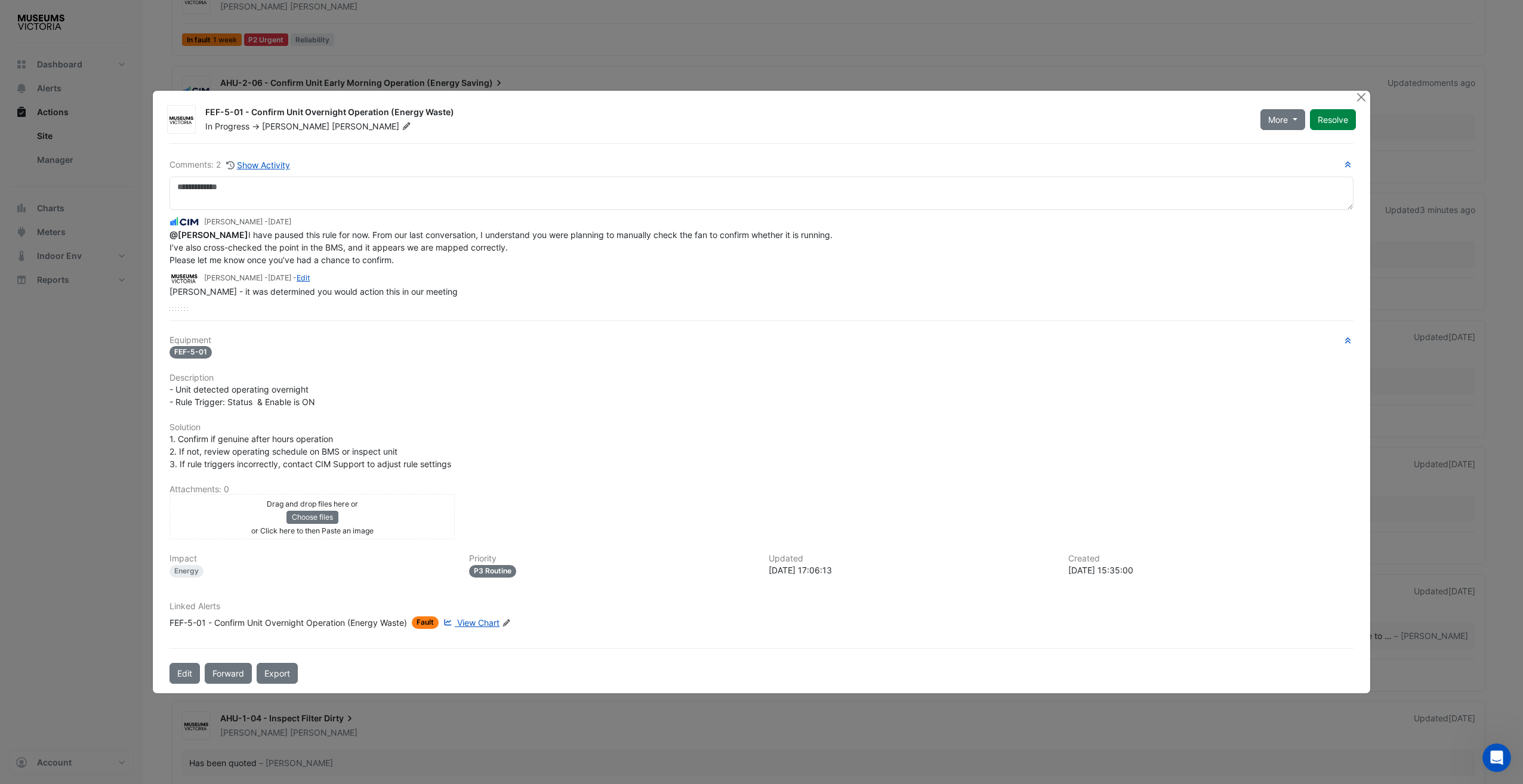
click at [912, 277] on div "Nathan Marnell - 1 month and 22 days ago - Edit" at bounding box center [762, 277] width 1184 height 14
click at [1140, 101] on div at bounding box center [1363, 97] width 15 height 14
click at [1140, 97] on button "Close" at bounding box center [1361, 97] width 12 height 12
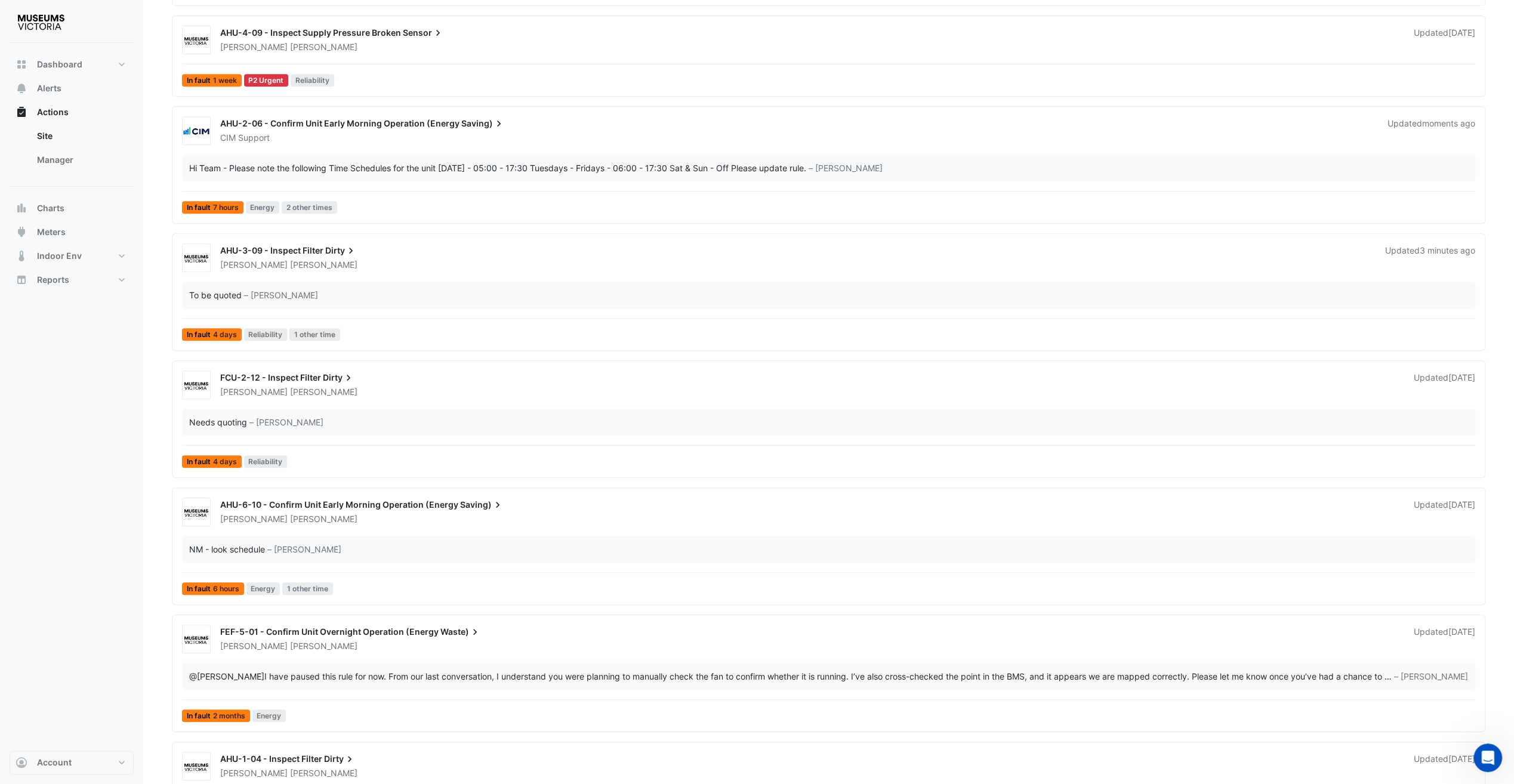
scroll to position [497, 0]
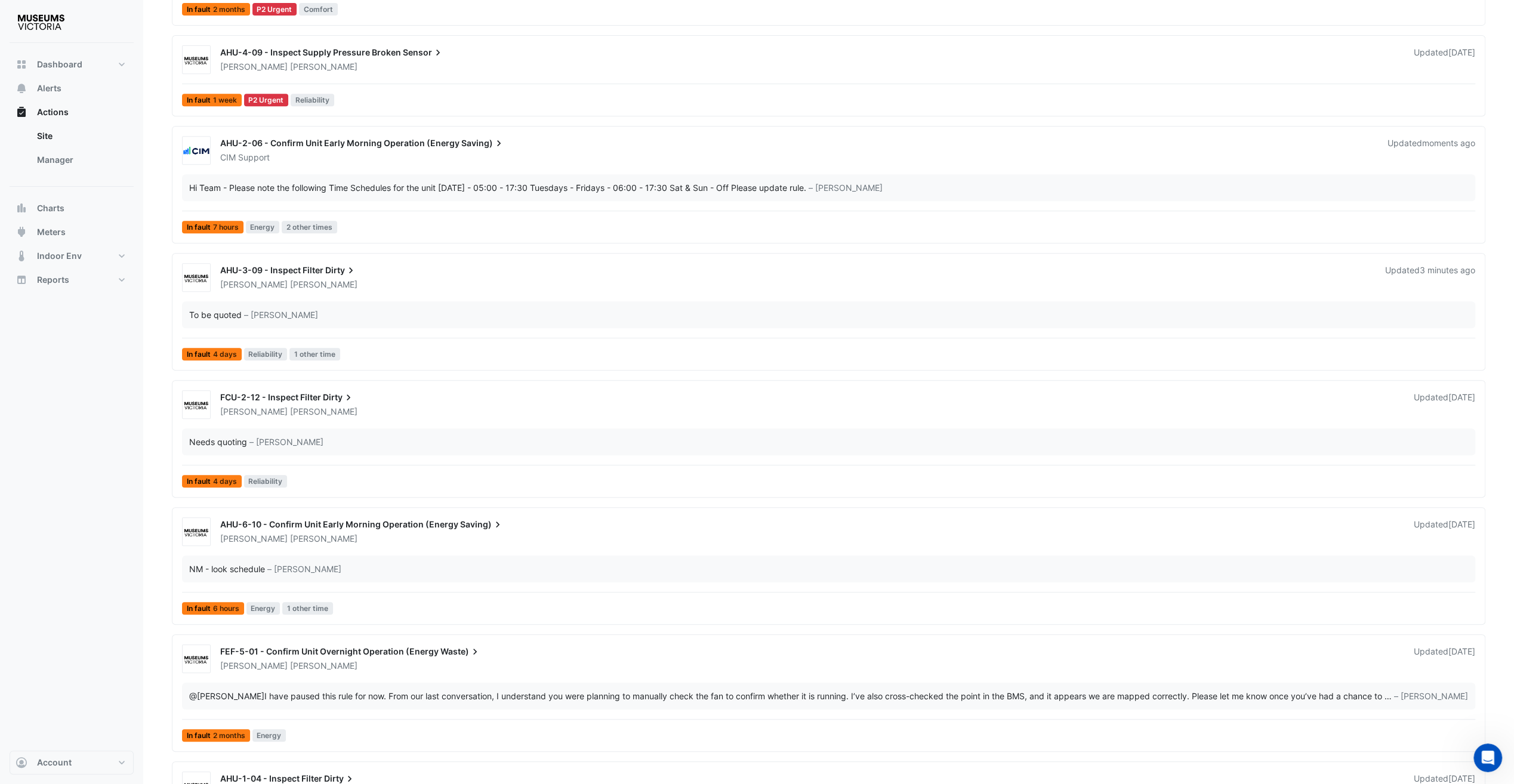
click at [393, 533] on div "Nathan Marnell" at bounding box center [810, 539] width 1182 height 12
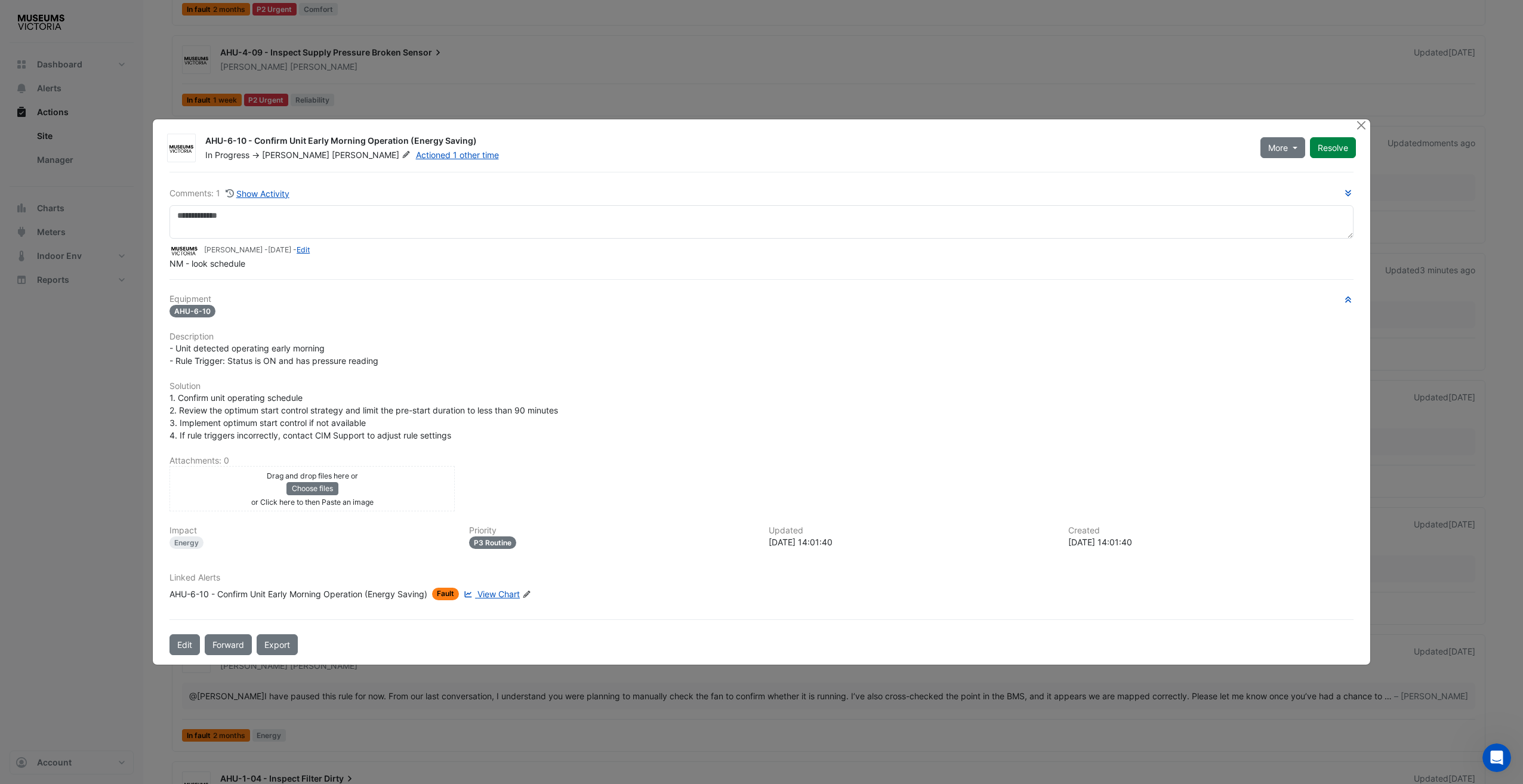
click at [1140, 124] on ngb-modal-window "AHU-6-10 - Confirm Unit Early Morning Operation (Energy Saving) In Progress -> …" at bounding box center [762, 392] width 1523 height 784
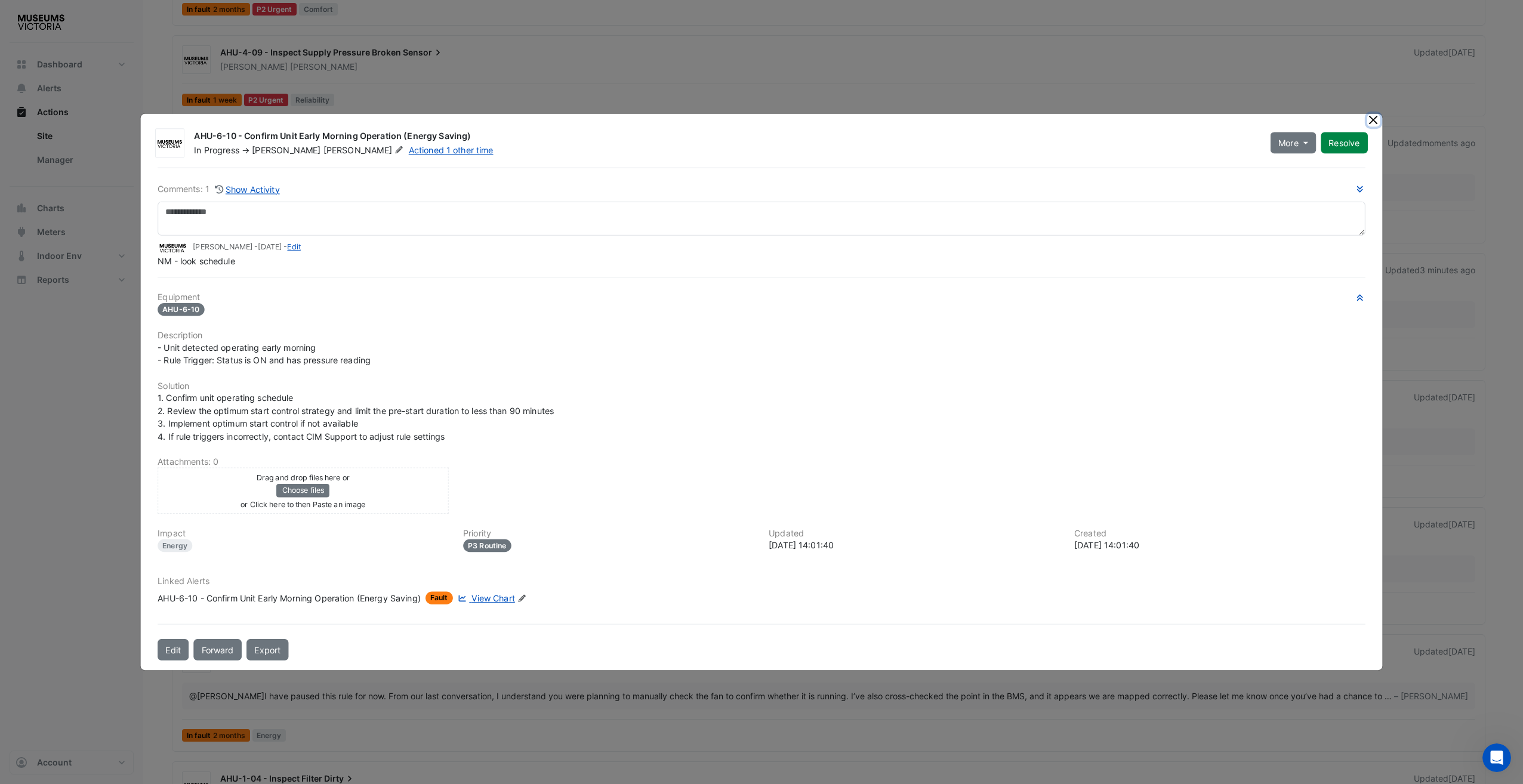
click at [1140, 125] on button "Close" at bounding box center [1373, 119] width 12 height 12
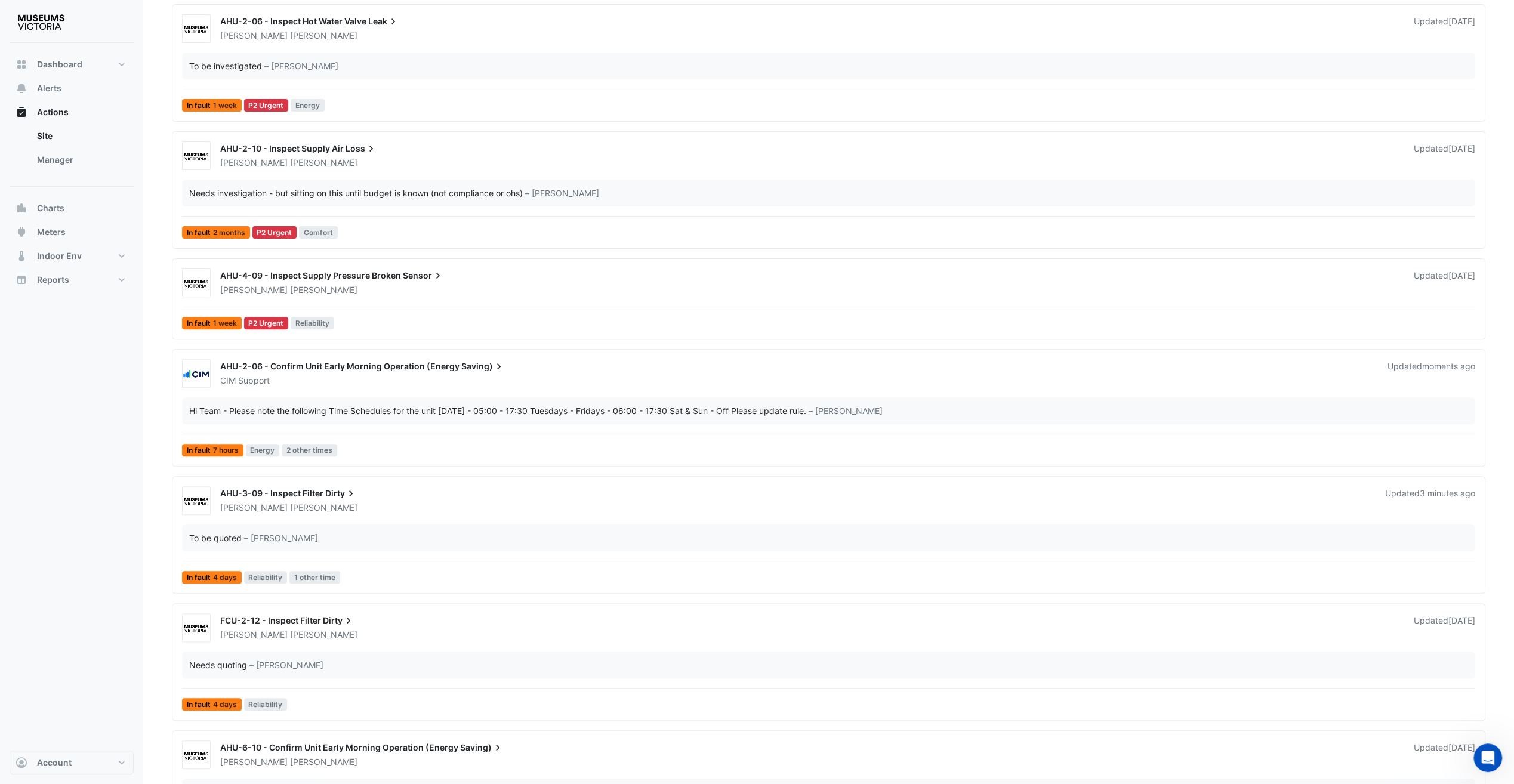
scroll to position [259, 0]
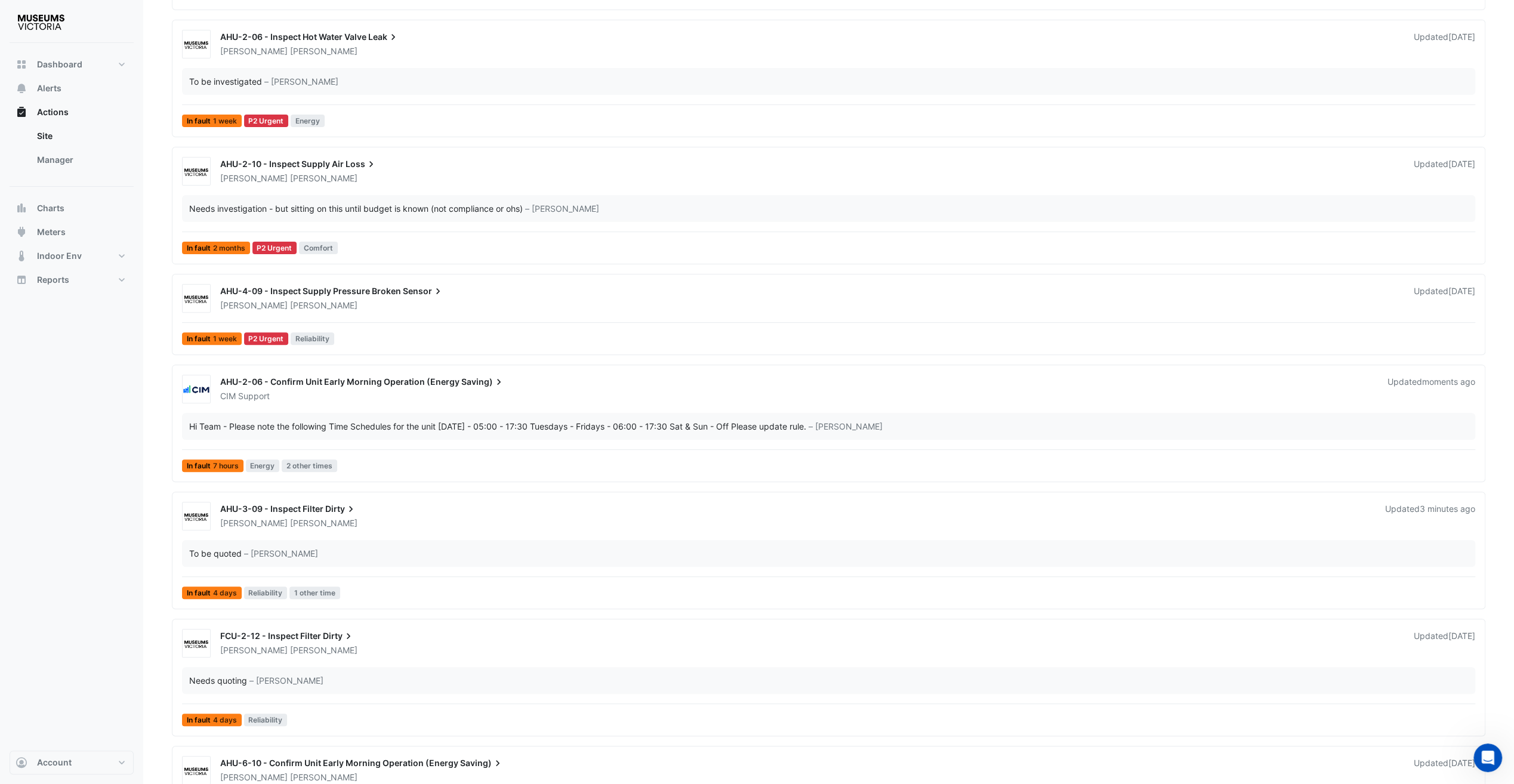
click at [452, 300] on div "Nathan Marnell" at bounding box center [810, 305] width 1182 height 12
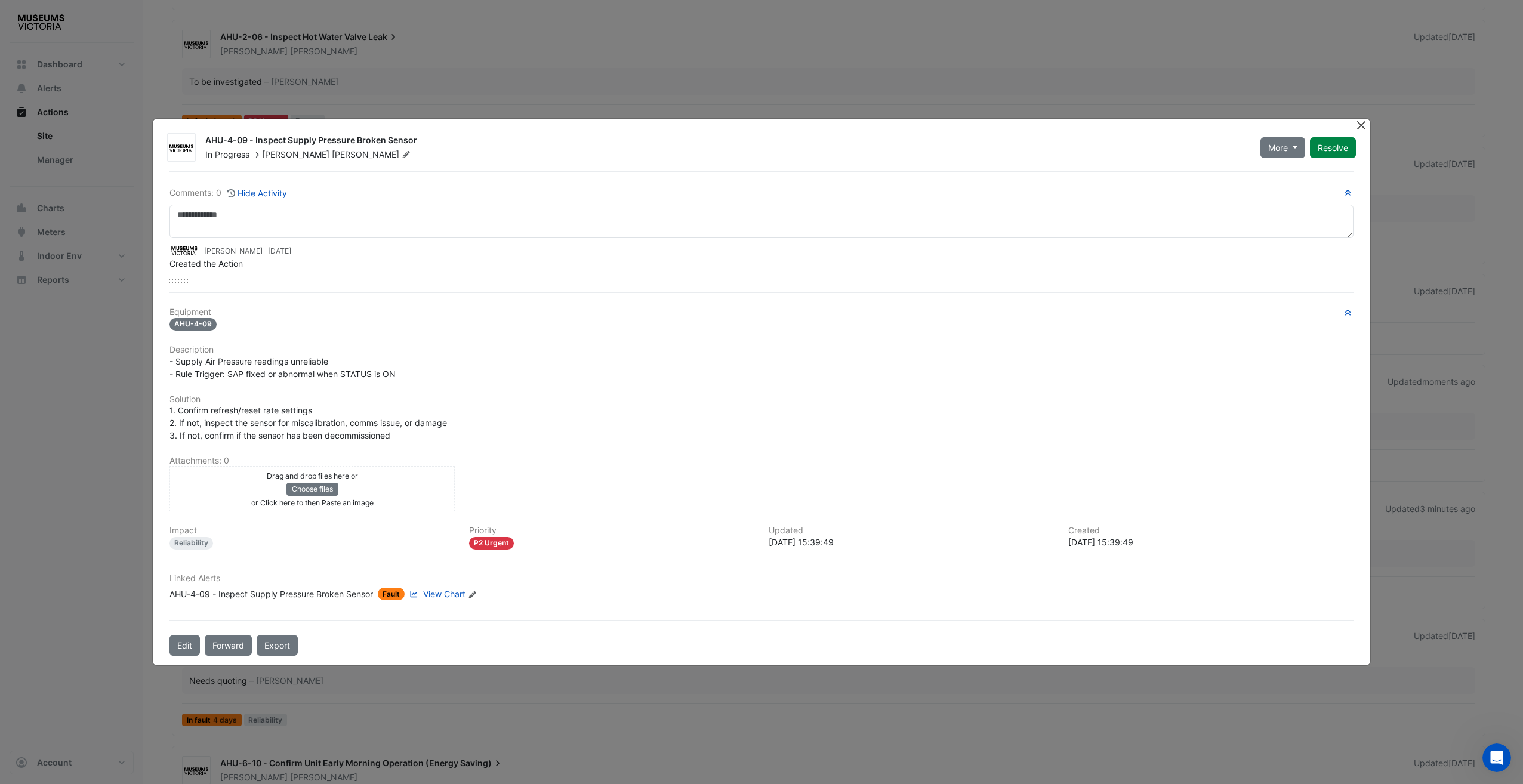
click at [1140, 132] on button "Close" at bounding box center [1361, 124] width 12 height 12
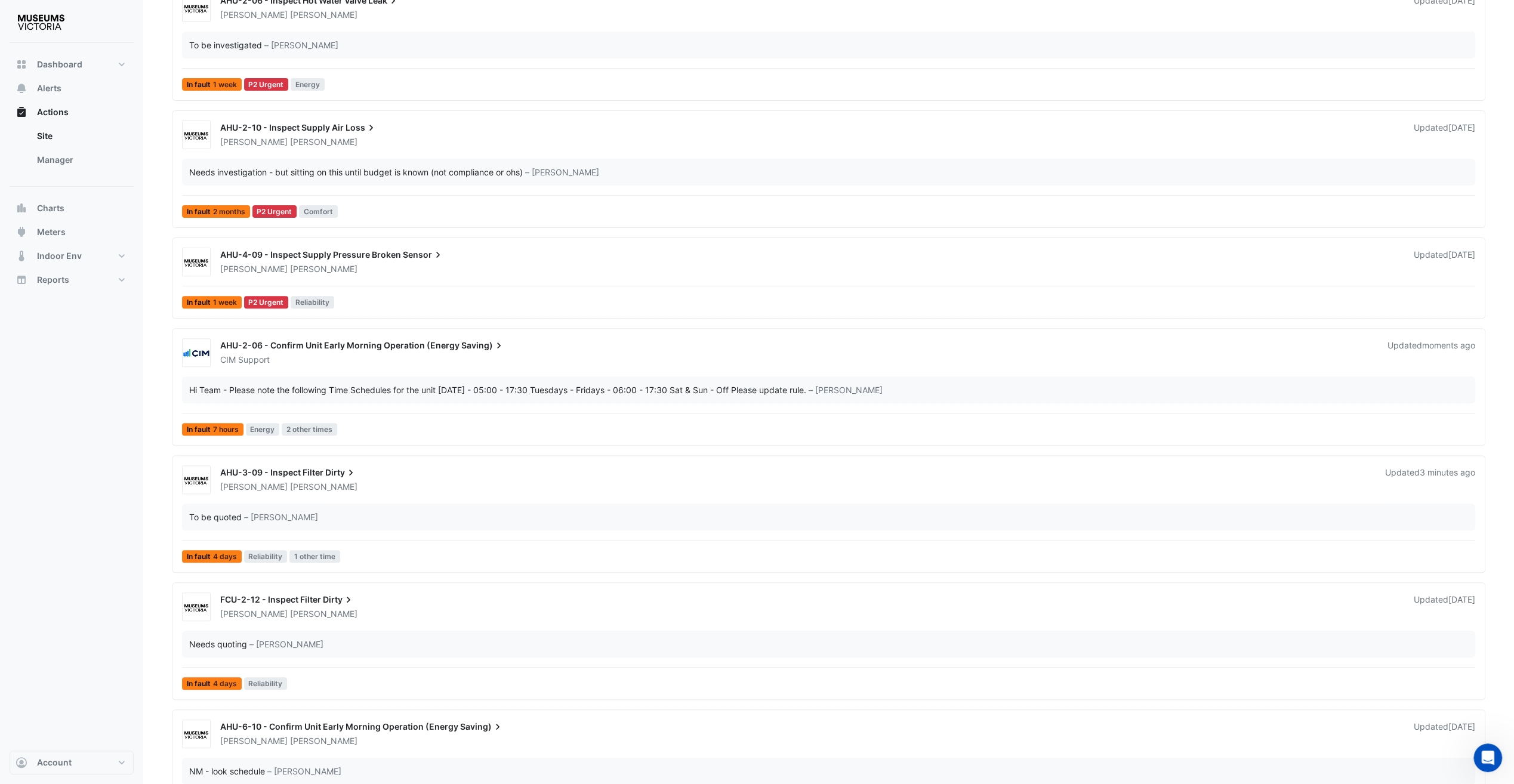
scroll to position [298, 0]
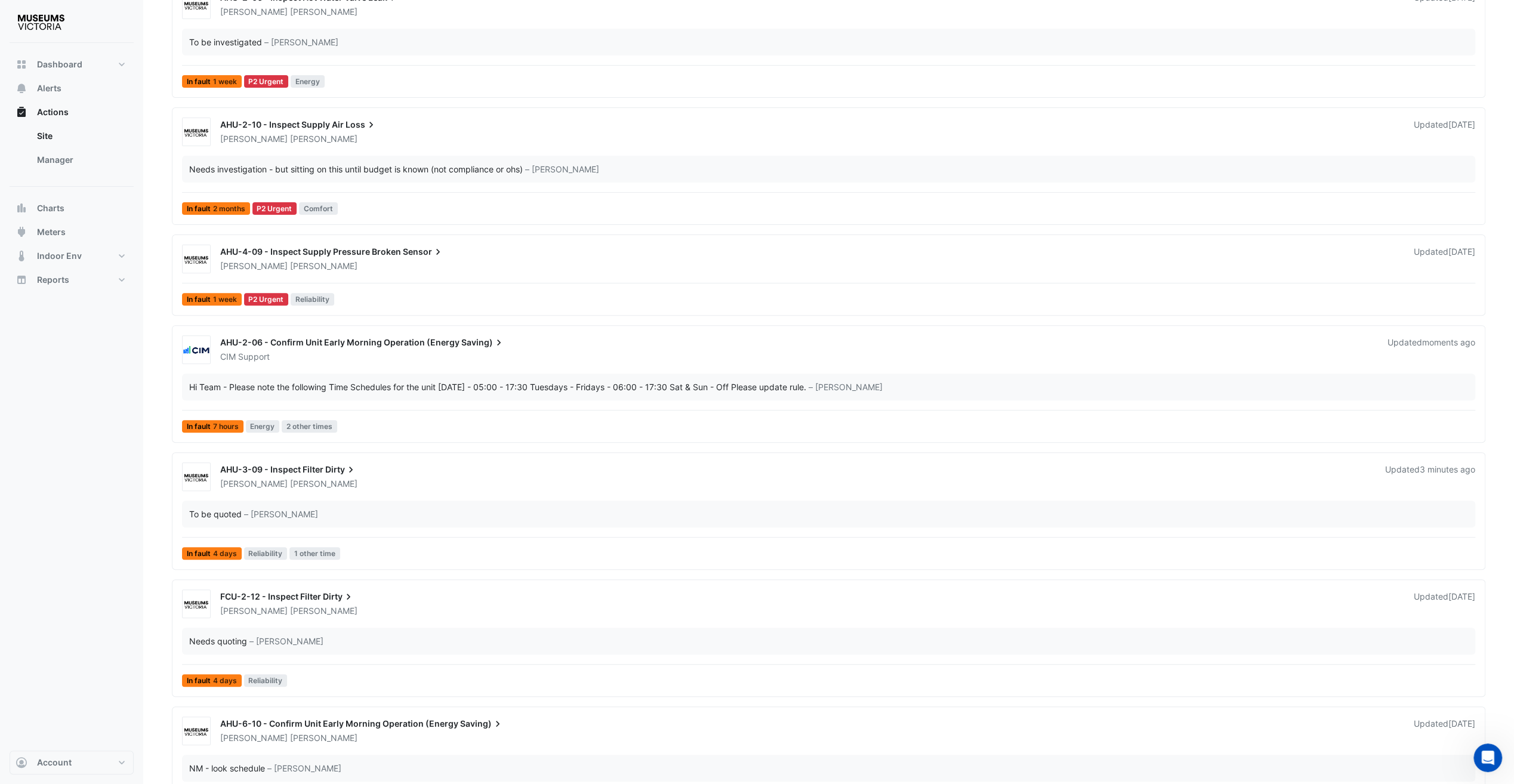
click at [365, 344] on span "AHU-2-06 - Confirm Unit Early Morning Operation (Energy" at bounding box center [340, 342] width 239 height 10
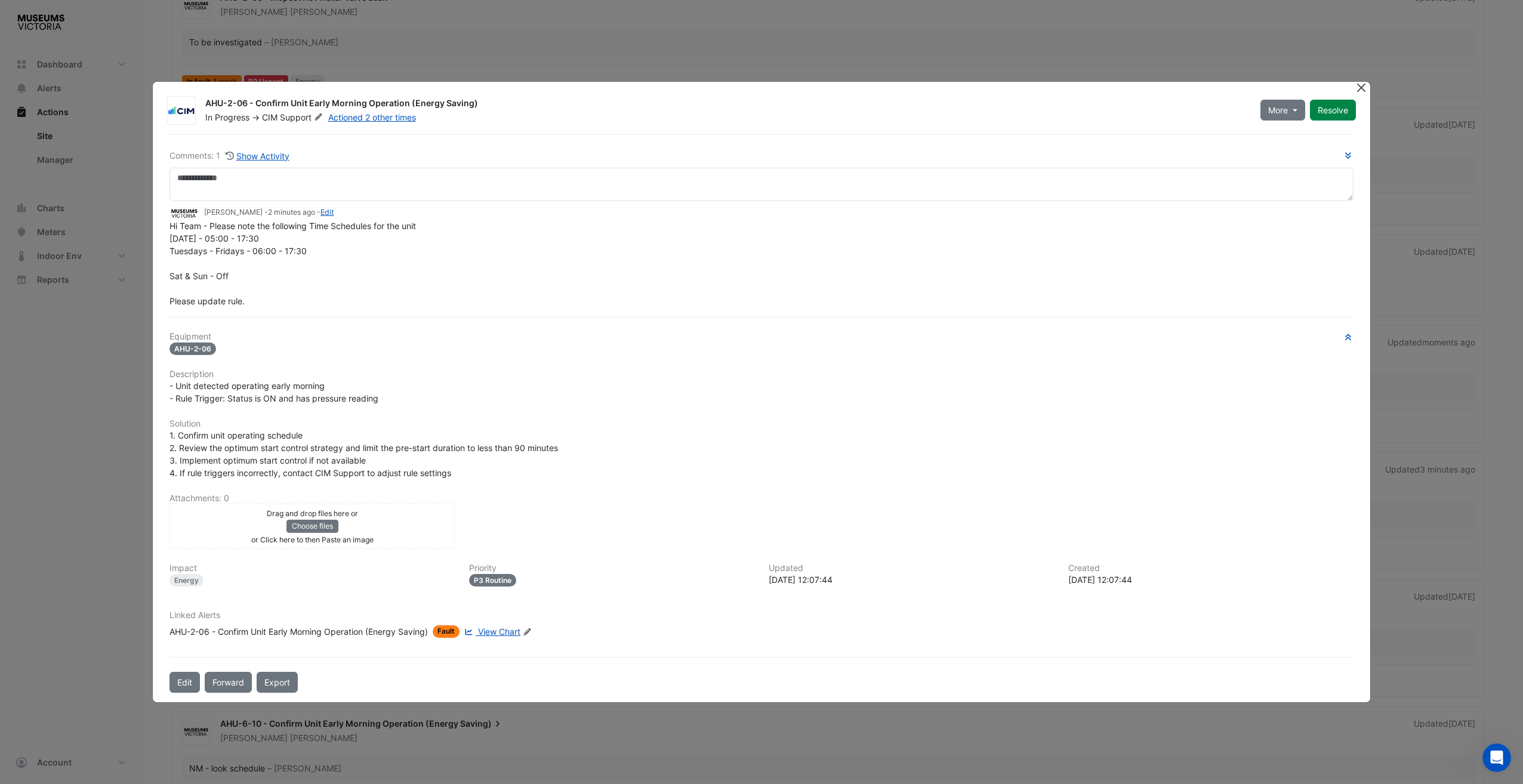
click at [1140, 89] on button "Close" at bounding box center [1361, 88] width 12 height 12
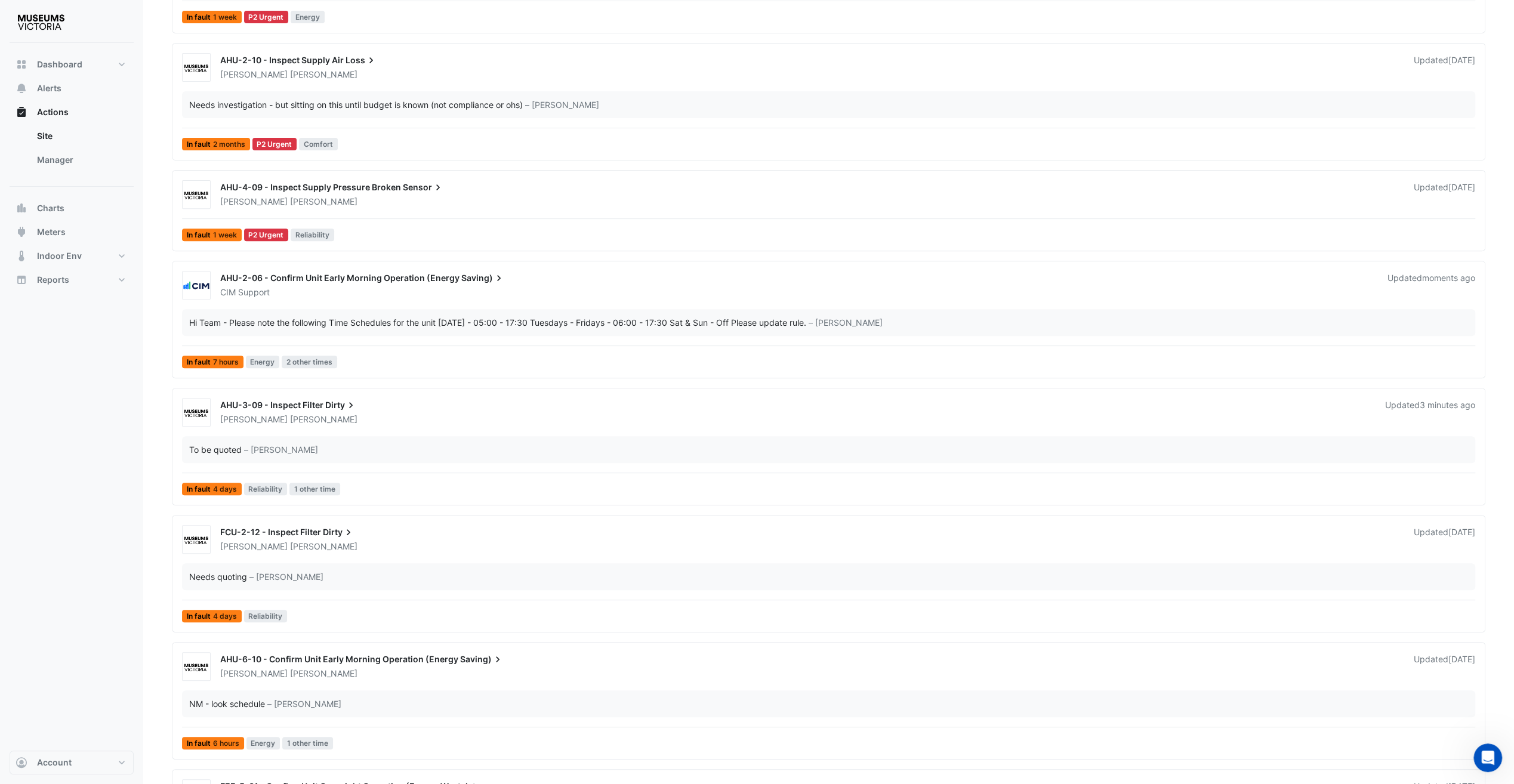
scroll to position [418, 0]
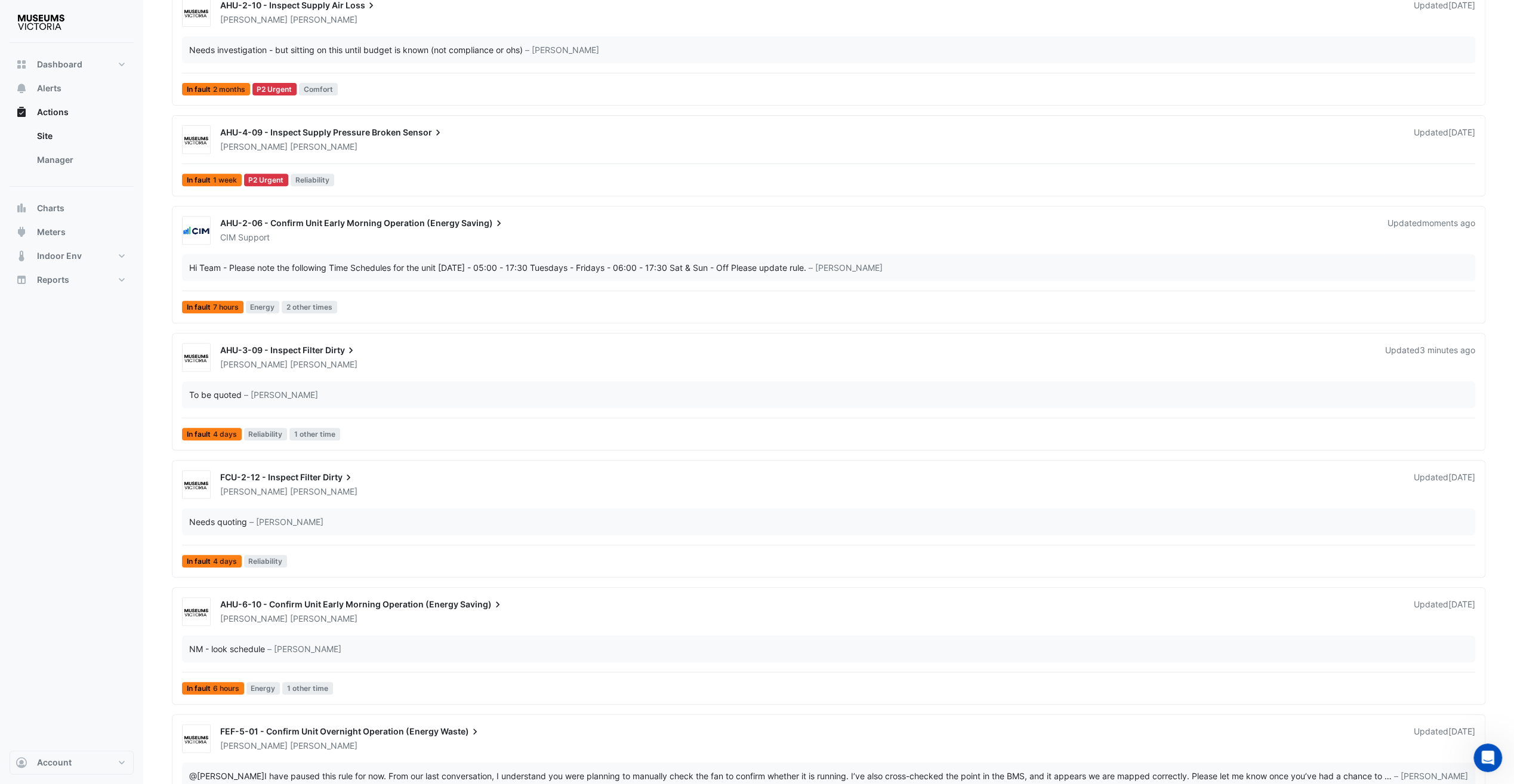
click at [334, 466] on div "FCU-2-12 - Inspect Filter Dirty Nathan Marnell Updated 4 days ago" at bounding box center [848, 482] width 1269 height 31
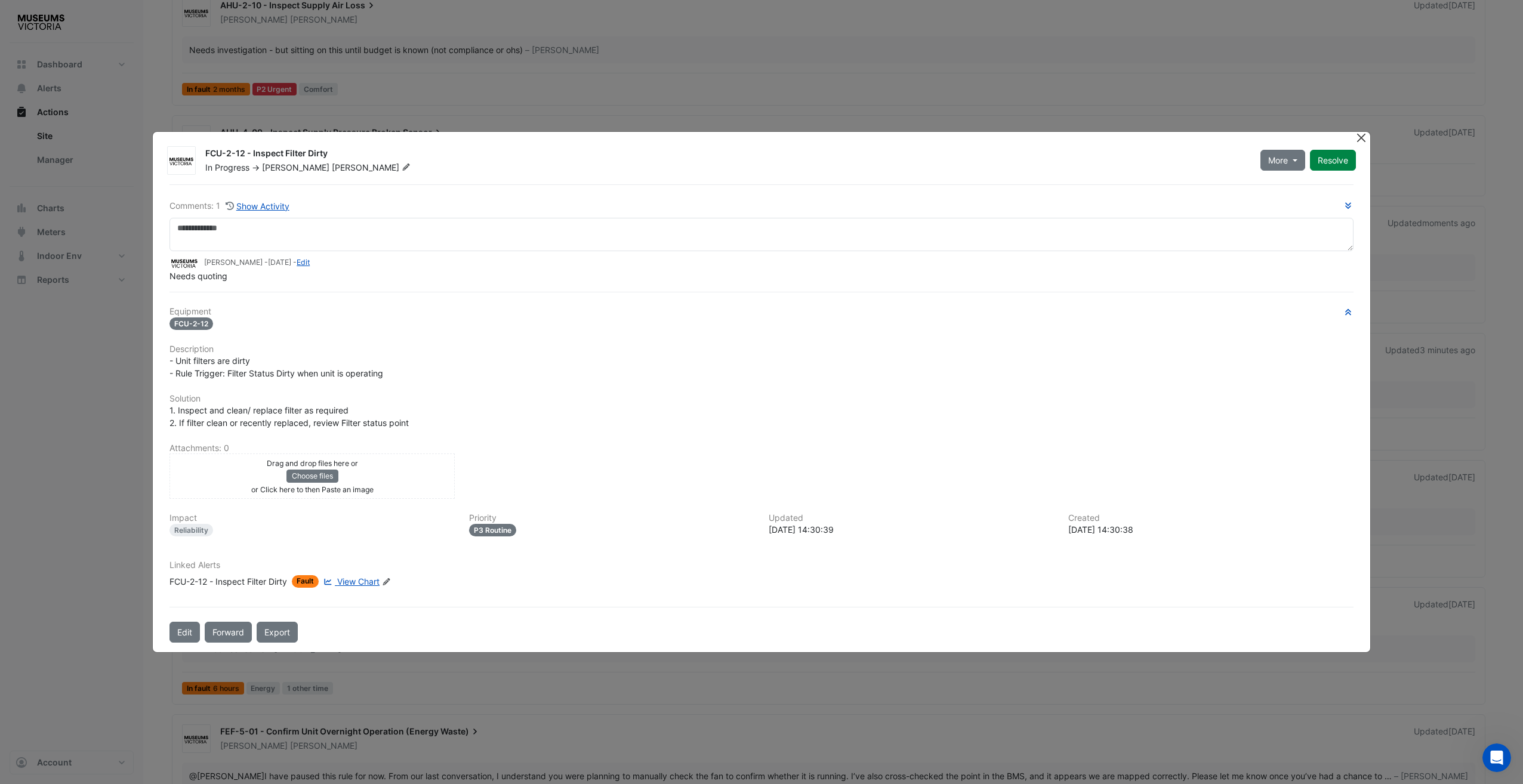
click at [1140, 136] on button "Close" at bounding box center [1361, 137] width 12 height 12
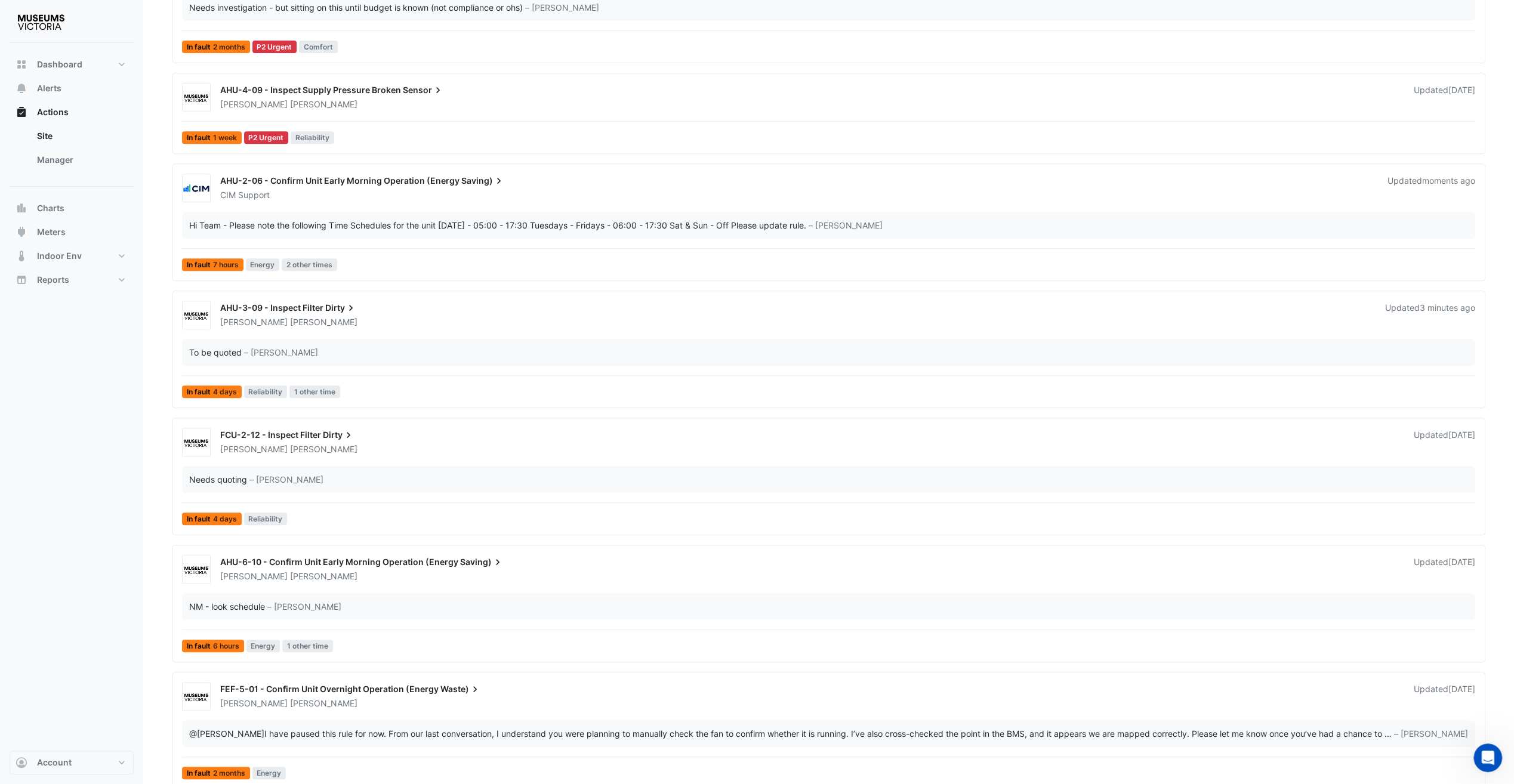
scroll to position [477, 0]
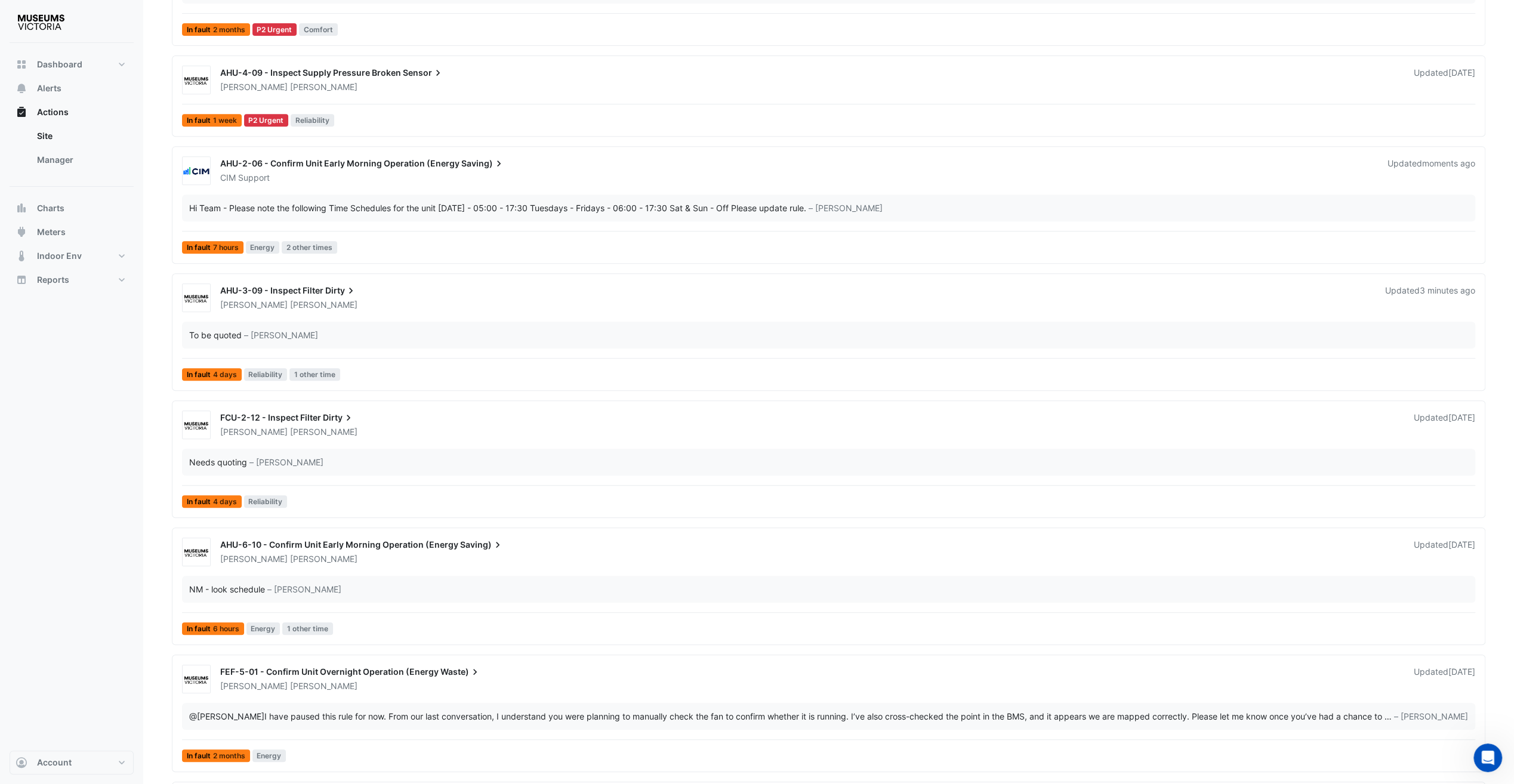
click at [478, 534] on div "AHU-6-10 - Confirm Unit Early Morning Operation (Energy Saving) Nathan Marnell …" at bounding box center [848, 549] width 1269 height 31
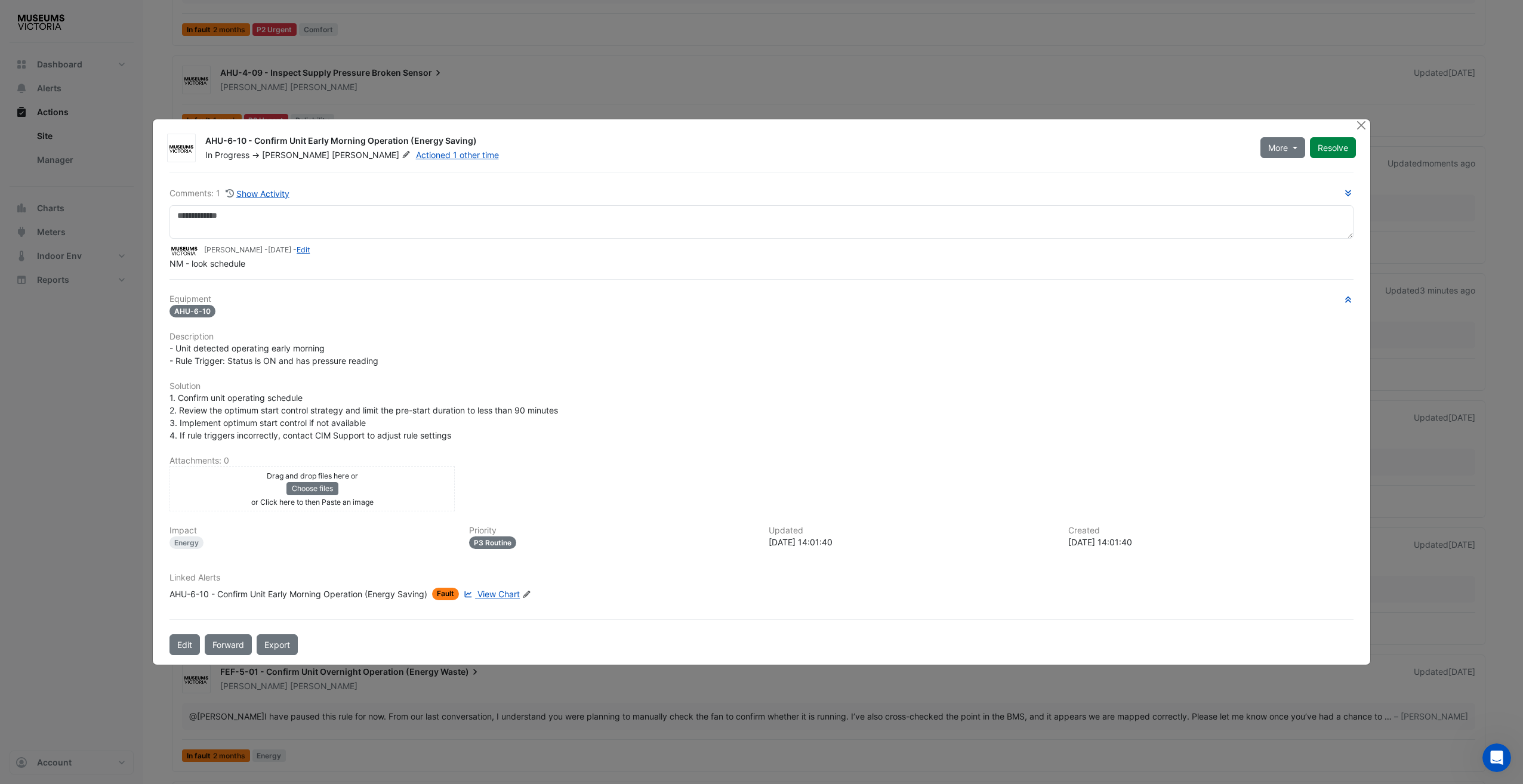
click at [505, 591] on span "View Chart" at bounding box center [498, 594] width 42 height 10
click at [1140, 126] on button "Close" at bounding box center [1361, 125] width 12 height 12
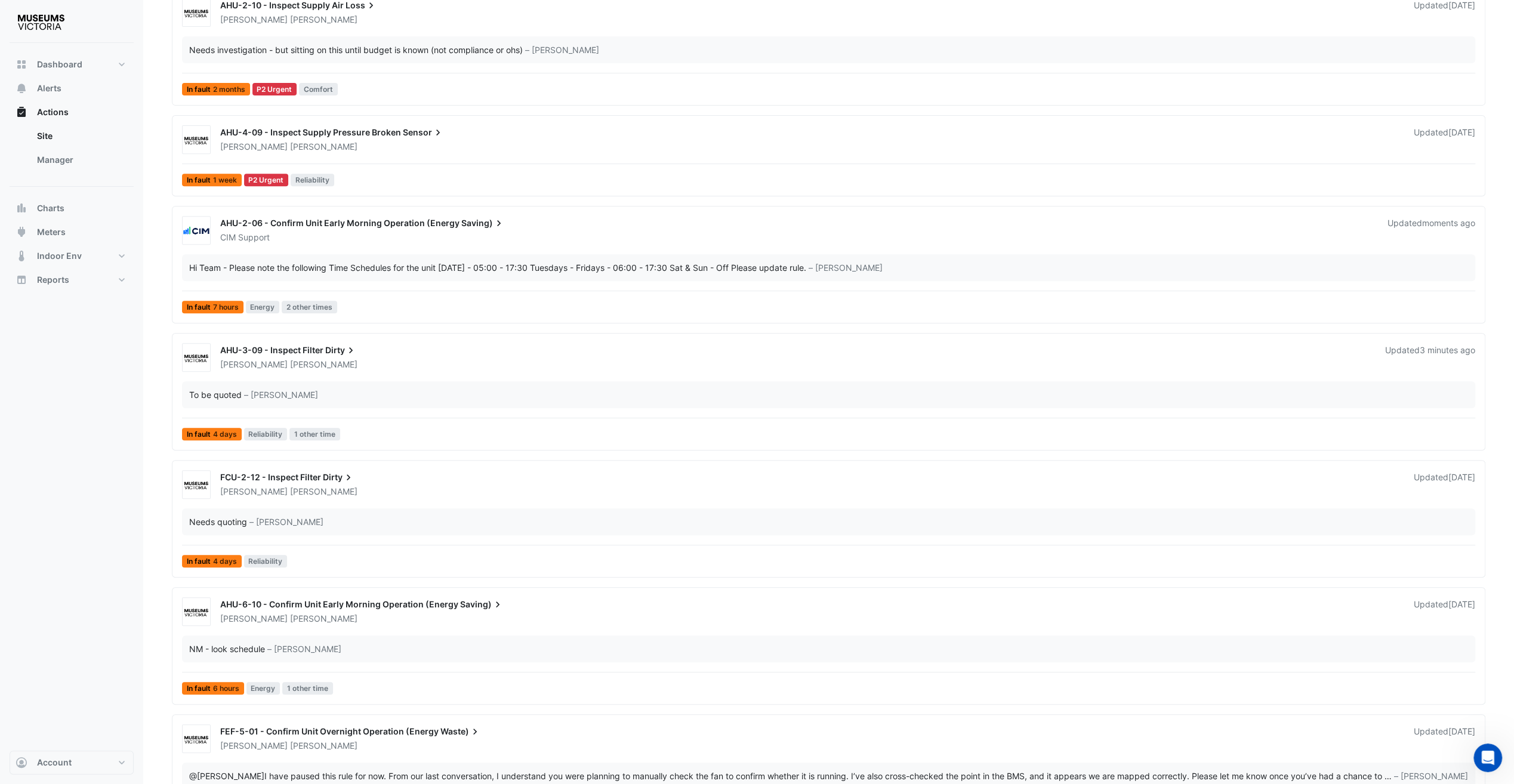
scroll to position [298, 0]
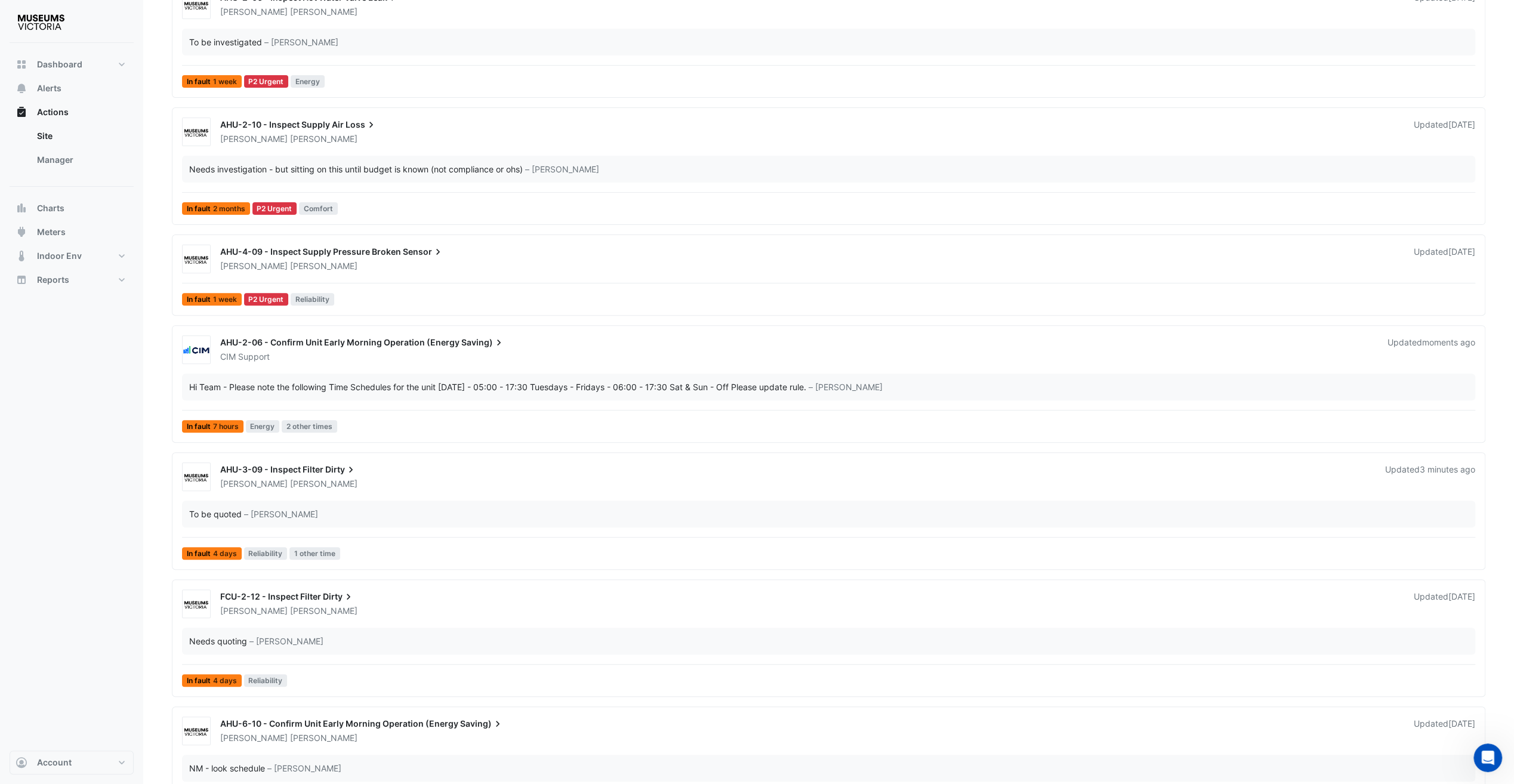
click at [357, 344] on div "AHU-2-06 - Confirm Unit Early Morning Operation (Energy Saving)" at bounding box center [796, 344] width 1153 height 15
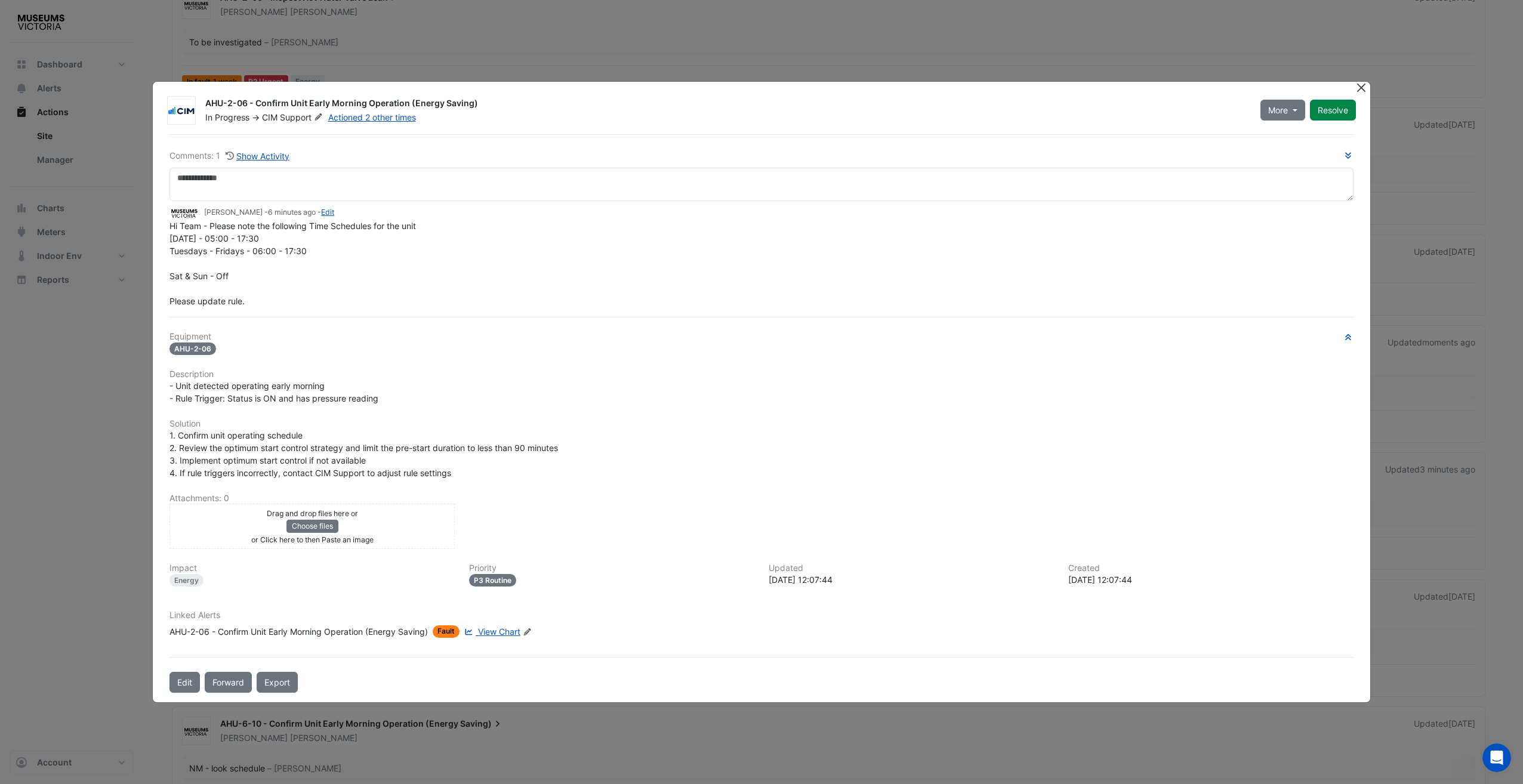
click at [1140, 94] on button "Close" at bounding box center [1361, 88] width 12 height 12
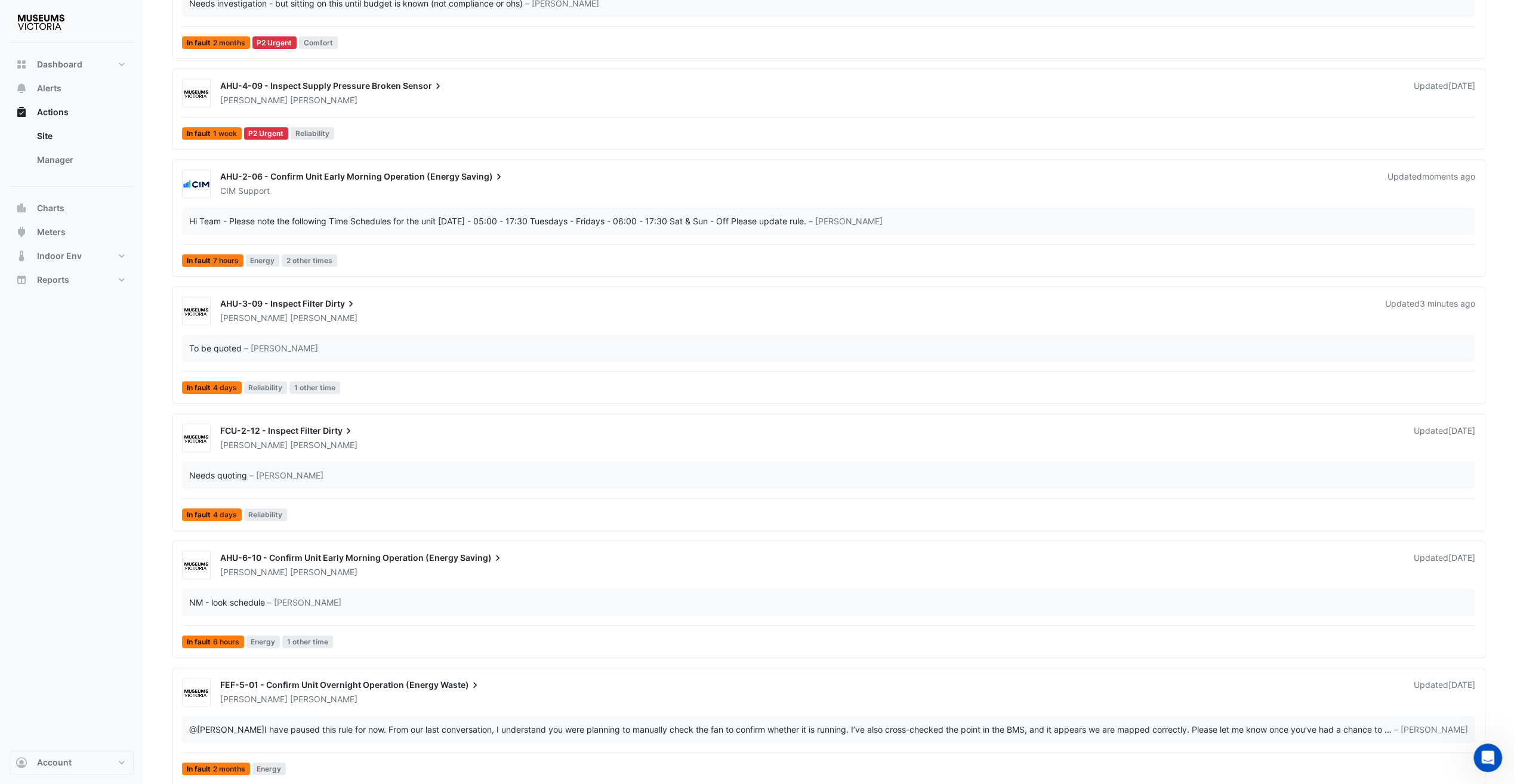
scroll to position [497, 0]
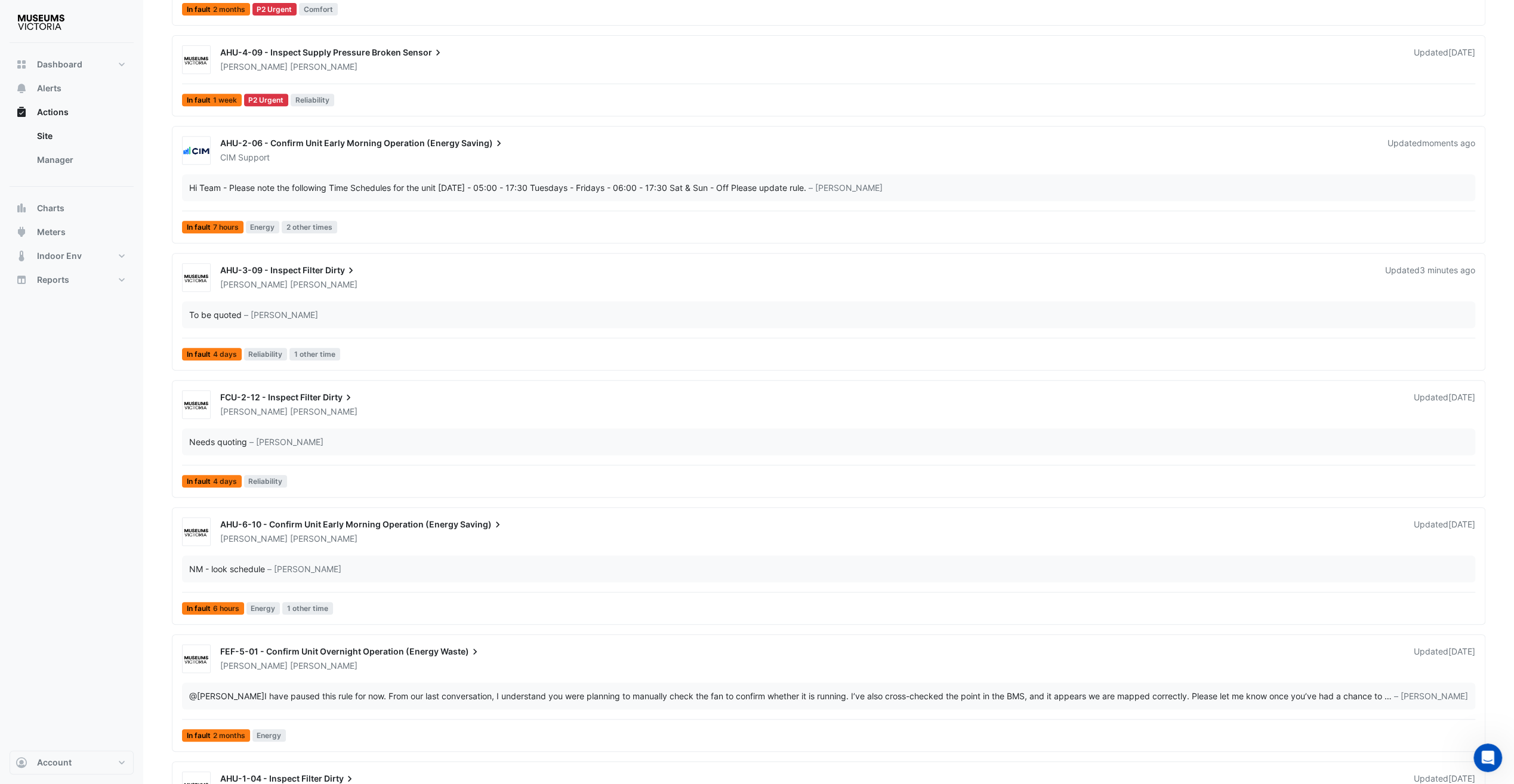
click at [421, 519] on span "AHU-6-10 - Confirm Unit Early Morning Operation (Energy" at bounding box center [339, 524] width 238 height 10
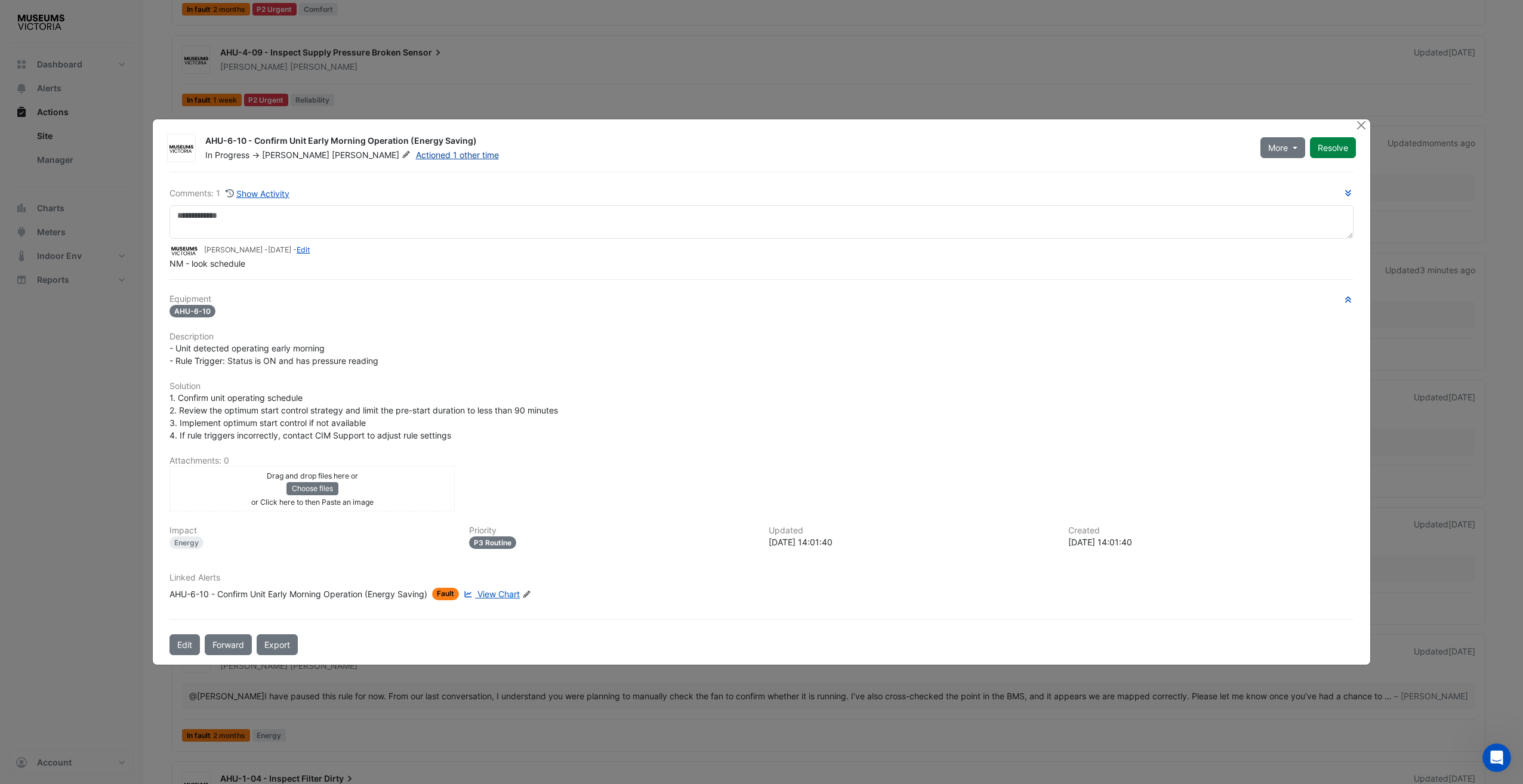
click at [416, 158] on link "Actioned 1 other time" at bounding box center [458, 154] width 83 height 10
click at [488, 593] on span "View Chart" at bounding box center [498, 594] width 42 height 10
click at [249, 219] on textarea at bounding box center [762, 222] width 1184 height 33
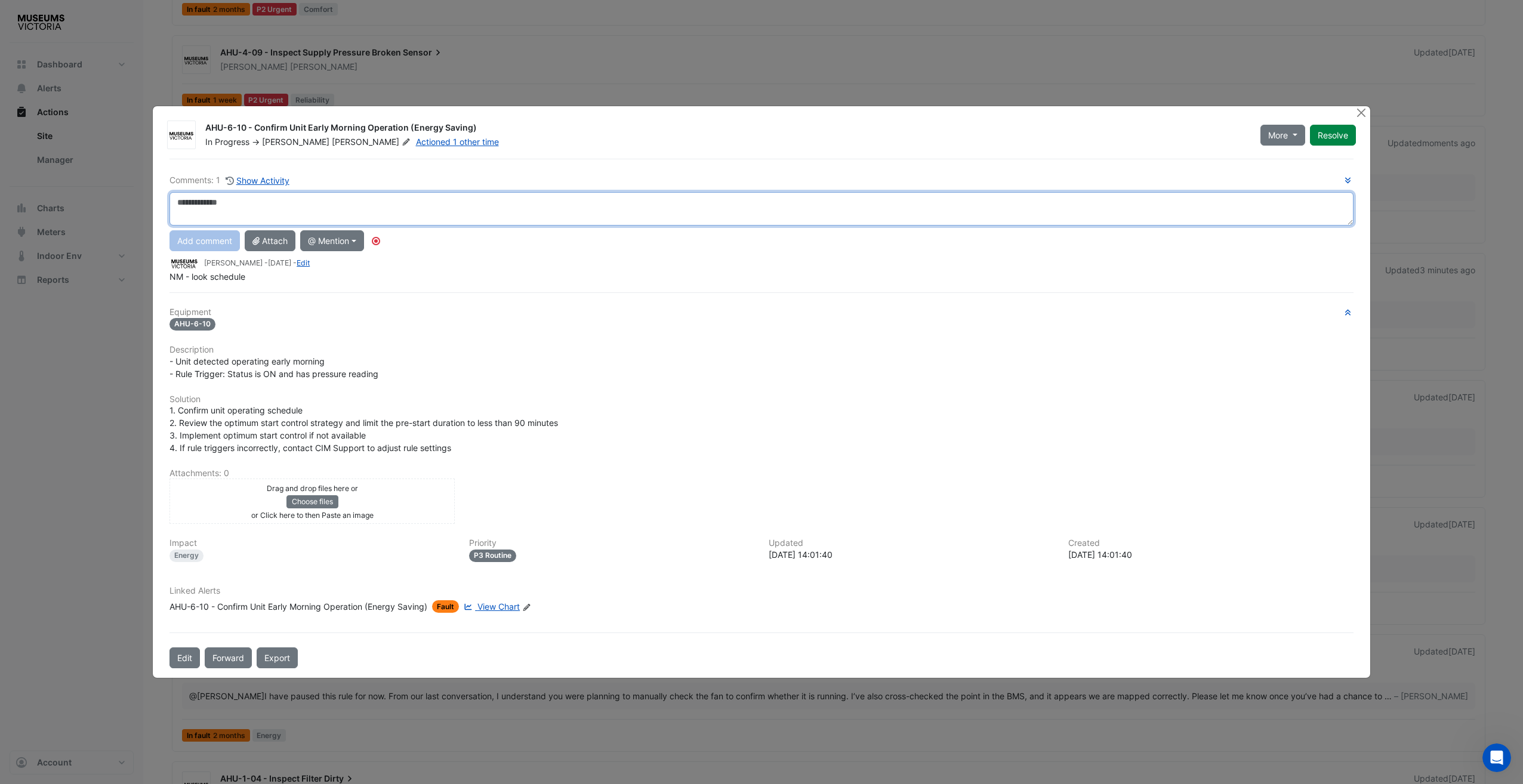
type textarea "*"
type textarea "**********"
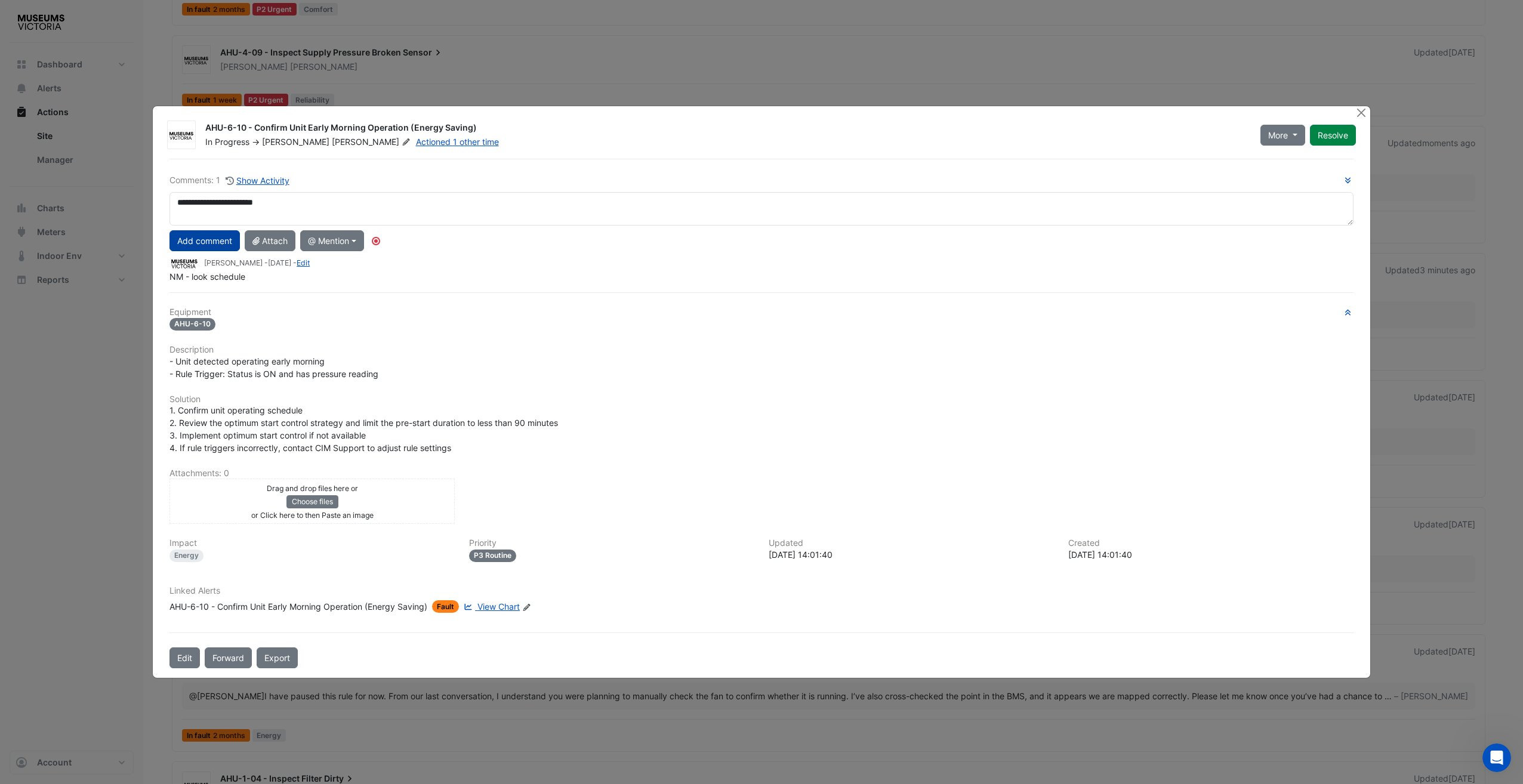
click at [208, 242] on button "Add comment" at bounding box center [205, 240] width 71 height 21
click at [489, 298] on div "Comments: 2 Show Activity Nathan Marnell - moments ago - Edit Set for 7am time …" at bounding box center [762, 413] width 1199 height 509
click at [1140, 109] on div at bounding box center [1363, 113] width 15 height 14
click at [1140, 110] on button "Close" at bounding box center [1361, 112] width 12 height 12
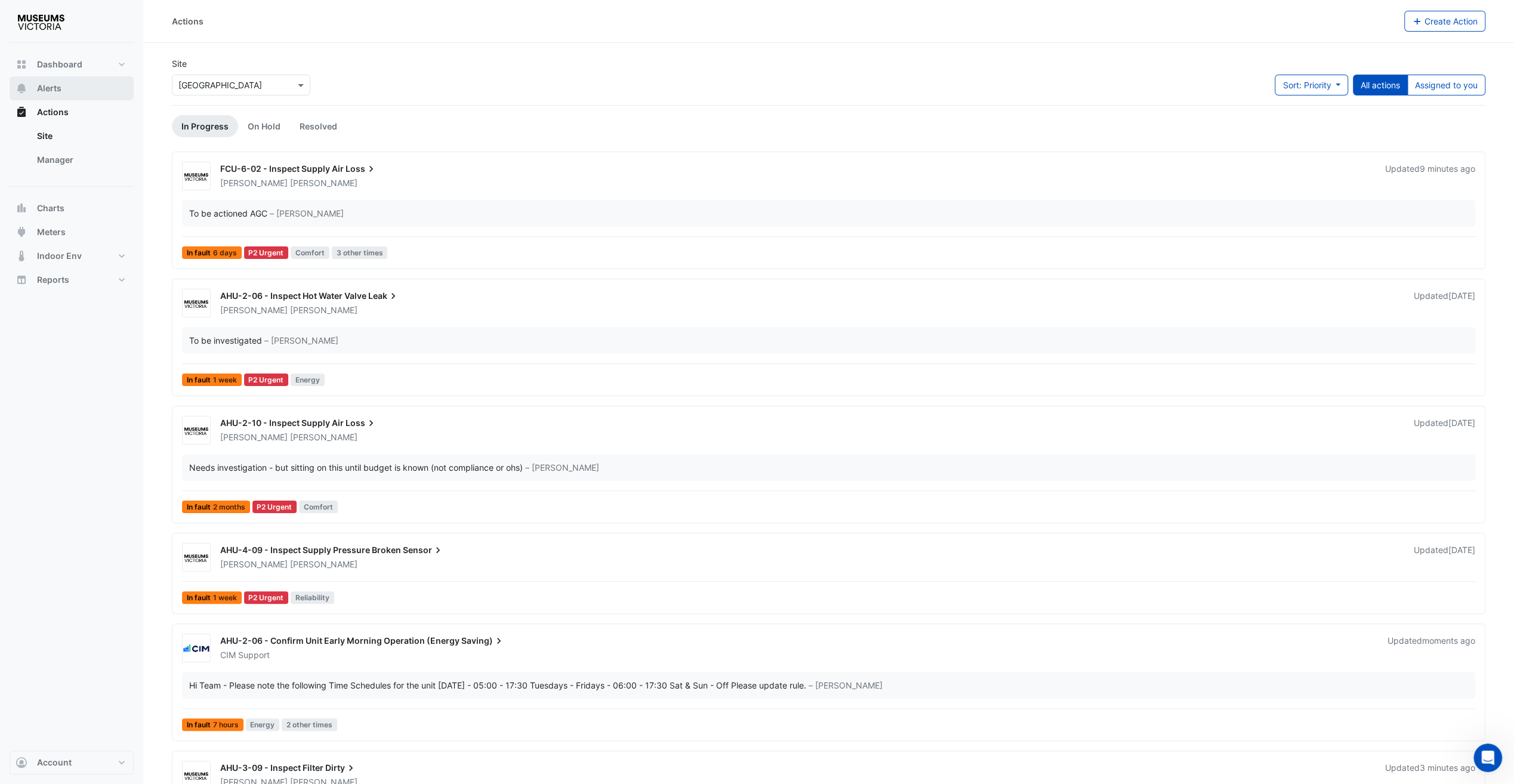
click at [46, 91] on span "Alerts" at bounding box center [50, 88] width 24 height 12
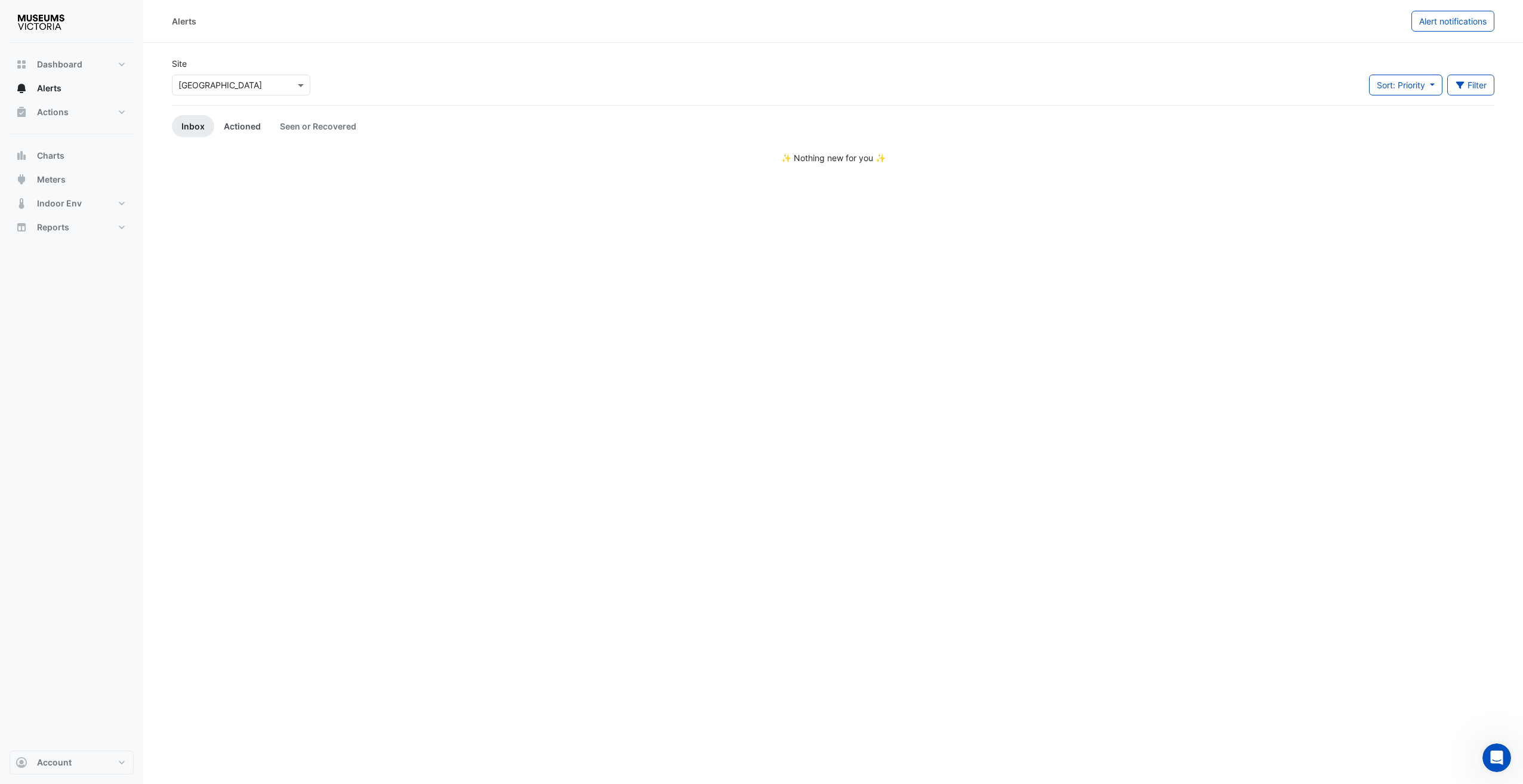
click at [253, 127] on link "Actioned" at bounding box center [242, 126] width 56 height 22
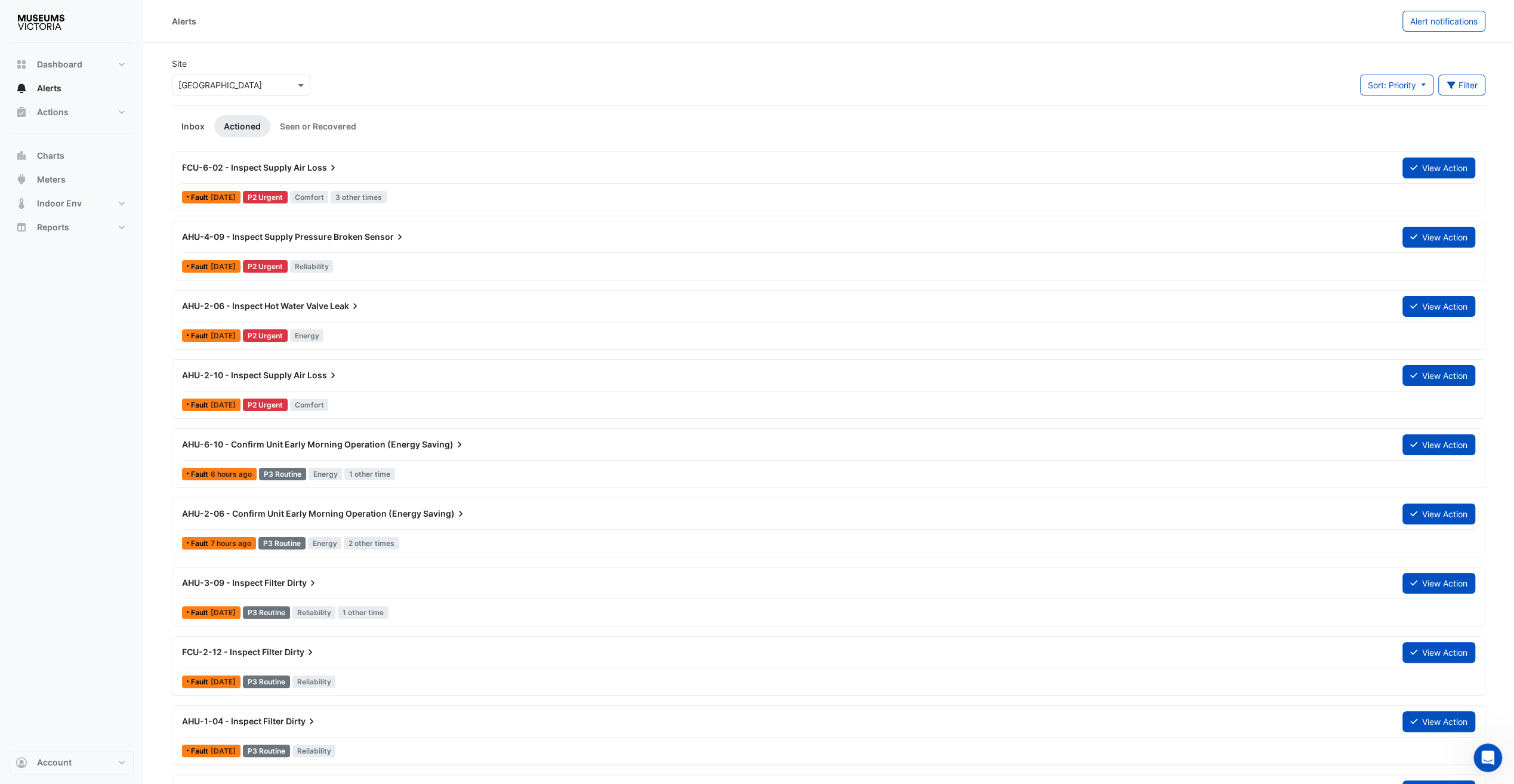
click at [202, 122] on link "Inbox" at bounding box center [193, 126] width 42 height 22
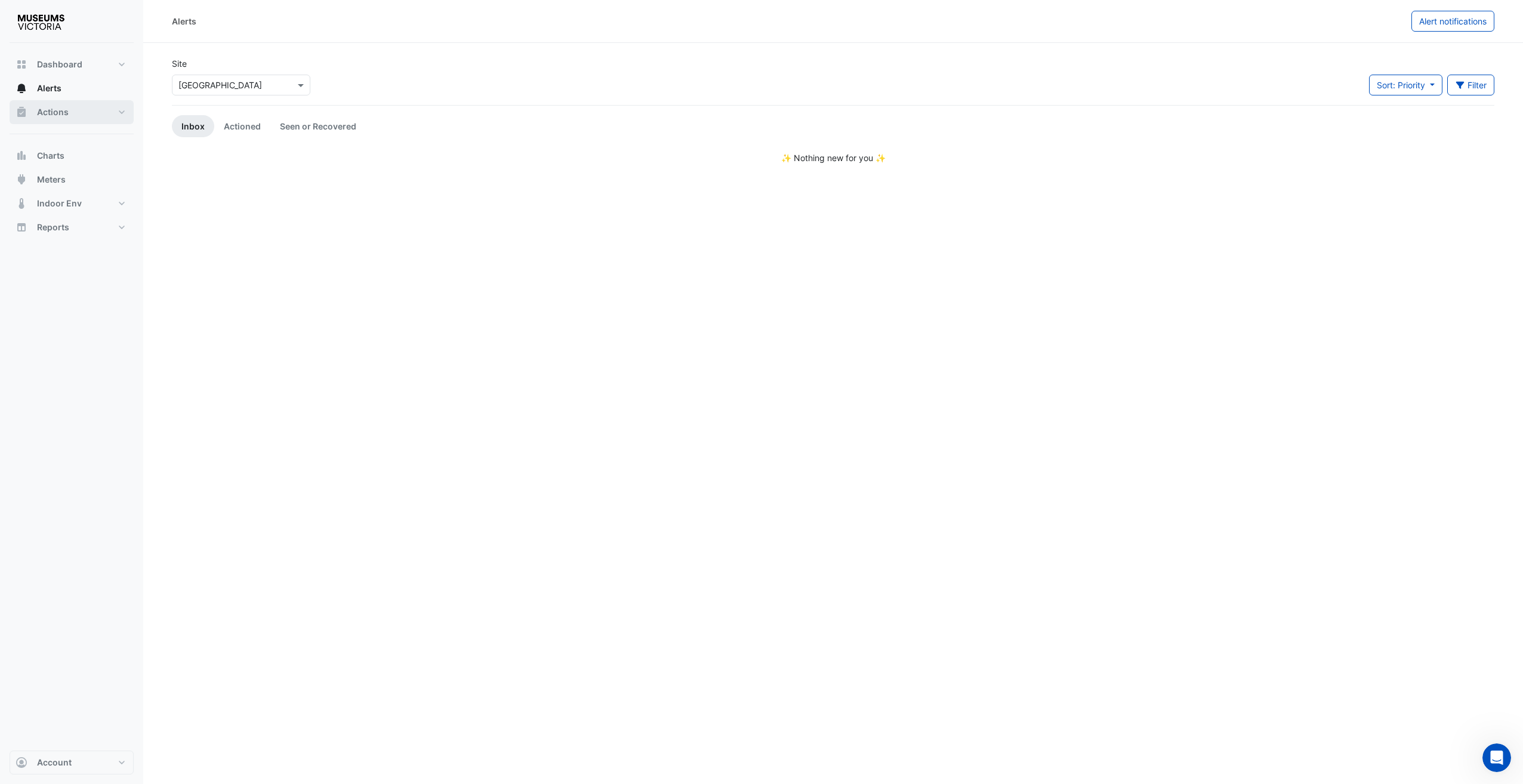
click at [50, 109] on span "Actions" at bounding box center [53, 112] width 32 height 12
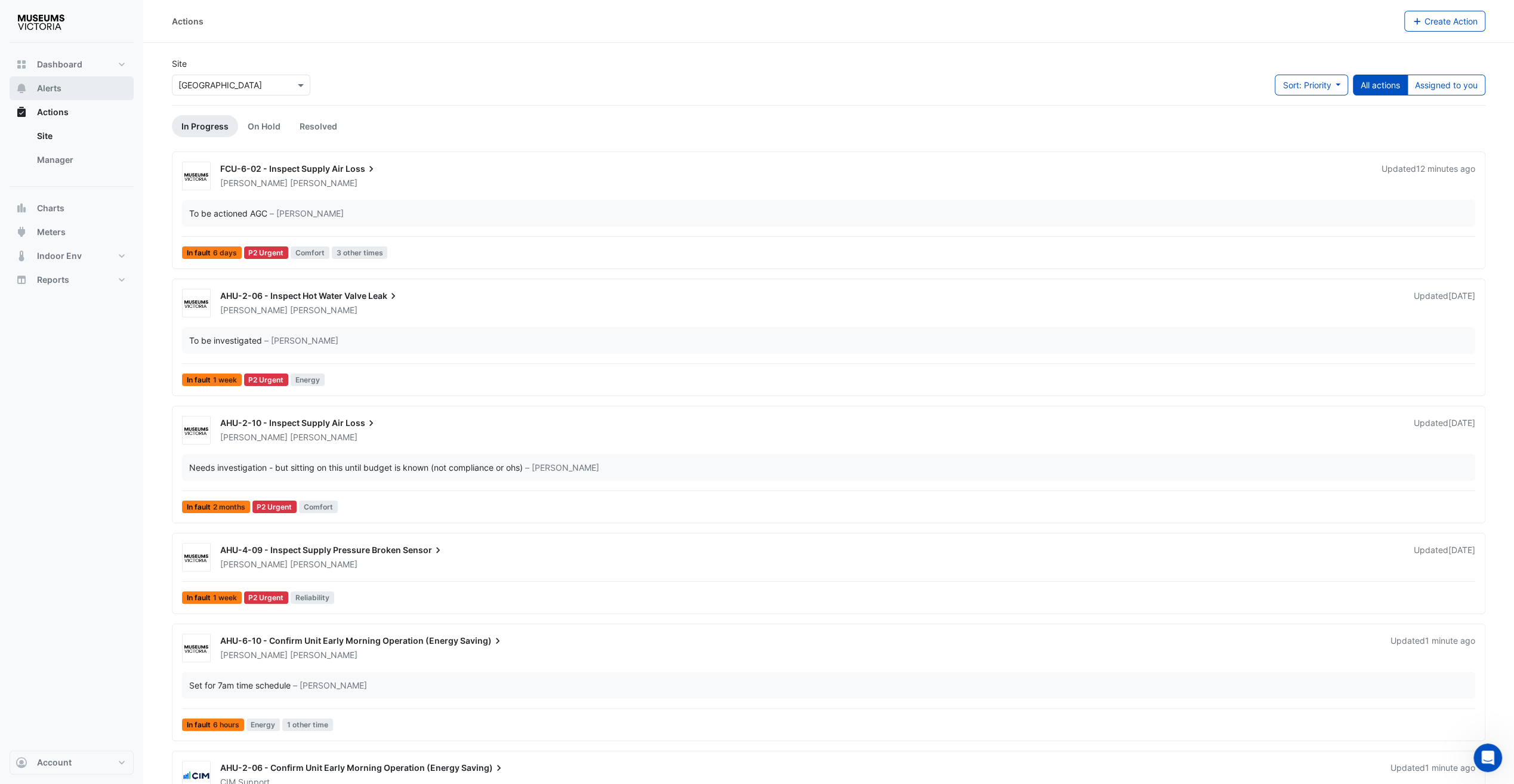
click at [55, 89] on span "Alerts" at bounding box center [50, 88] width 24 height 12
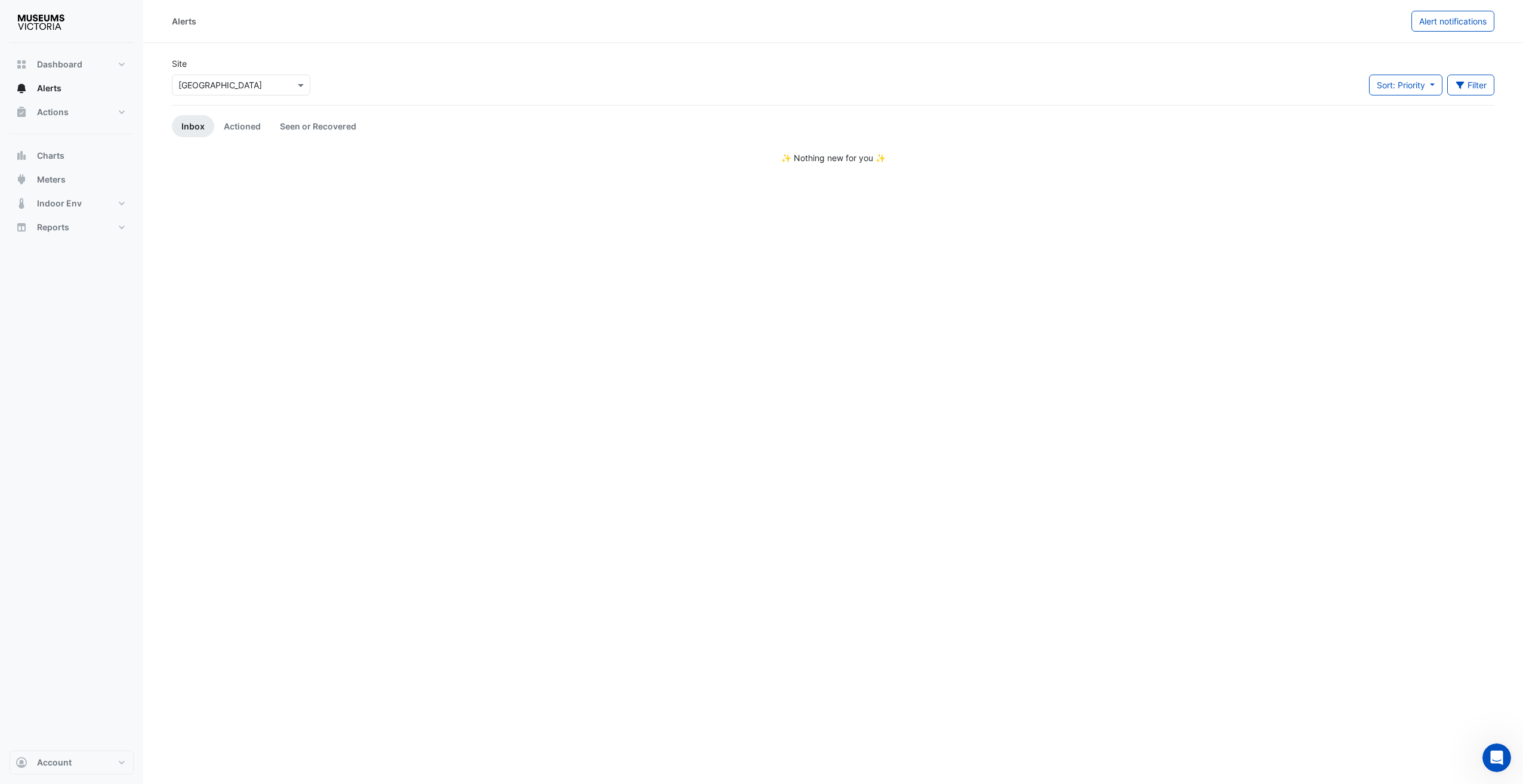
click at [263, 84] on input "text" at bounding box center [229, 85] width 102 height 12
click at [237, 119] on div "[GEOGRAPHIC_DATA]" at bounding box center [223, 128] width 102 height 17
click at [232, 95] on div "Site Select a Site × Melbourne Museum" at bounding box center [241, 80] width 153 height 48
click at [223, 105] on div "Site Select a Site × Melbourne Museum" at bounding box center [241, 80] width 153 height 48
click at [219, 92] on div "Select a Site × Melbourne Museum" at bounding box center [241, 85] width 138 height 21
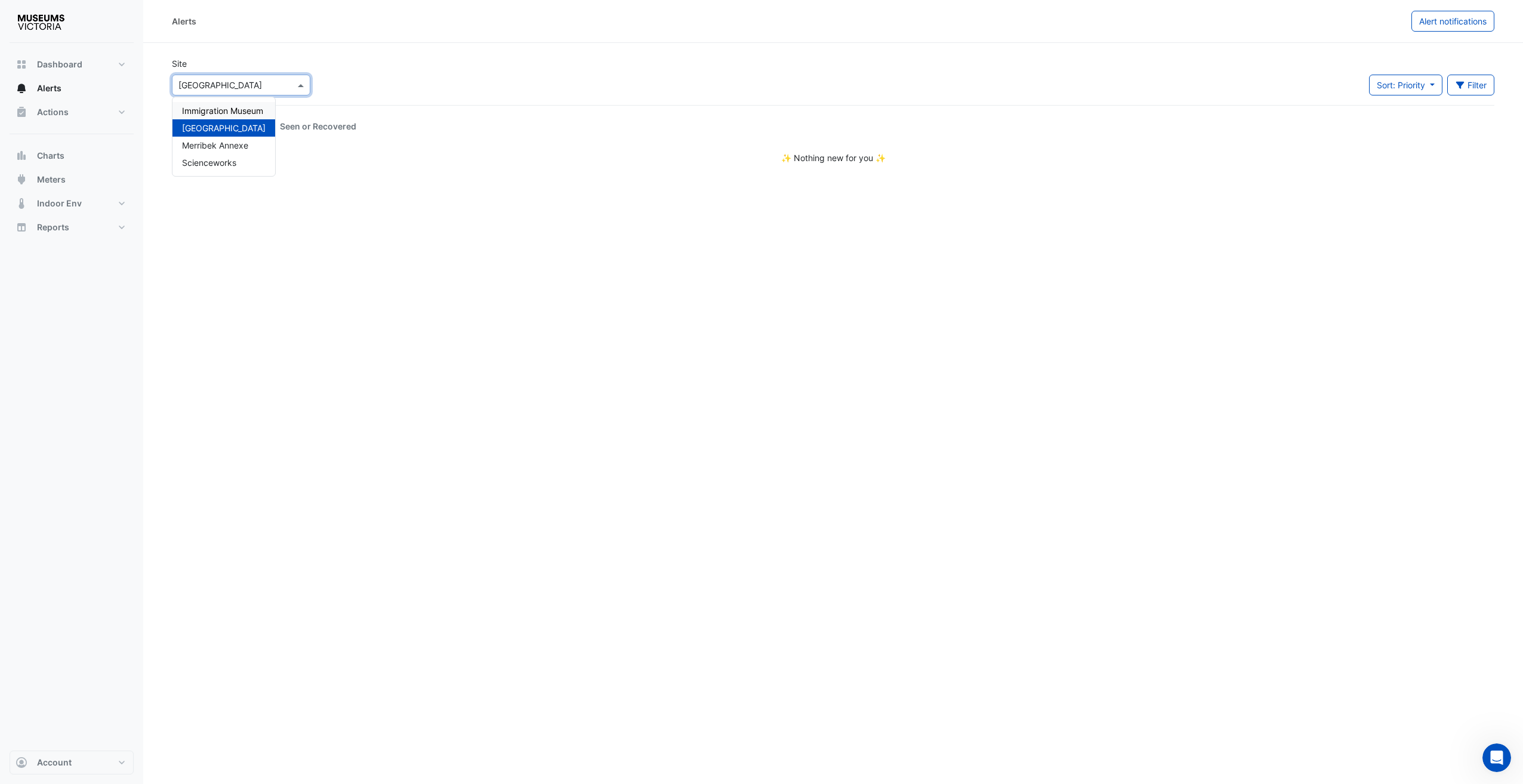
click at [217, 110] on span "Immigration Museum" at bounding box center [223, 110] width 81 height 10
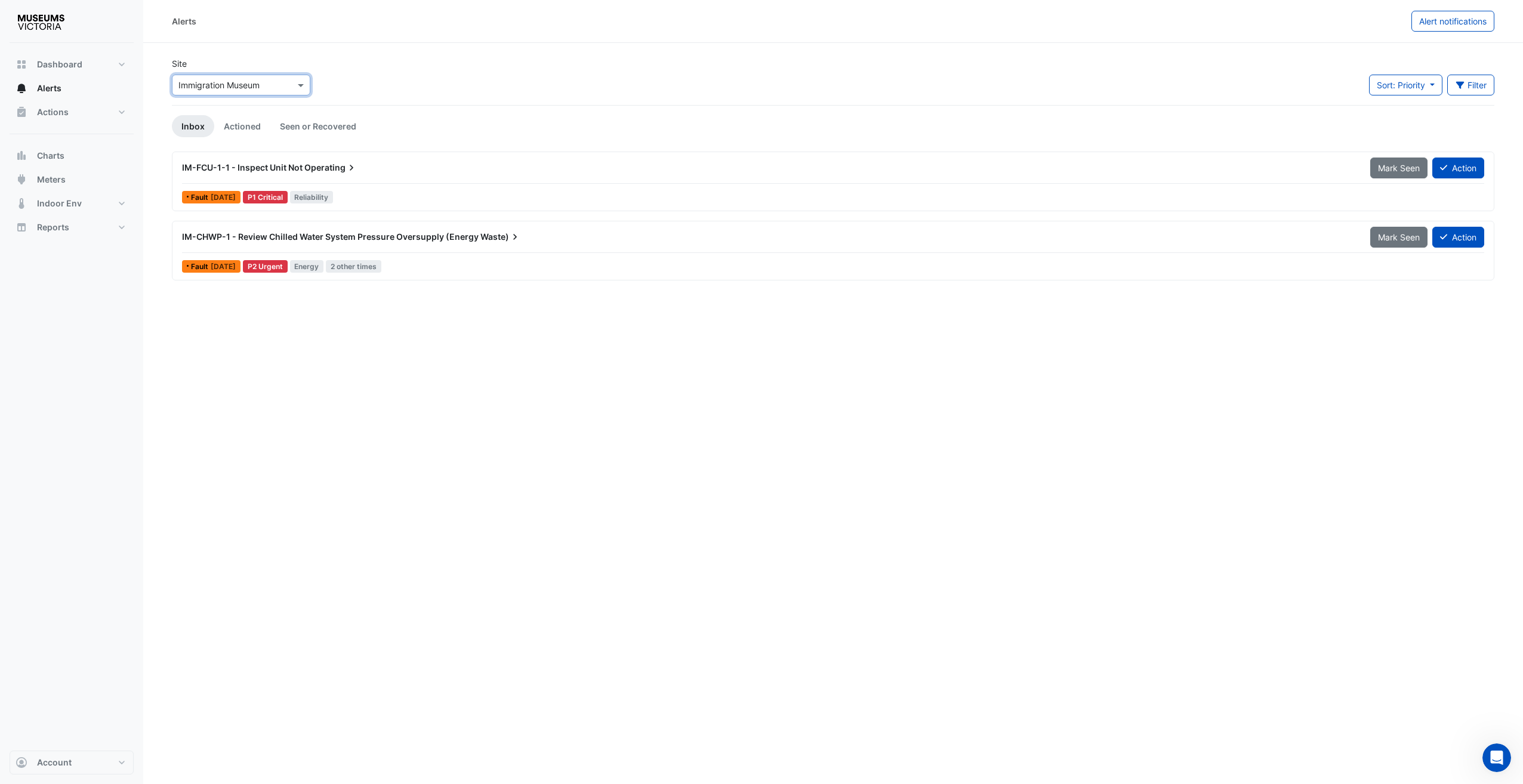
click at [228, 84] on input "text" at bounding box center [229, 85] width 102 height 12
click at [229, 119] on div "[GEOGRAPHIC_DATA]" at bounding box center [223, 128] width 102 height 17
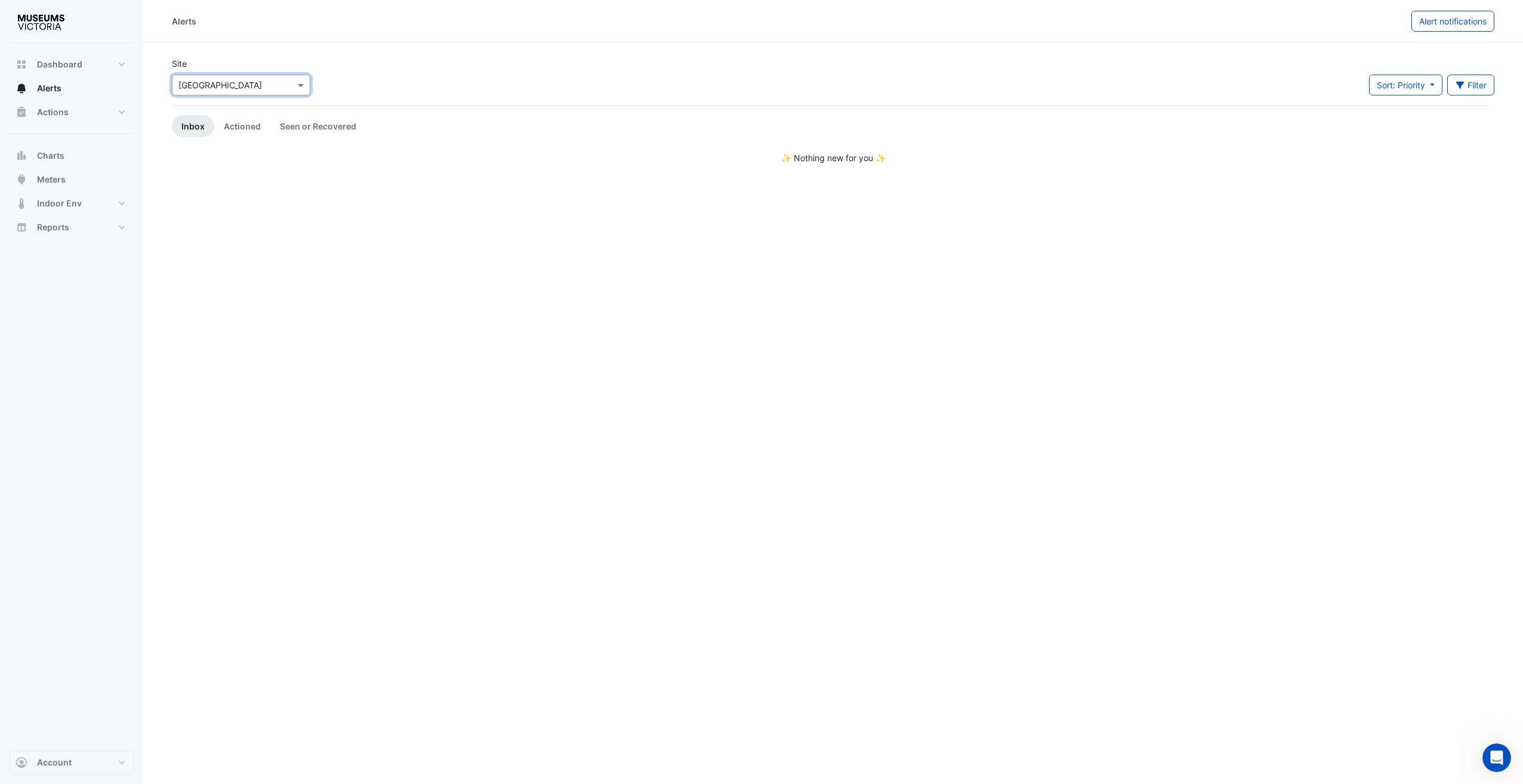
click at [234, 86] on input "text" at bounding box center [229, 85] width 102 height 12
click at [236, 145] on span "Merribek Annexe" at bounding box center [215, 145] width 67 height 10
click at [234, 81] on input "text" at bounding box center [229, 85] width 102 height 12
click at [236, 160] on span "Scienceworks" at bounding box center [209, 162] width 54 height 10
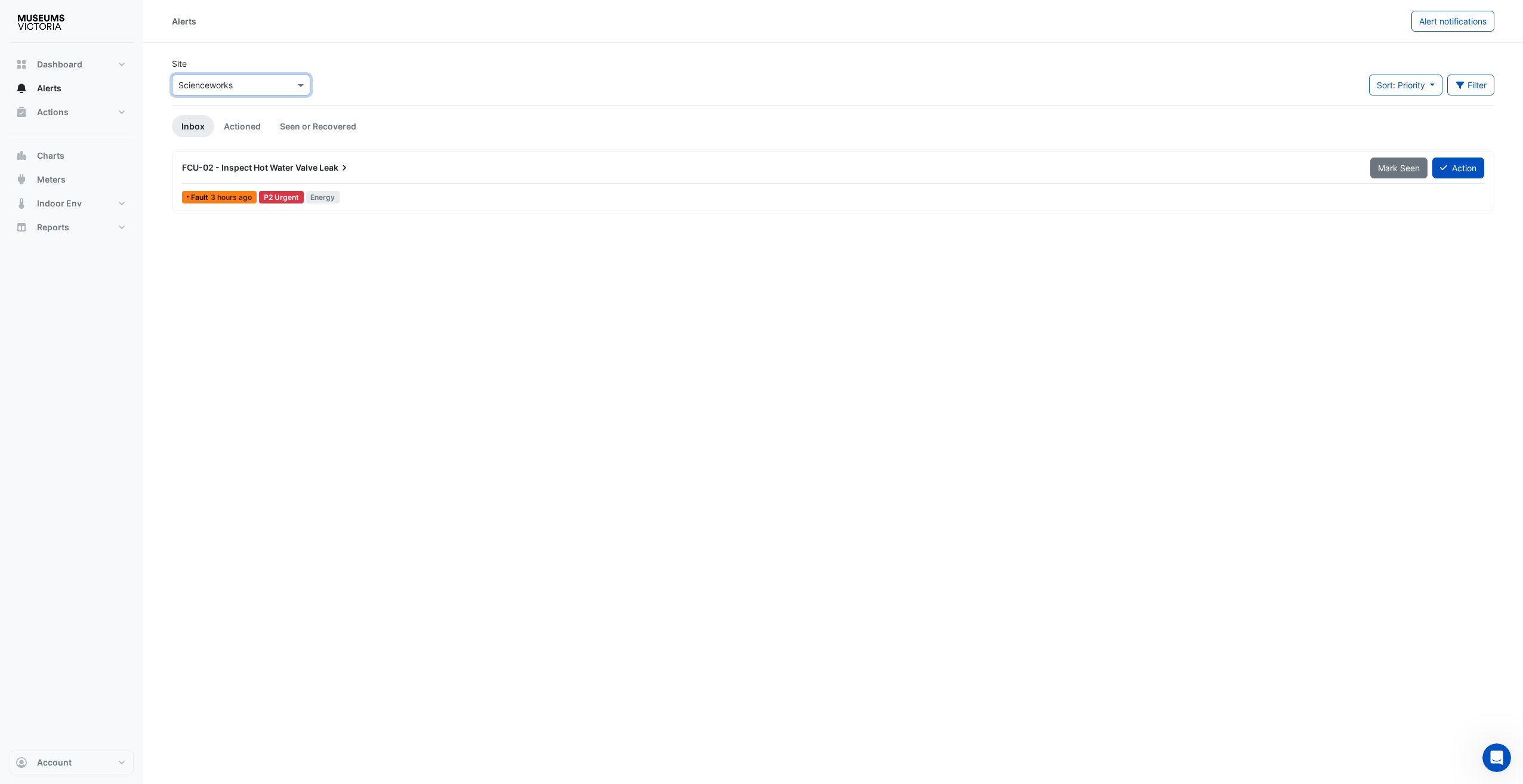
click at [229, 75] on div "Select a Site × Scienceworks" at bounding box center [241, 85] width 138 height 21
click at [228, 123] on span "[GEOGRAPHIC_DATA]" at bounding box center [223, 128] width 84 height 10
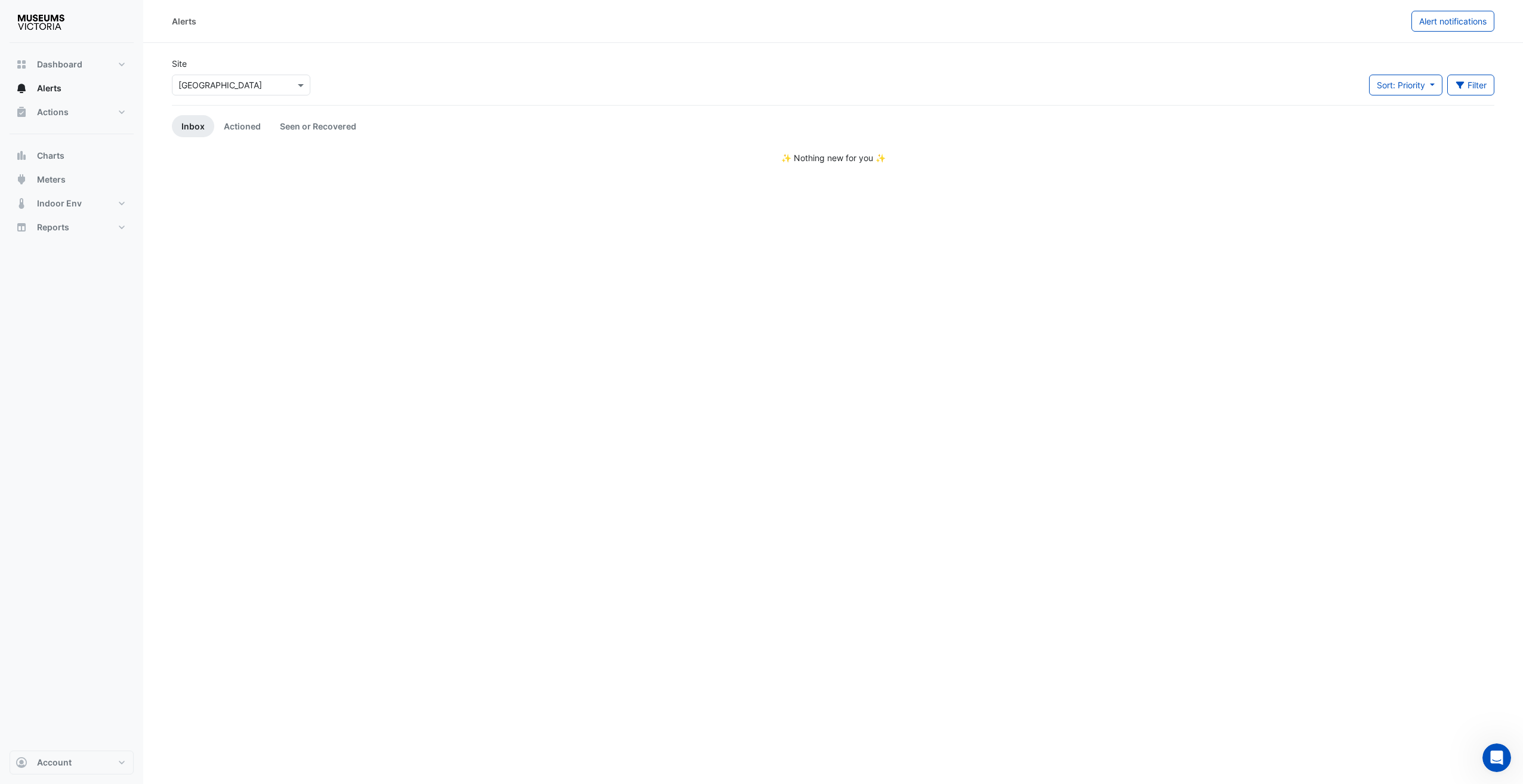
click at [454, 273] on div "Alerts Alert notifications Site Select a Site × Melbourne Museum Sort: Priority…" at bounding box center [833, 392] width 1380 height 784
click at [840, 518] on div "Charts Chart settings Melbourne Museum Split All Split None Print Save as JPEG …" at bounding box center [833, 392] width 1380 height 784
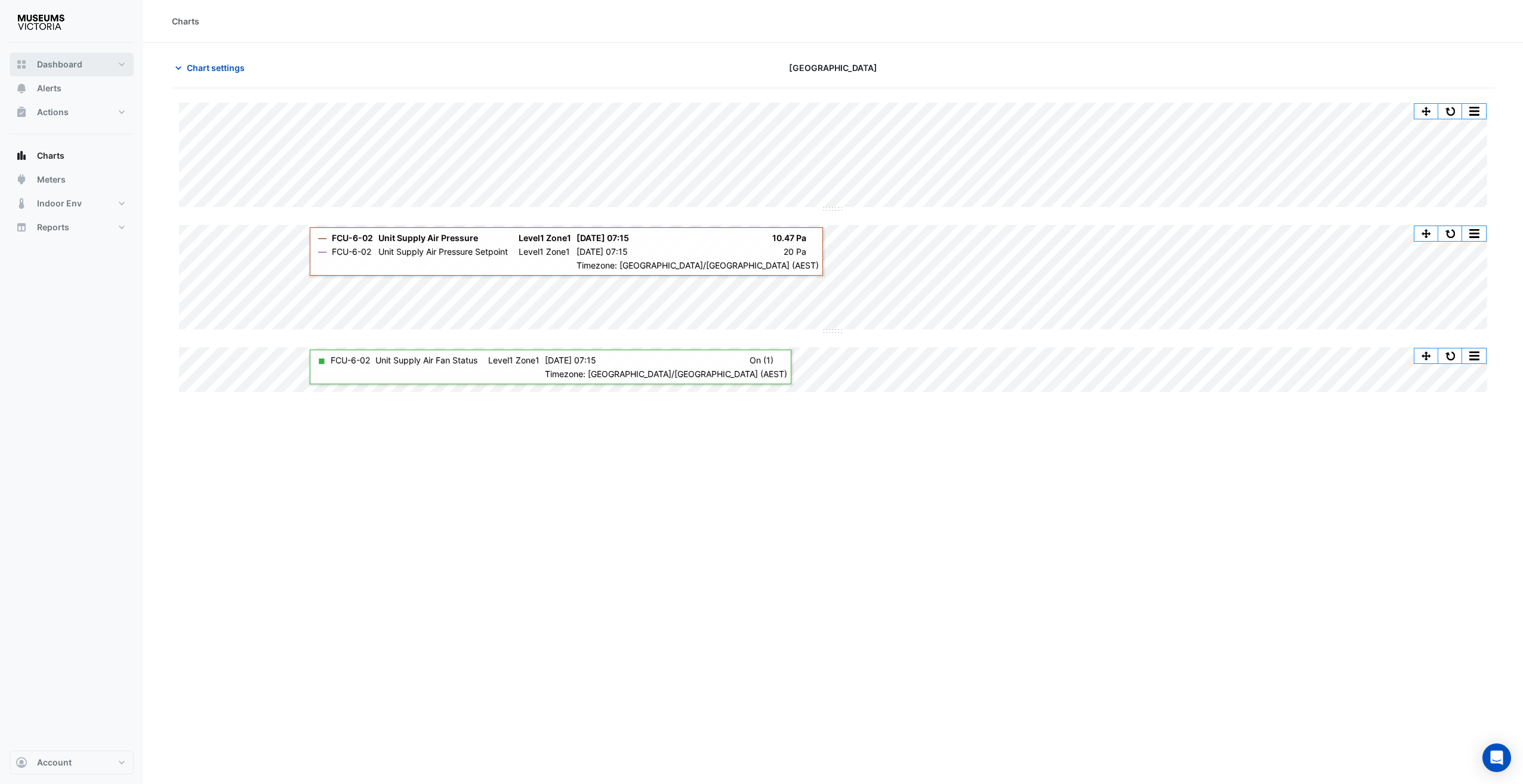
click at [72, 53] on button "Dashboard" at bounding box center [72, 64] width 124 height 24
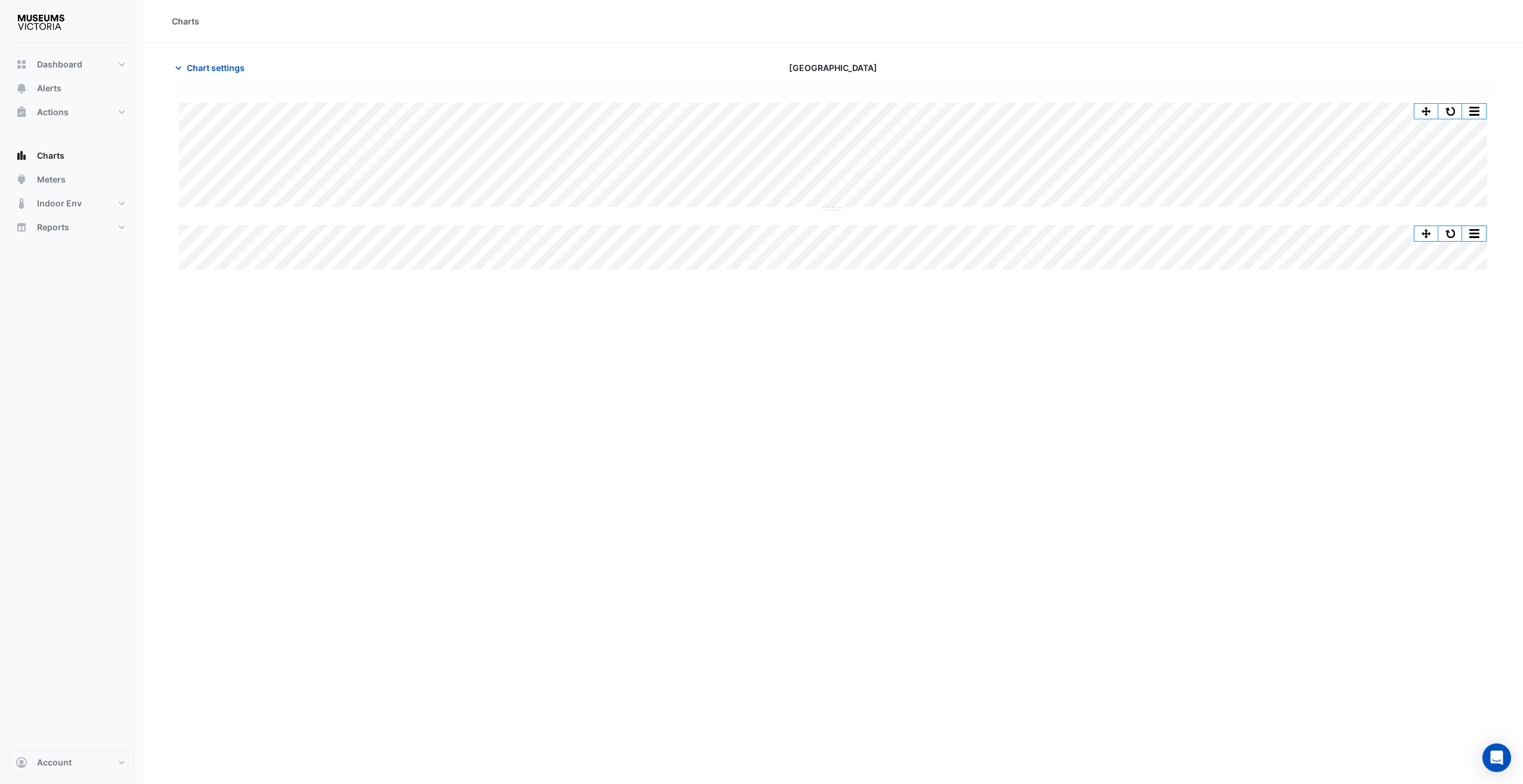
click at [996, 364] on div "Charts Chart settings Melbourne Museum Split All Split None Print Save as JPEG …" at bounding box center [833, 392] width 1380 height 784
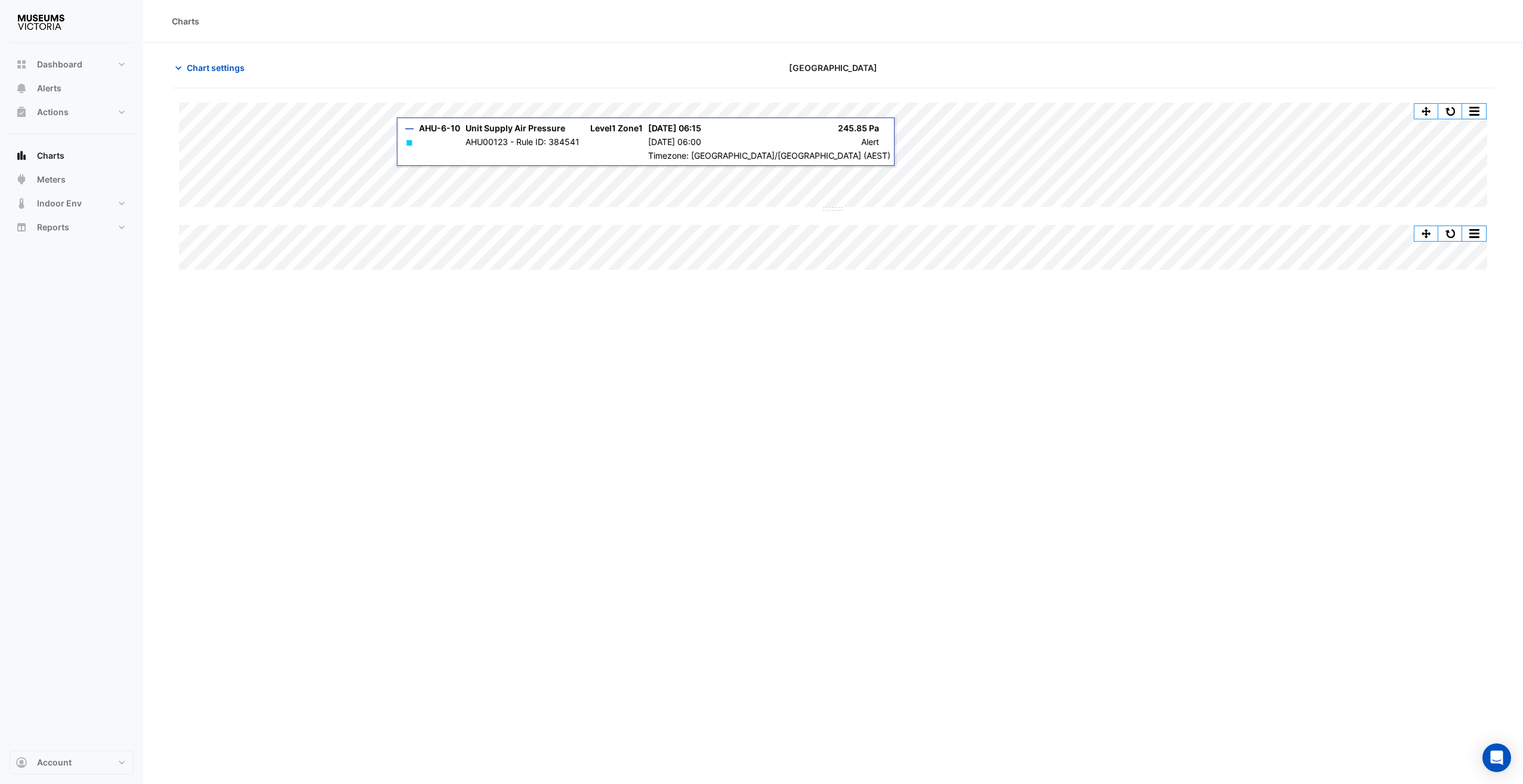
click at [858, 451] on div "Charts Chart settings [GEOGRAPHIC_DATA] Split All Split None Print Save as JPEG…" at bounding box center [833, 392] width 1380 height 784
